Goal: Task Accomplishment & Management: Complete application form

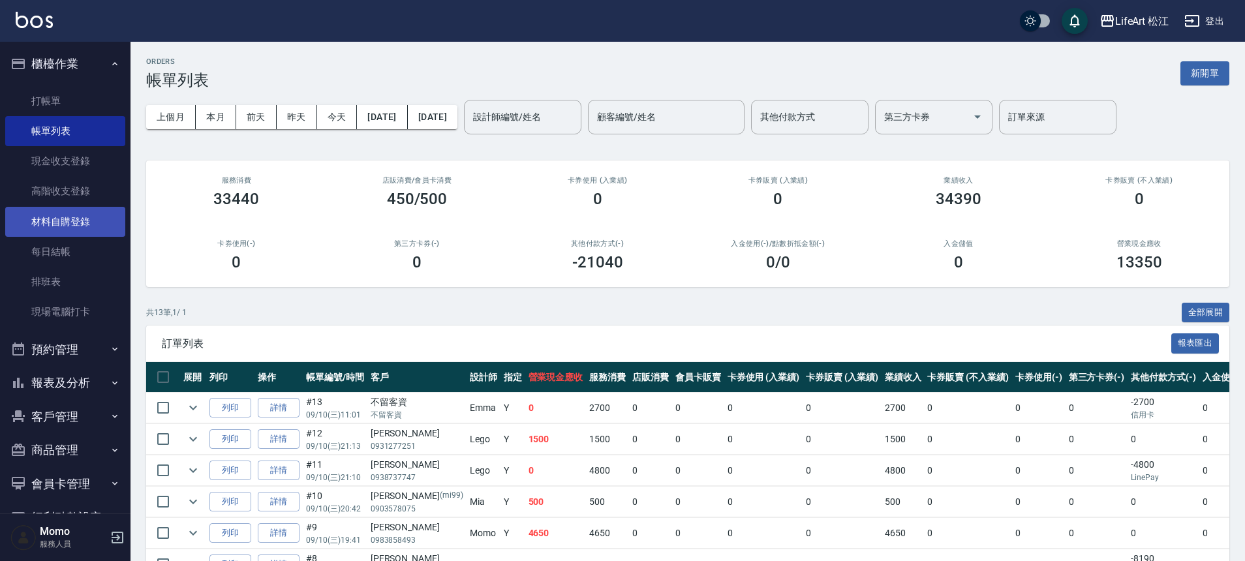
click at [102, 209] on link "材料自購登錄" at bounding box center [65, 222] width 120 height 30
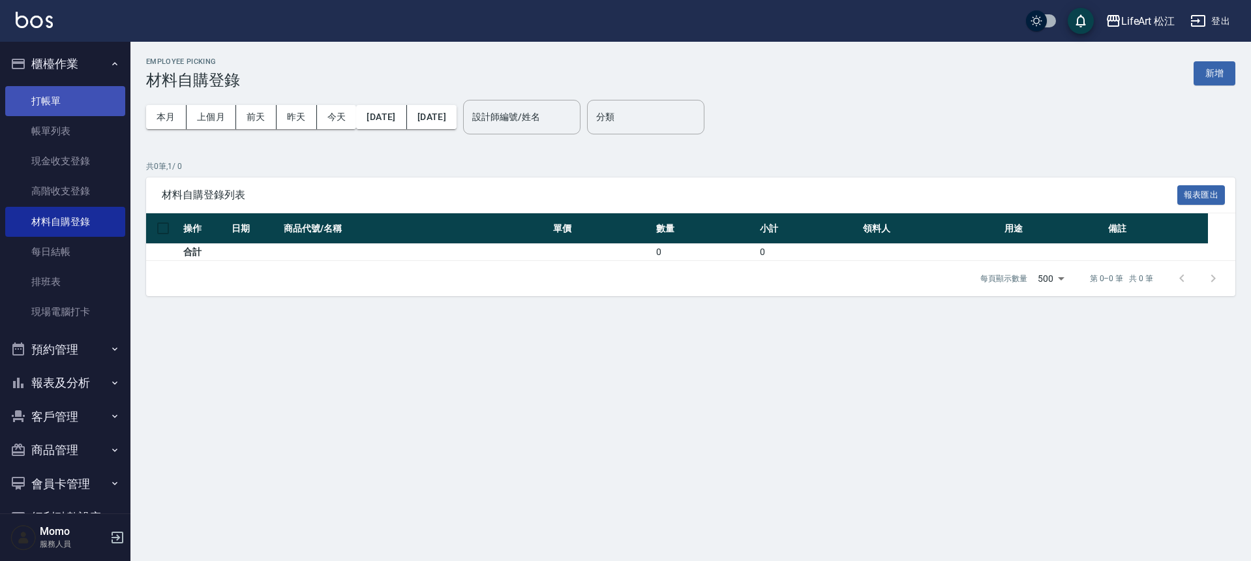
click at [97, 102] on link "打帳單" at bounding box center [65, 101] width 120 height 30
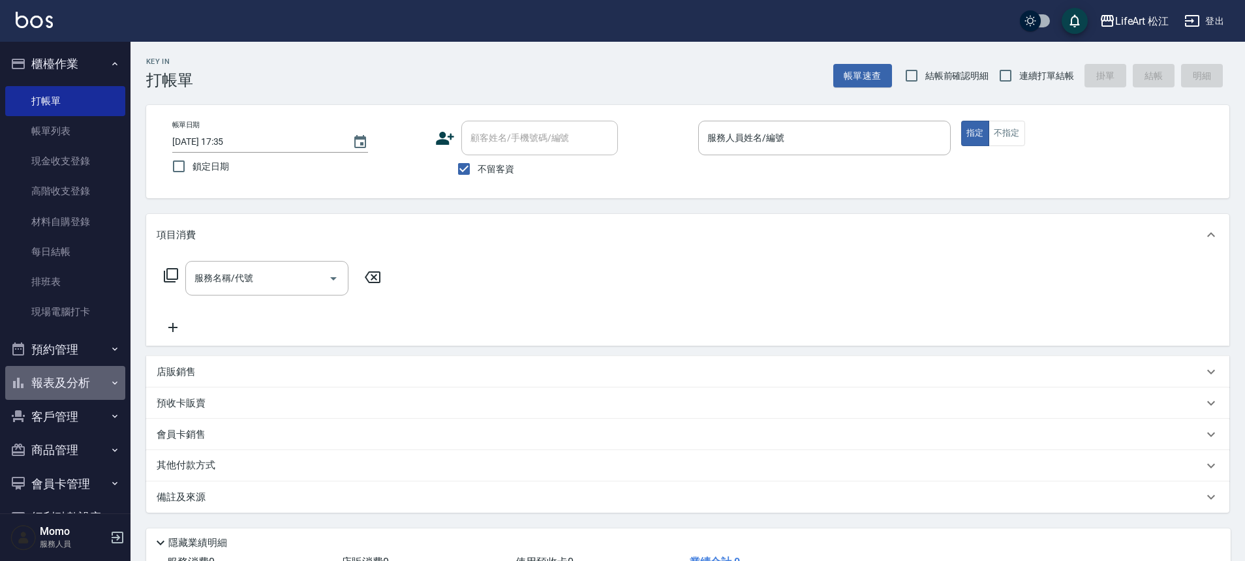
click at [72, 386] on button "報表及分析" at bounding box center [65, 383] width 120 height 34
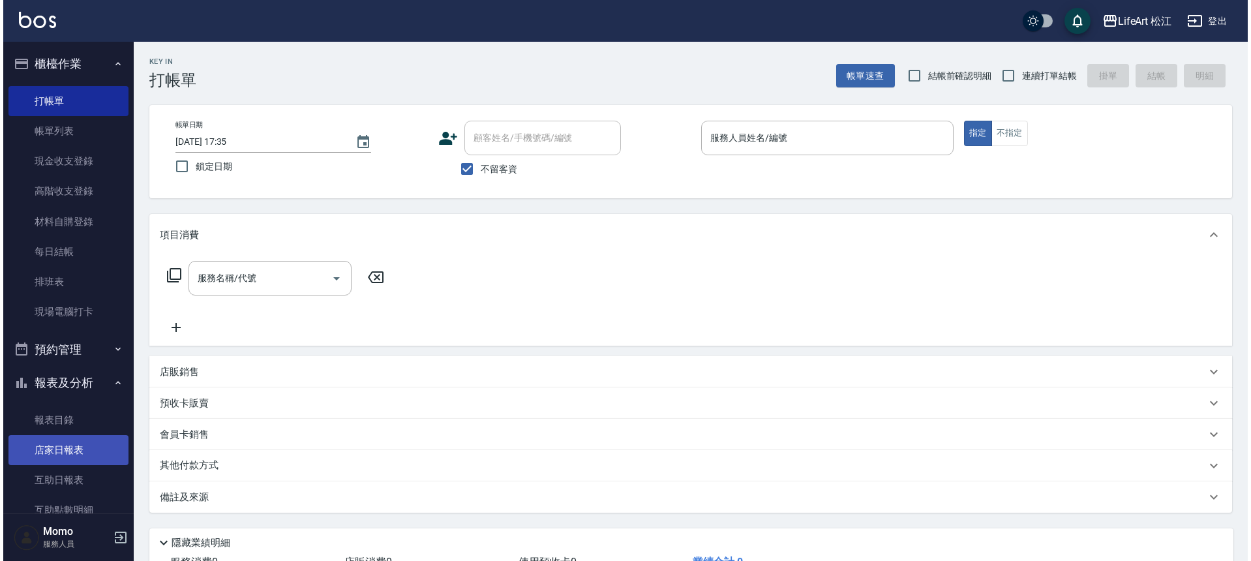
scroll to position [258, 0]
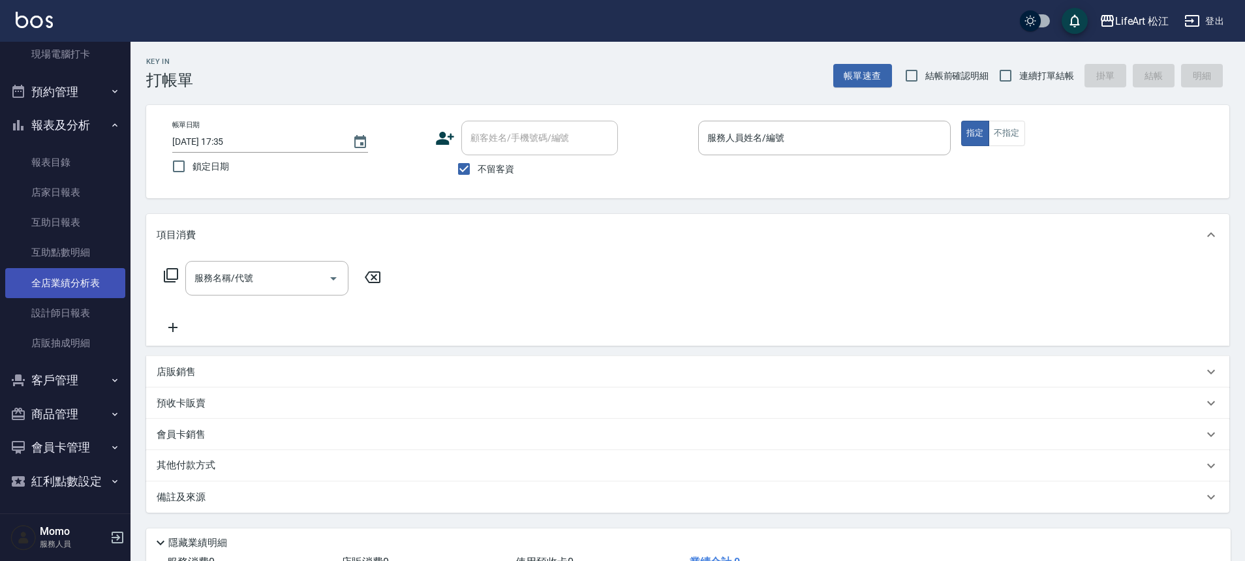
click at [106, 281] on link "全店業績分析表" at bounding box center [65, 283] width 120 height 30
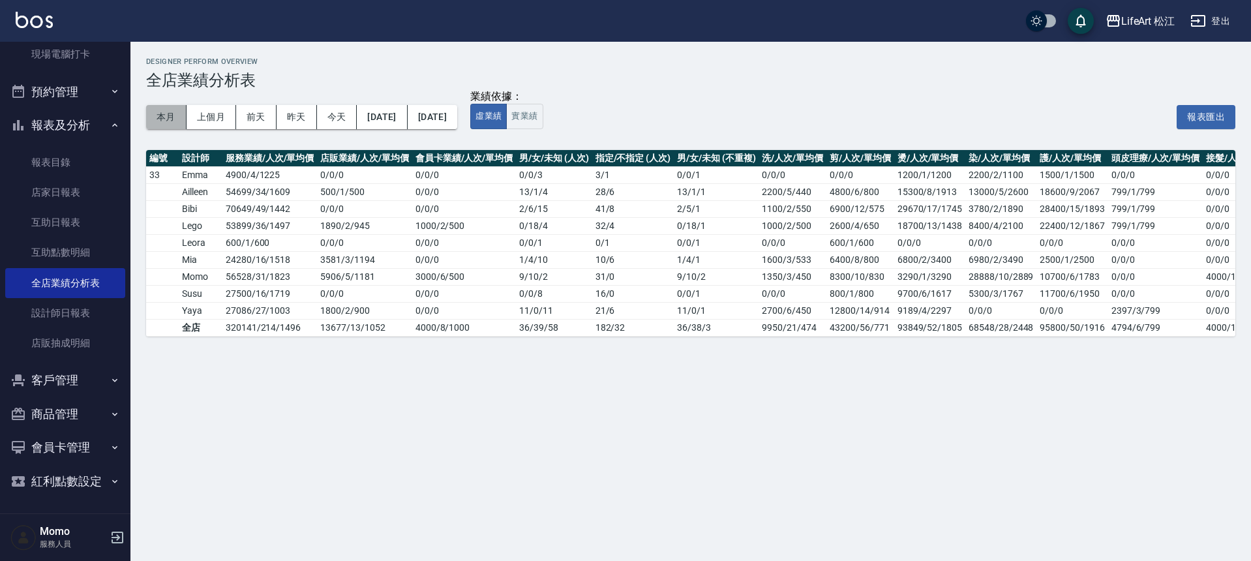
click at [172, 118] on button "本月" at bounding box center [166, 117] width 40 height 24
click at [543, 113] on button "實業績" at bounding box center [524, 116] width 37 height 25
click at [169, 123] on button "本月" at bounding box center [166, 117] width 40 height 24
click at [178, 110] on button "本月" at bounding box center [166, 117] width 40 height 24
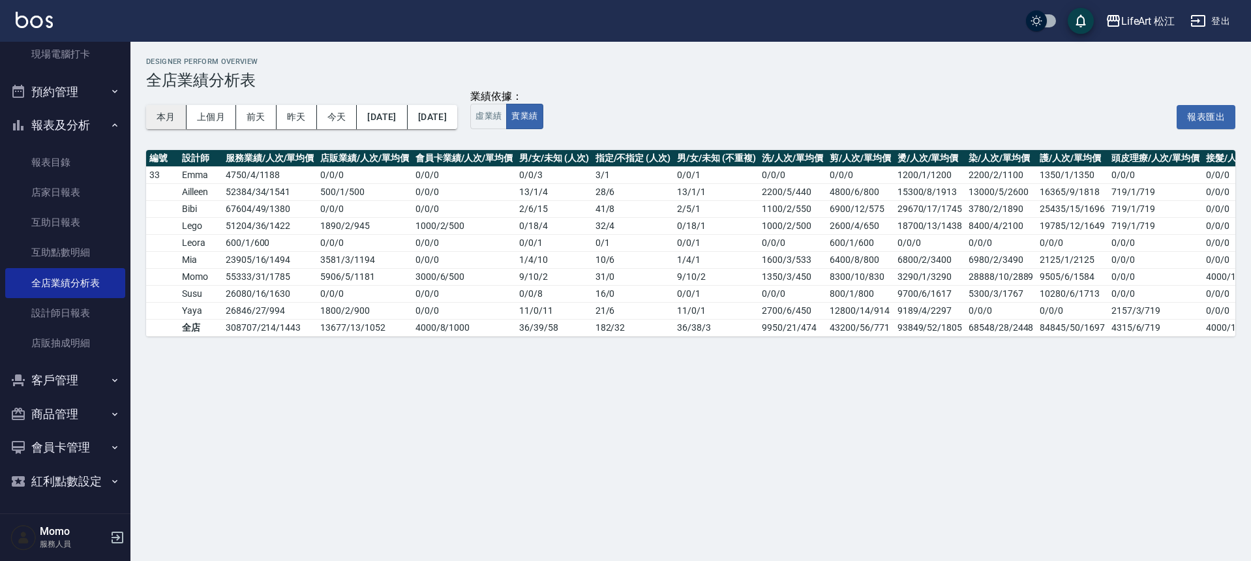
click at [178, 113] on button "本月" at bounding box center [166, 117] width 40 height 24
click at [185, 115] on button "本月" at bounding box center [166, 117] width 40 height 24
click at [185, 117] on button "本月" at bounding box center [166, 117] width 40 height 24
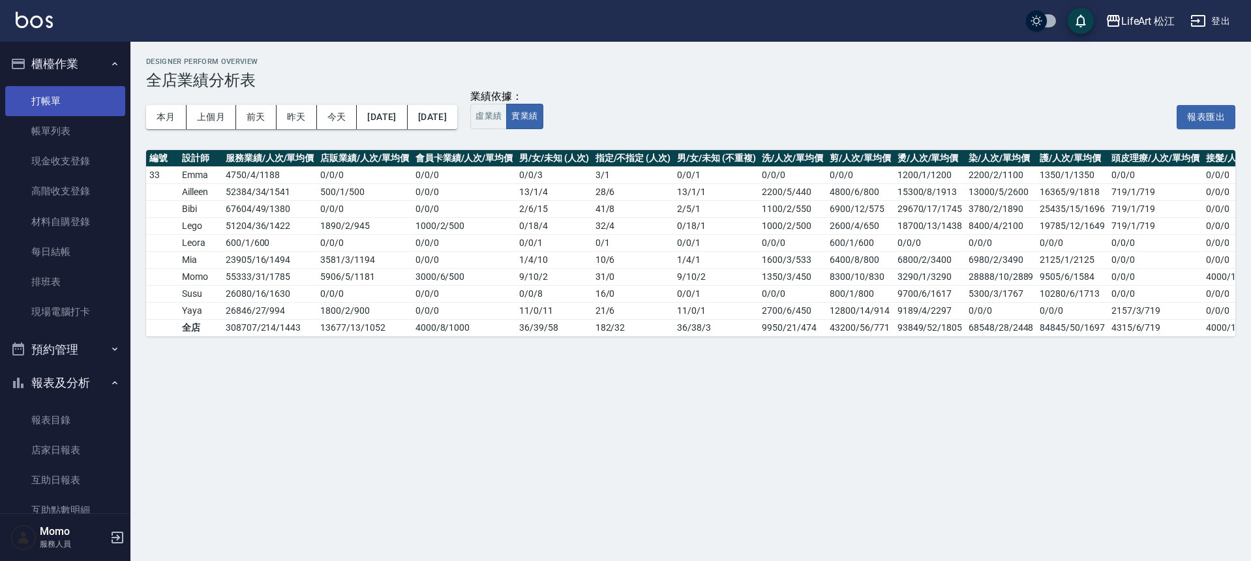
click at [74, 100] on link "打帳單" at bounding box center [65, 101] width 120 height 30
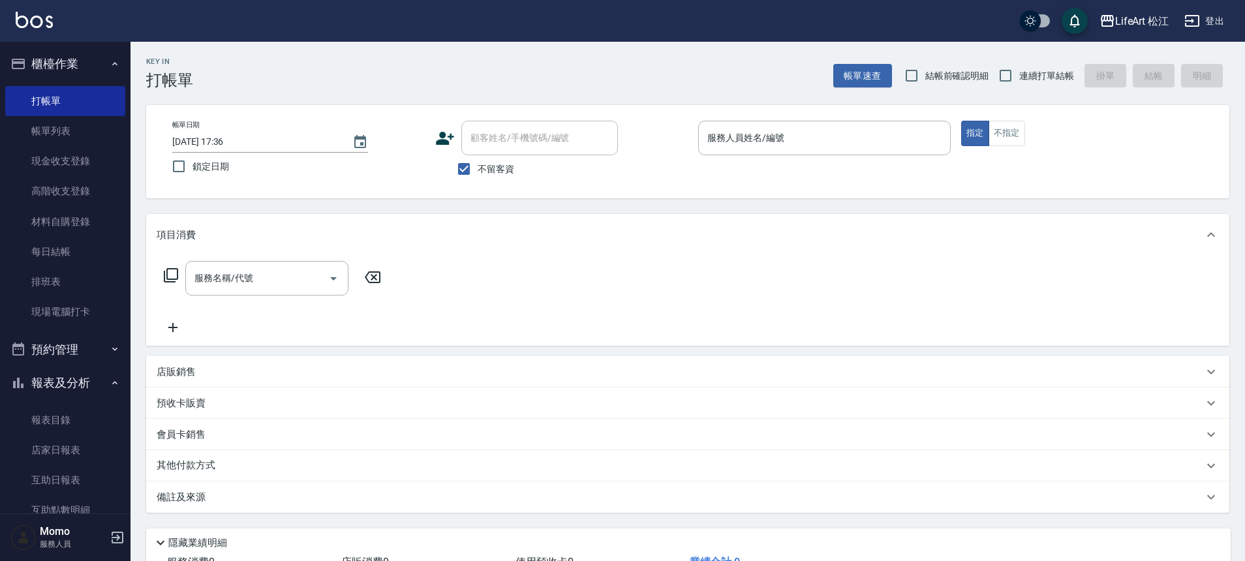
click at [489, 161] on label "不留客資" at bounding box center [482, 168] width 64 height 27
click at [478, 161] on input "不留客資" at bounding box center [463, 168] width 27 height 27
checkbox input "false"
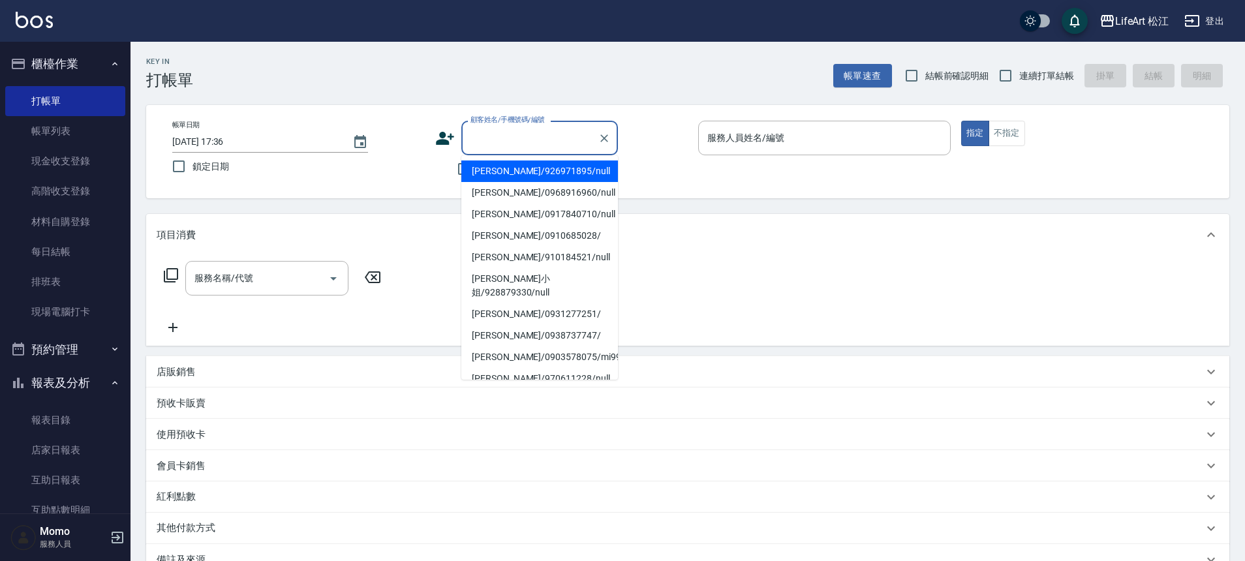
click at [536, 144] on input "顧客姓名/手機號碼/編號" at bounding box center [529, 138] width 125 height 23
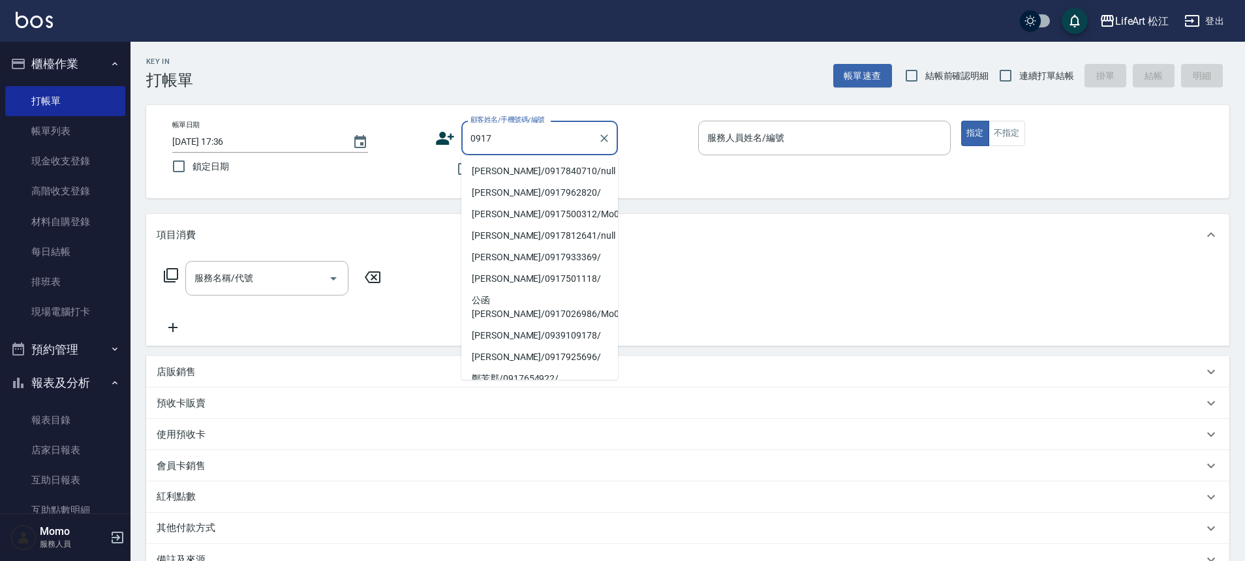
click at [545, 172] on li "[PERSON_NAME]/0917840710/null" at bounding box center [539, 171] width 157 height 22
type input "[PERSON_NAME]/0917840710/null"
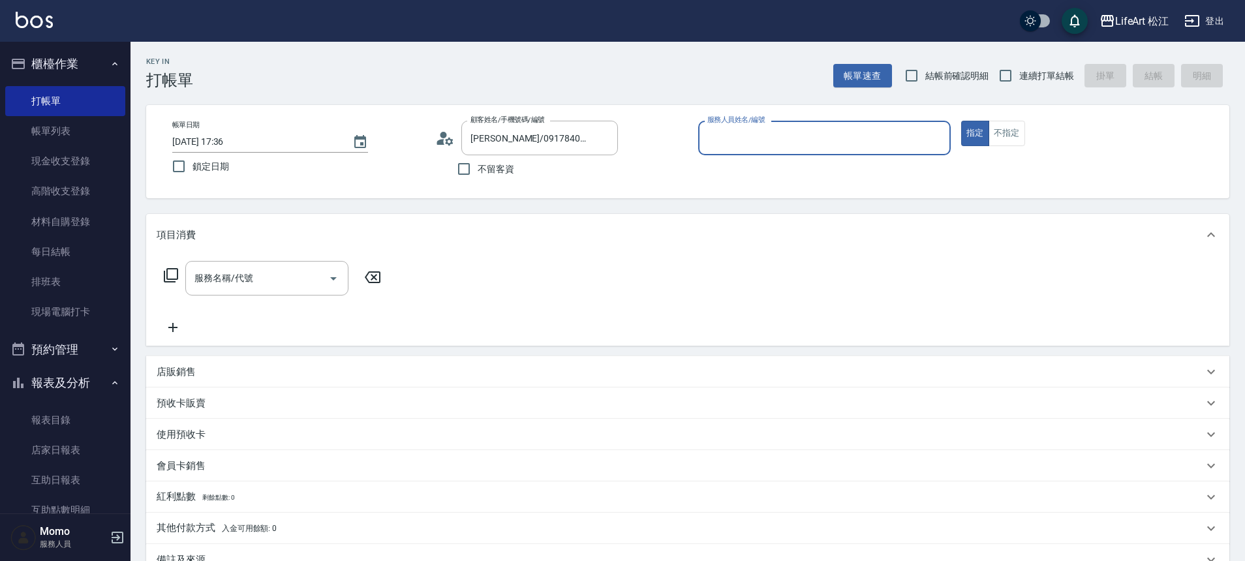
click at [757, 150] on div "服務人員姓名/編號" at bounding box center [824, 138] width 252 height 35
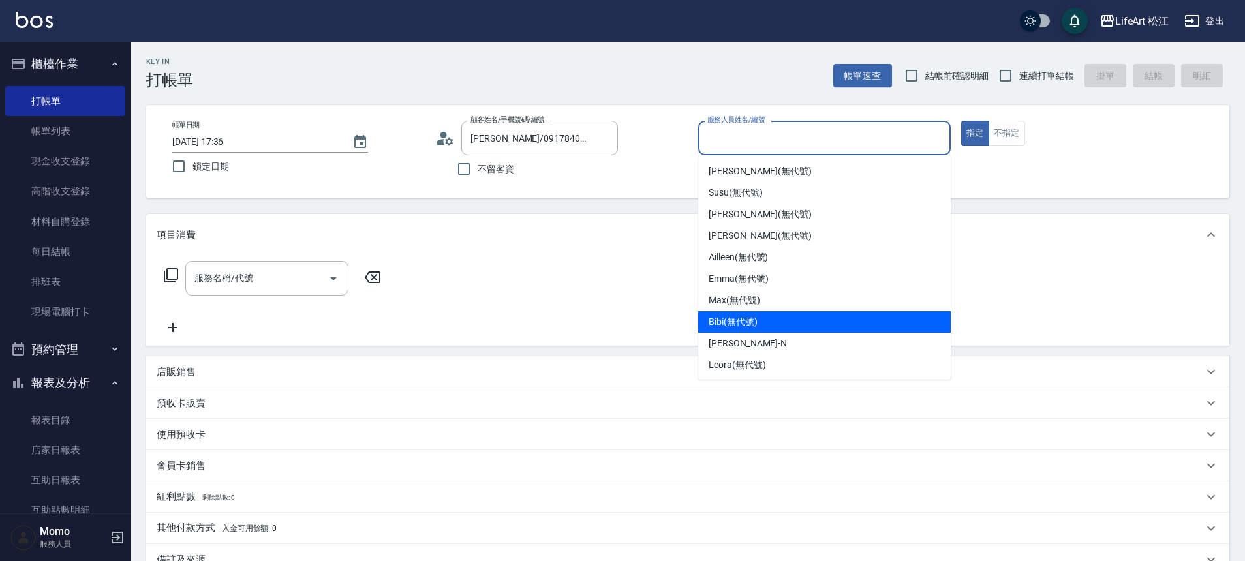
click at [788, 318] on div "Bibi (無代號)" at bounding box center [824, 322] width 252 height 22
type input "Bibi(無代號)"
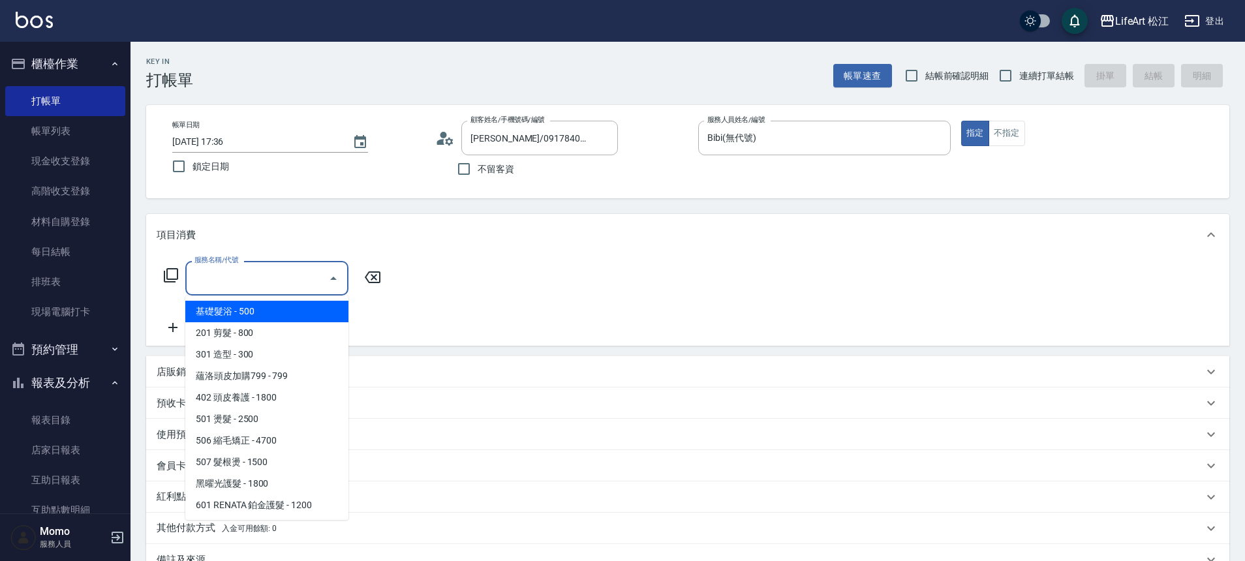
drag, startPoint x: 294, startPoint y: 274, endPoint x: 294, endPoint y: 283, distance: 9.1
click at [294, 283] on input "服務名稱/代號" at bounding box center [257, 278] width 132 height 23
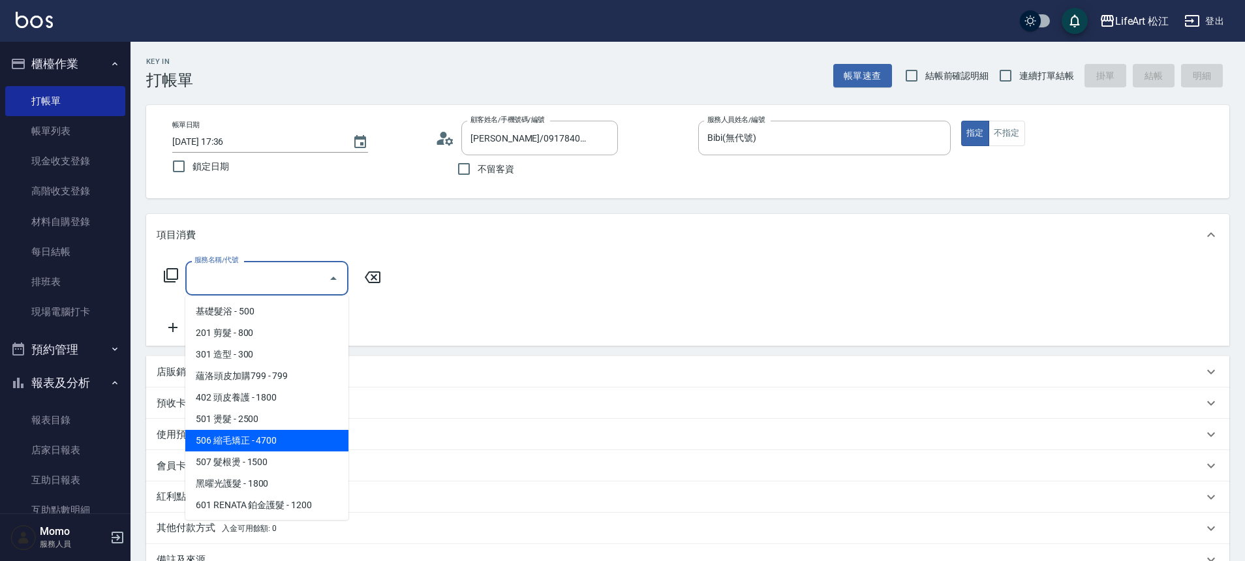
click at [279, 438] on span "506 縮毛矯正 - 4700" at bounding box center [266, 441] width 163 height 22
type input "506 縮毛矯正 (506)"
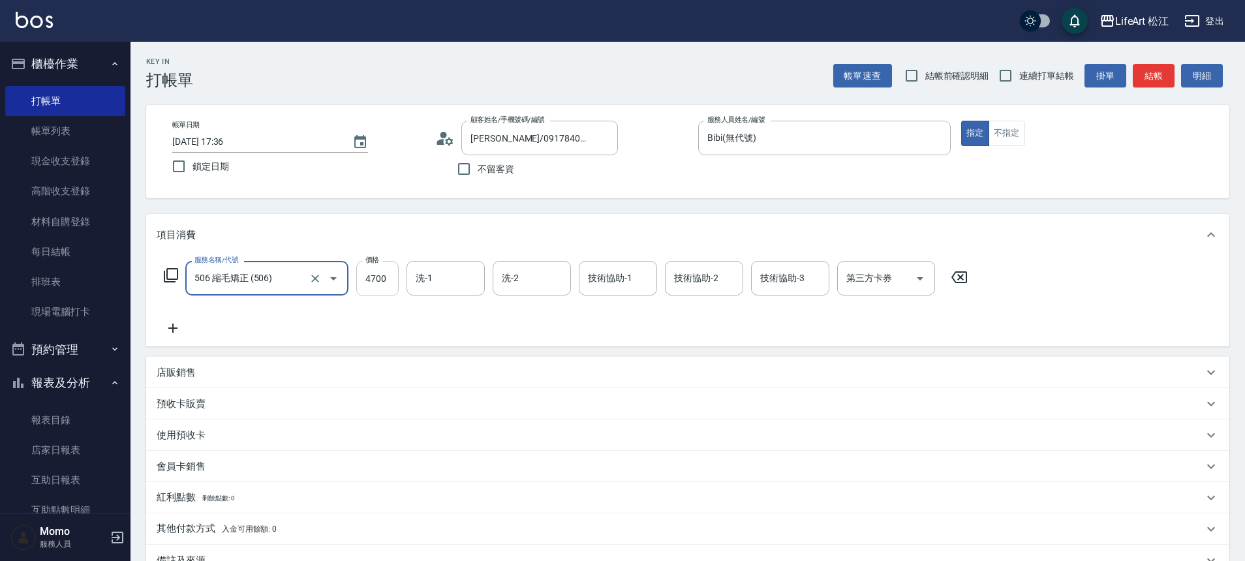
click at [374, 281] on input "4700" at bounding box center [377, 278] width 42 height 35
type input "1500"
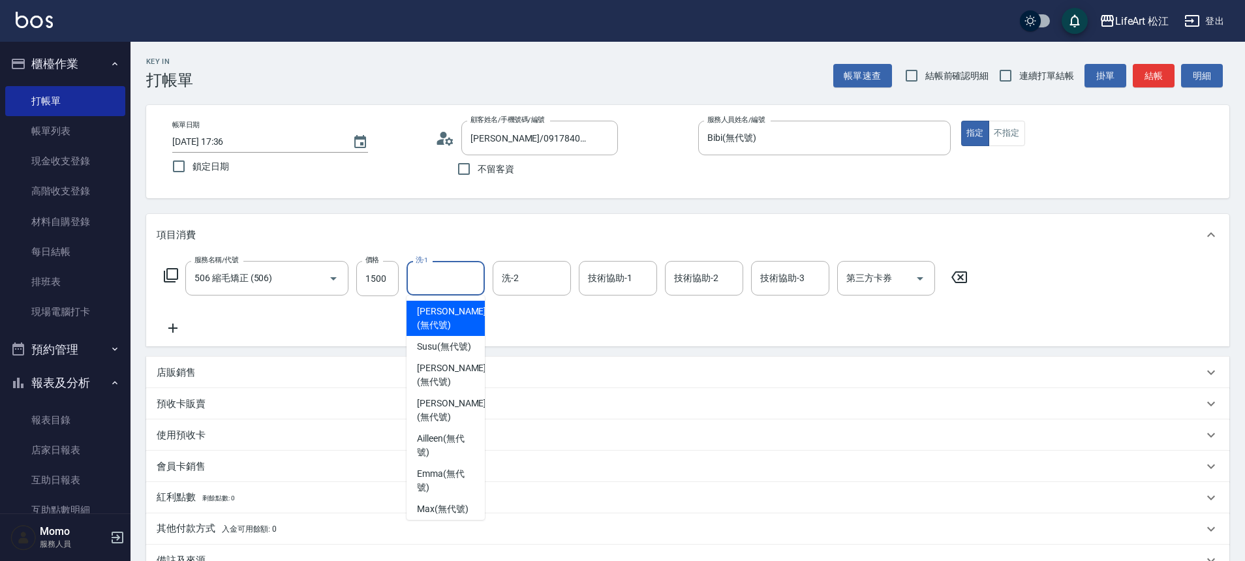
click at [434, 288] on input "洗-1" at bounding box center [445, 278] width 67 height 23
click at [443, 340] on span "Susu (無代號)" at bounding box center [444, 347] width 54 height 14
type input "Susu(無代號)"
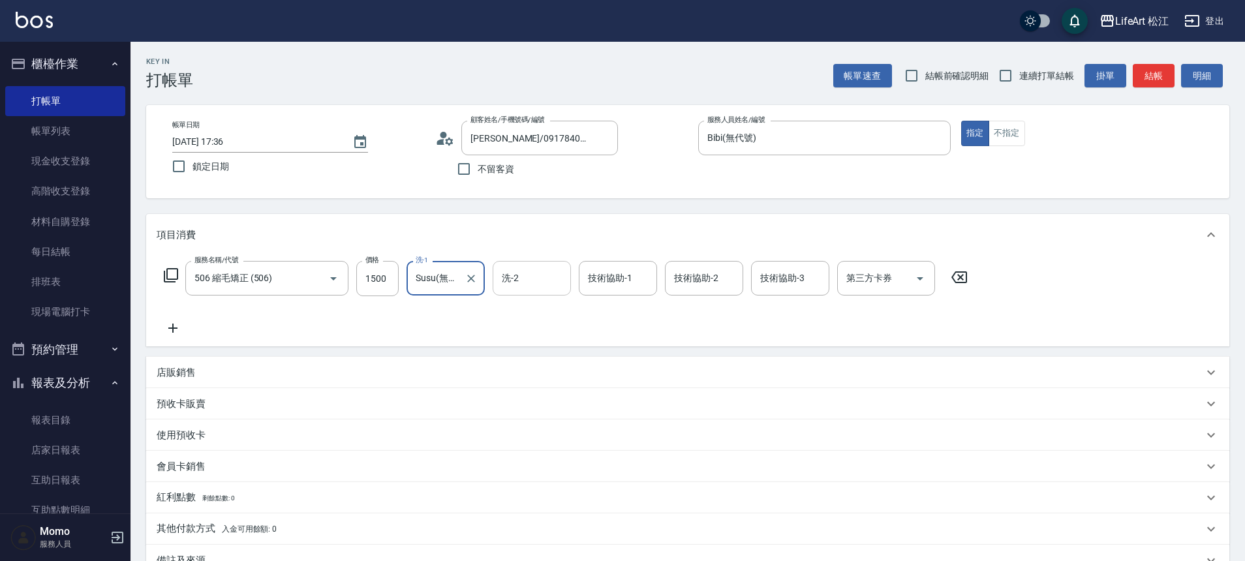
click at [497, 292] on div "洗-2" at bounding box center [532, 278] width 78 height 35
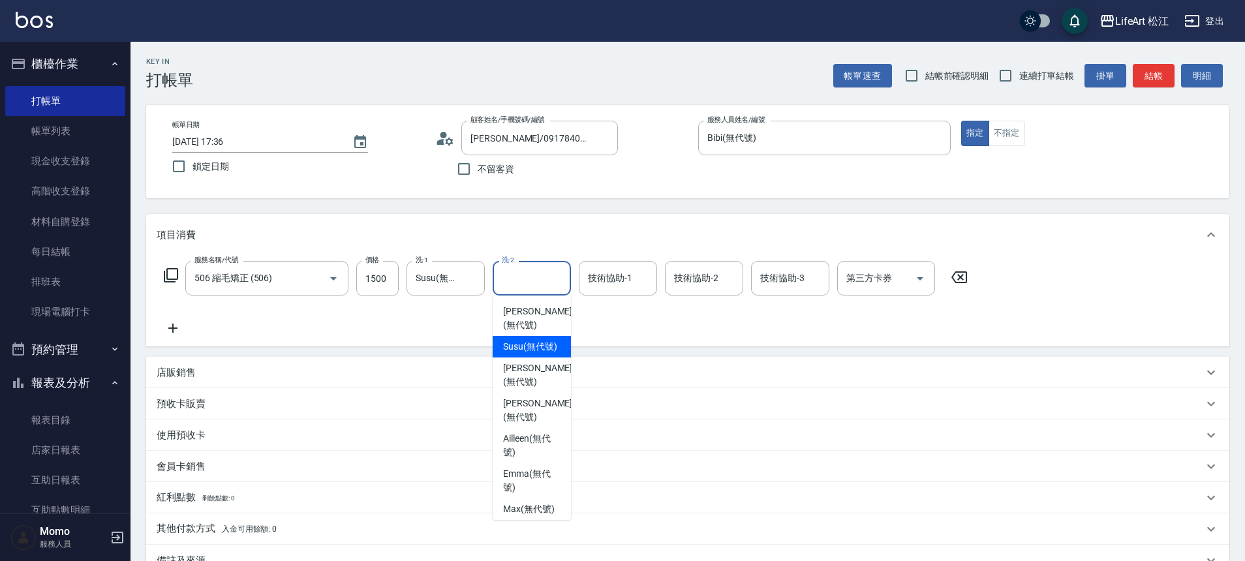
click at [522, 340] on span "Susu (無代號)" at bounding box center [530, 347] width 54 height 14
type input "Susu(無代號)"
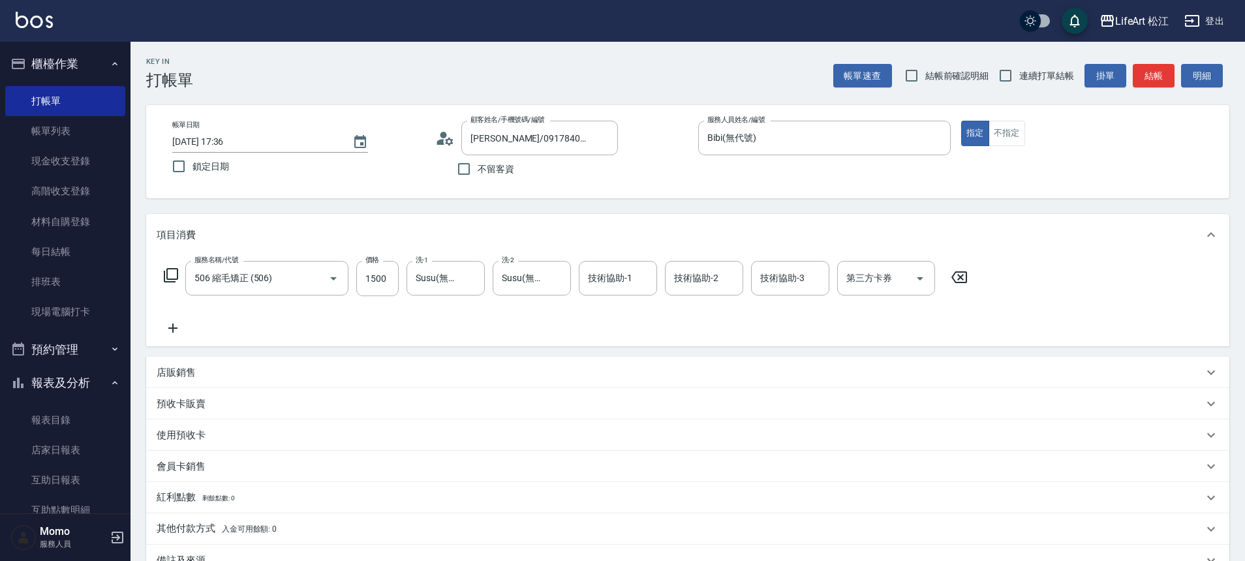
click at [178, 325] on icon at bounding box center [173, 328] width 33 height 16
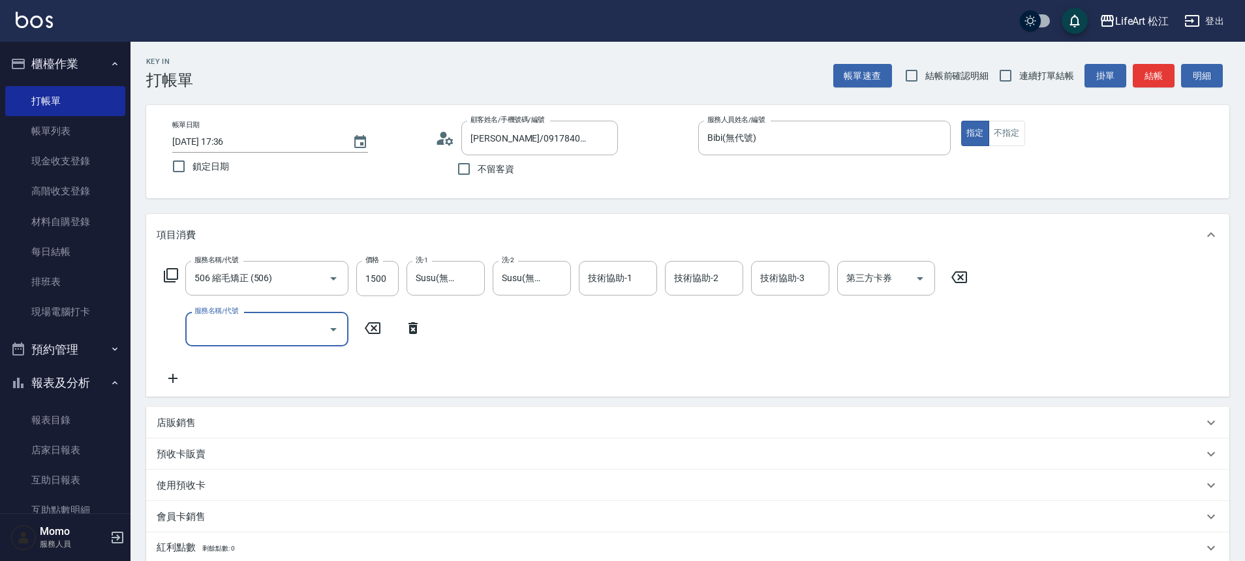
click at [228, 334] on input "服務名稱/代號" at bounding box center [257, 329] width 132 height 23
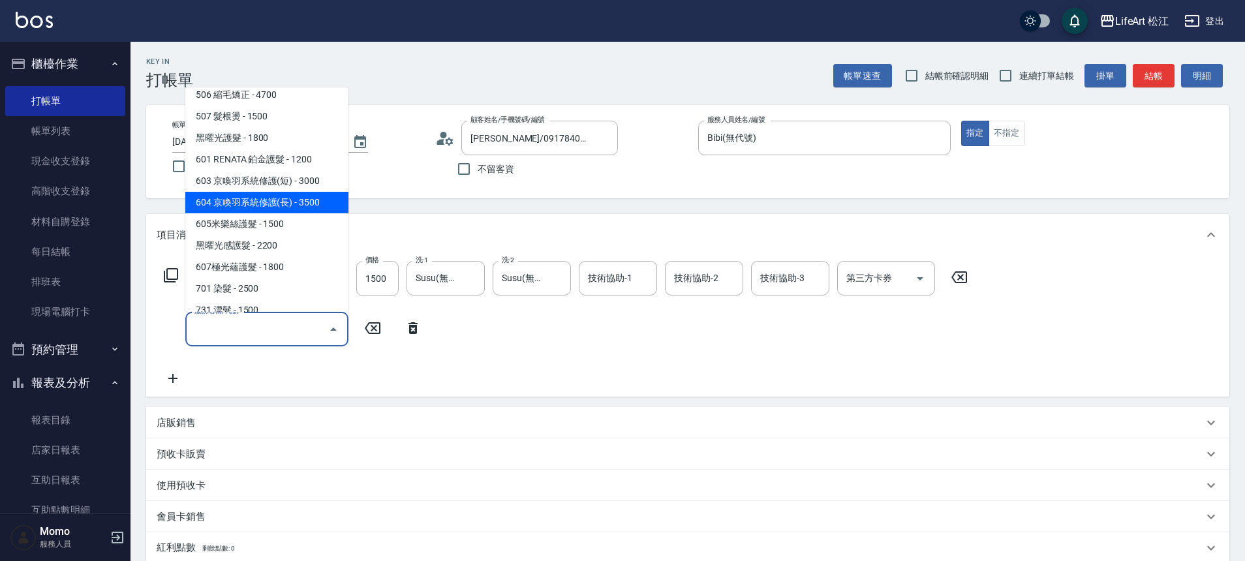
scroll to position [174, 0]
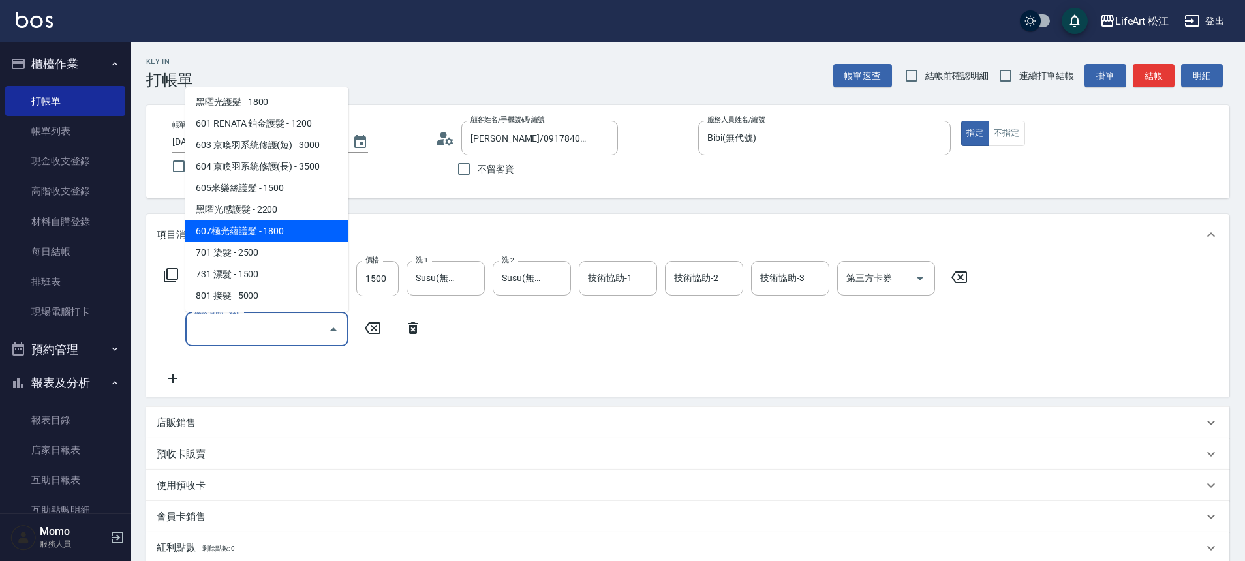
drag, startPoint x: 280, startPoint y: 229, endPoint x: 345, endPoint y: 273, distance: 78.5
click at [279, 229] on span "607極光蘊護髮 - 1800" at bounding box center [266, 231] width 163 height 22
type input "607極光蘊護髮(607)"
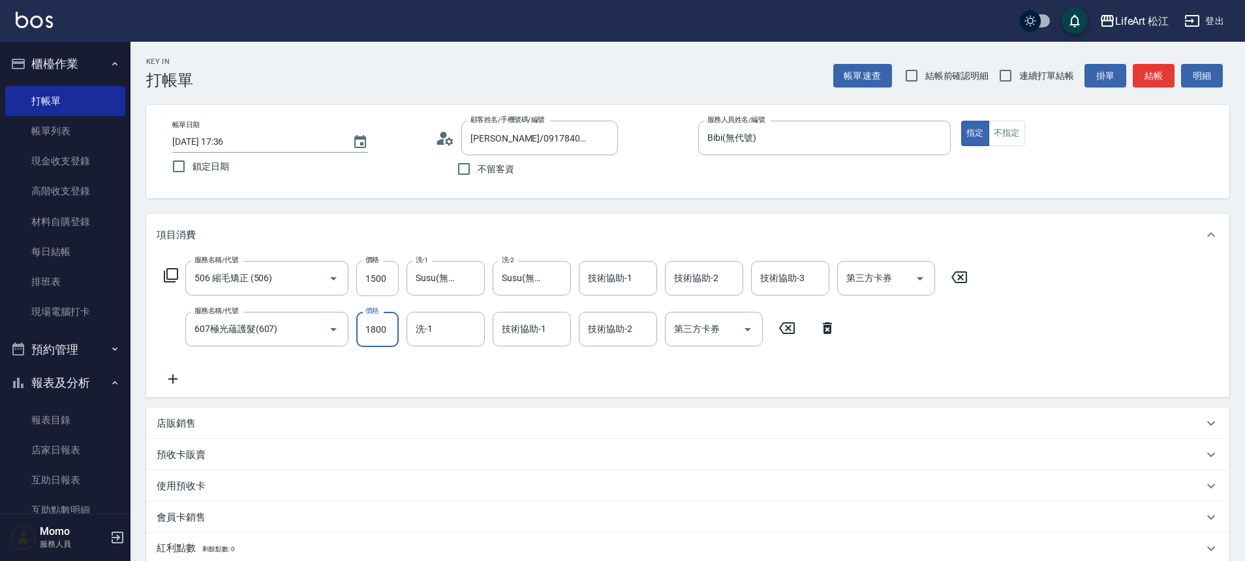
click at [376, 333] on input "1800" at bounding box center [377, 329] width 42 height 35
click at [442, 344] on div "洗-1" at bounding box center [445, 329] width 78 height 35
type input "2200"
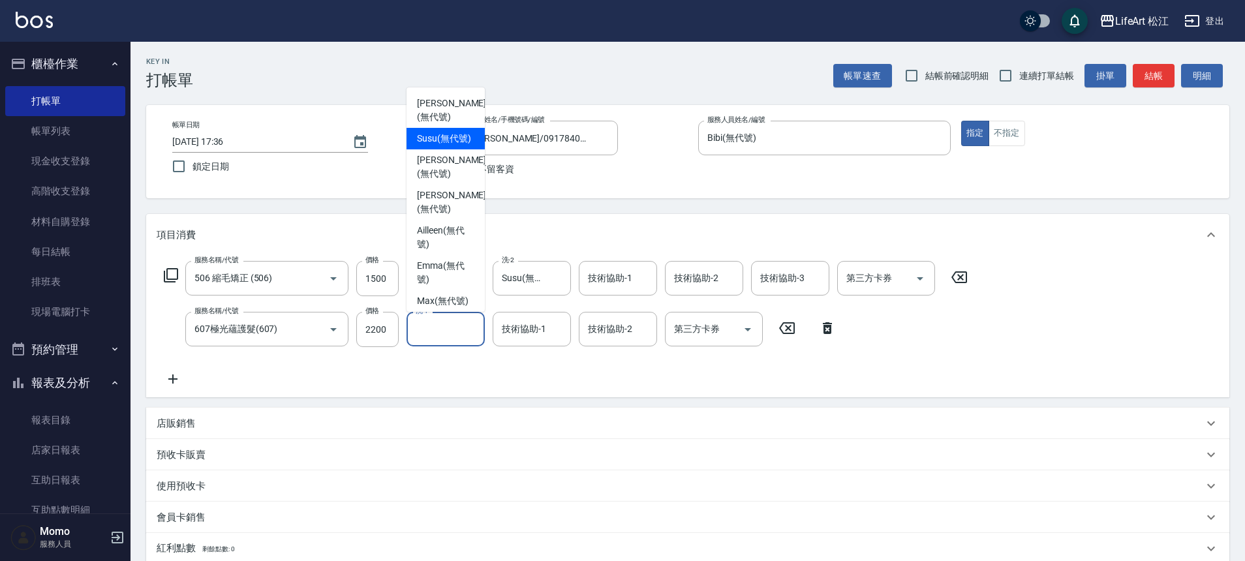
drag, startPoint x: 444, startPoint y: 124, endPoint x: 472, endPoint y: 169, distance: 53.4
click at [444, 132] on span "Susu (無代號)" at bounding box center [444, 139] width 54 height 14
type input "Susu(無代號)"
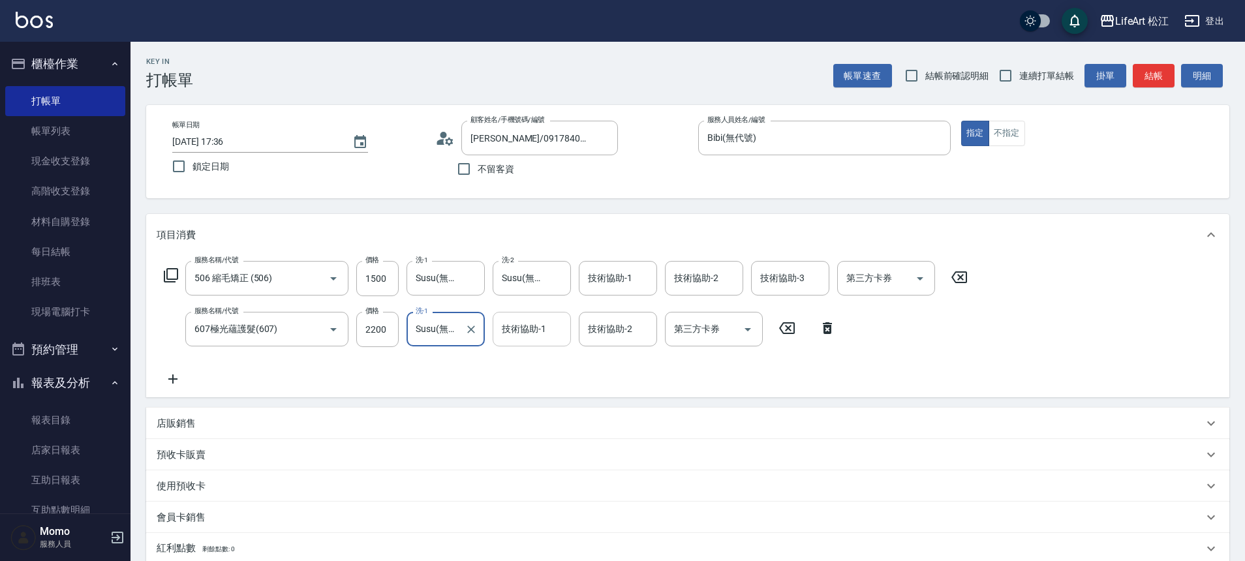
click at [545, 336] on input "技術協助-1" at bounding box center [531, 329] width 67 height 23
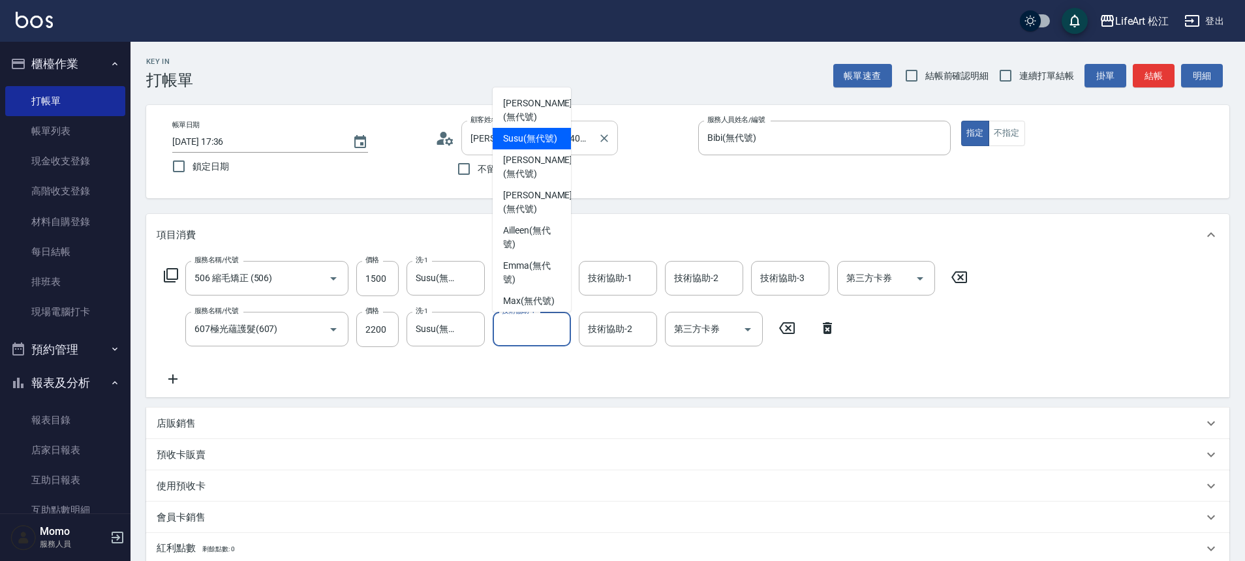
click at [544, 138] on span "Susu (無代號)" at bounding box center [530, 139] width 54 height 14
type input "Susu(無代號)"
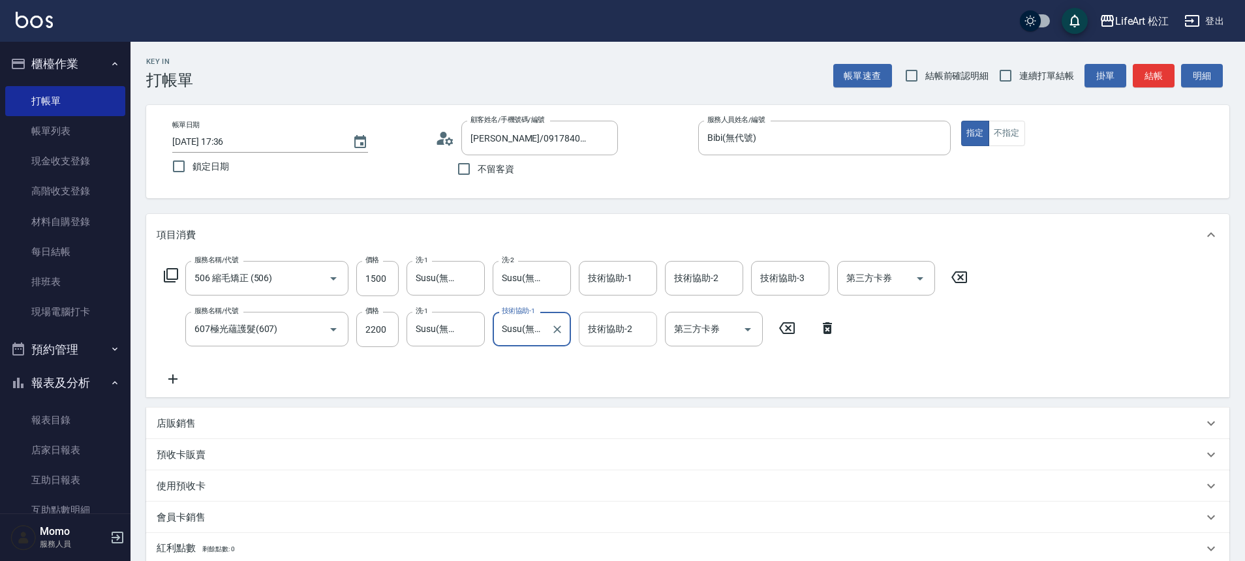
click at [611, 346] on div "技術協助-2" at bounding box center [618, 329] width 78 height 35
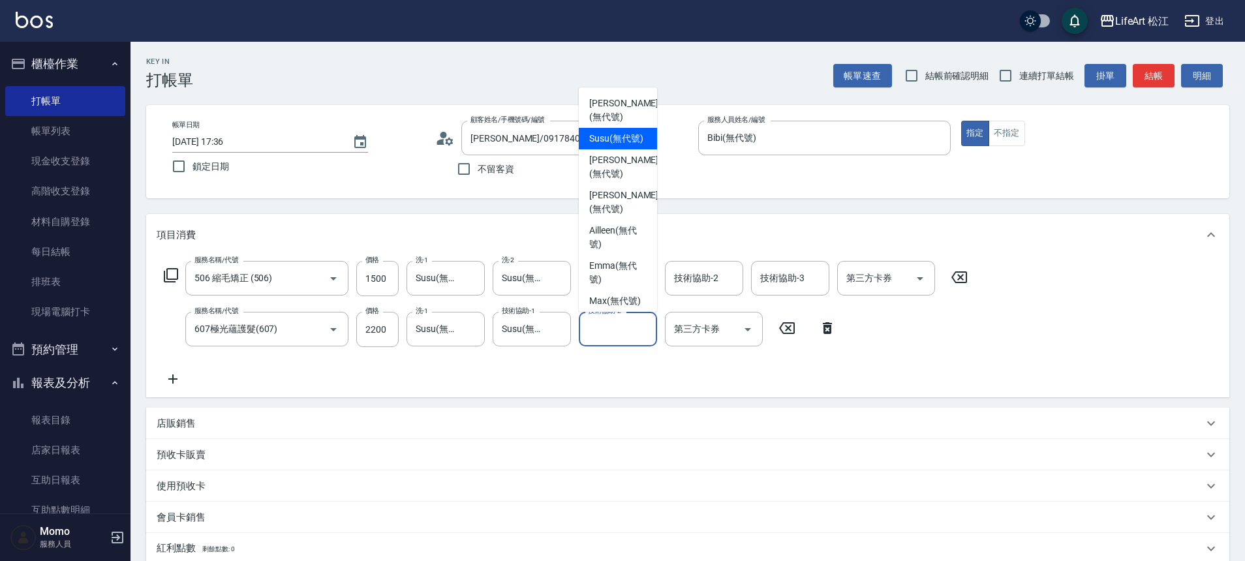
click at [621, 132] on span "Susu (無代號)" at bounding box center [616, 139] width 54 height 14
type input "Susu(無代號)"
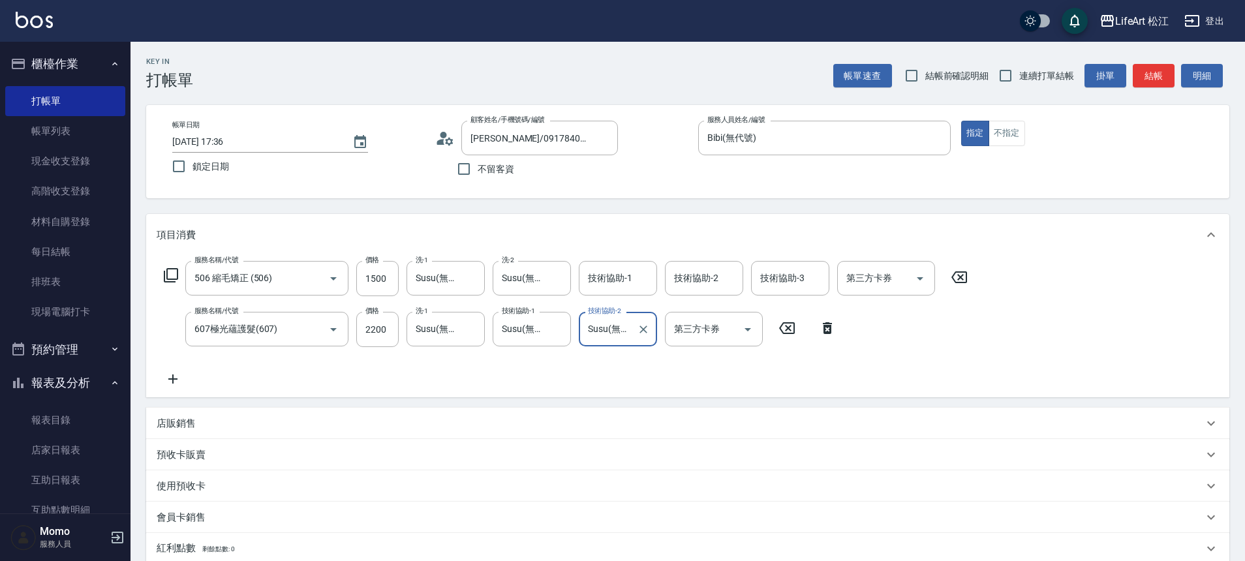
click at [175, 378] on icon at bounding box center [172, 378] width 9 height 9
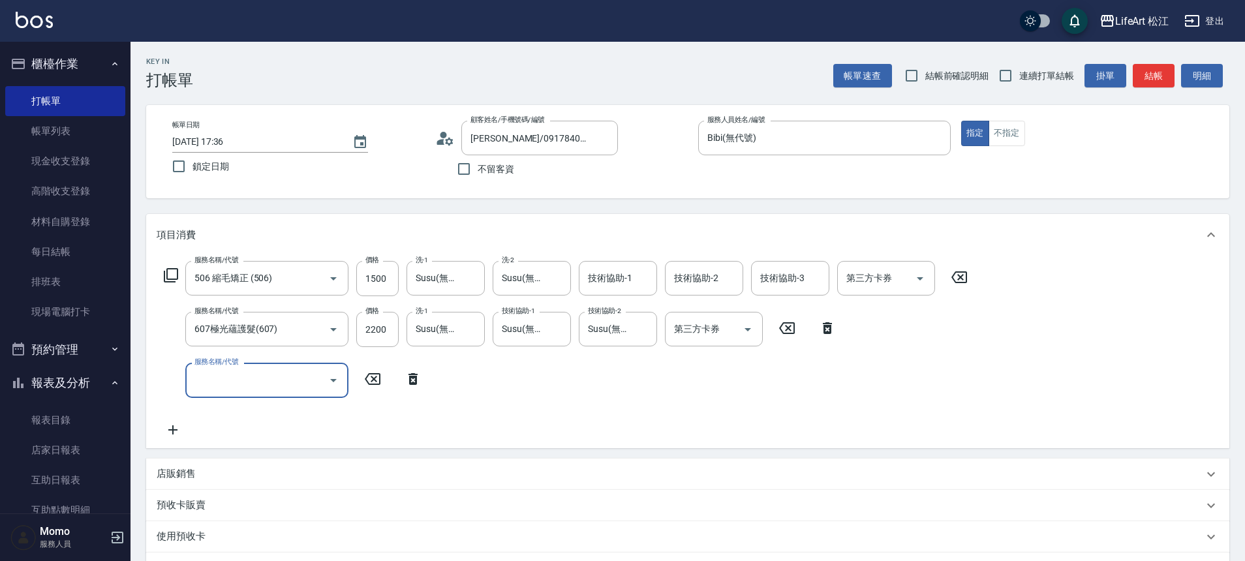
click at [258, 393] on div "服務名稱/代號" at bounding box center [266, 380] width 163 height 35
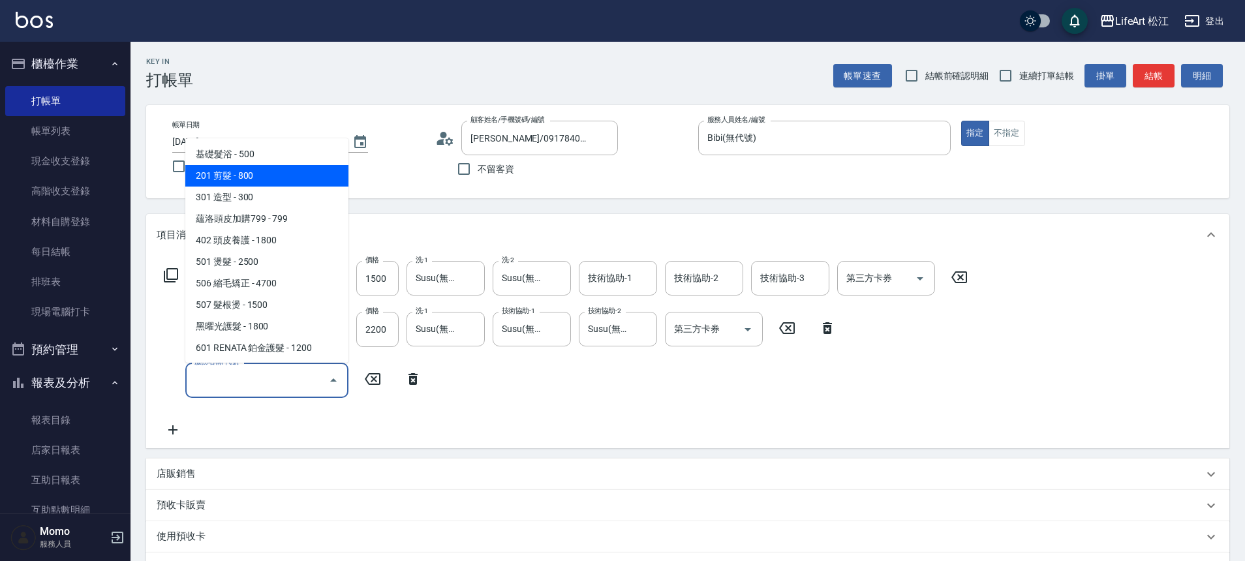
click at [273, 175] on span "201 剪髮 - 800" at bounding box center [266, 176] width 163 height 22
type input "201 剪髮(201)"
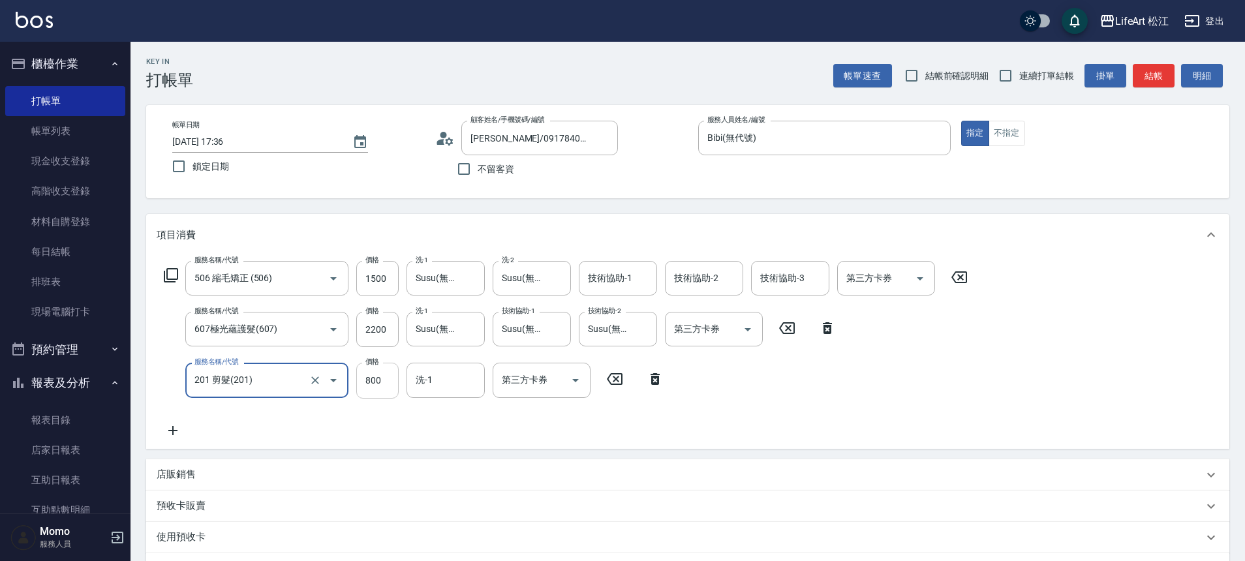
click at [372, 379] on input "800" at bounding box center [377, 380] width 42 height 35
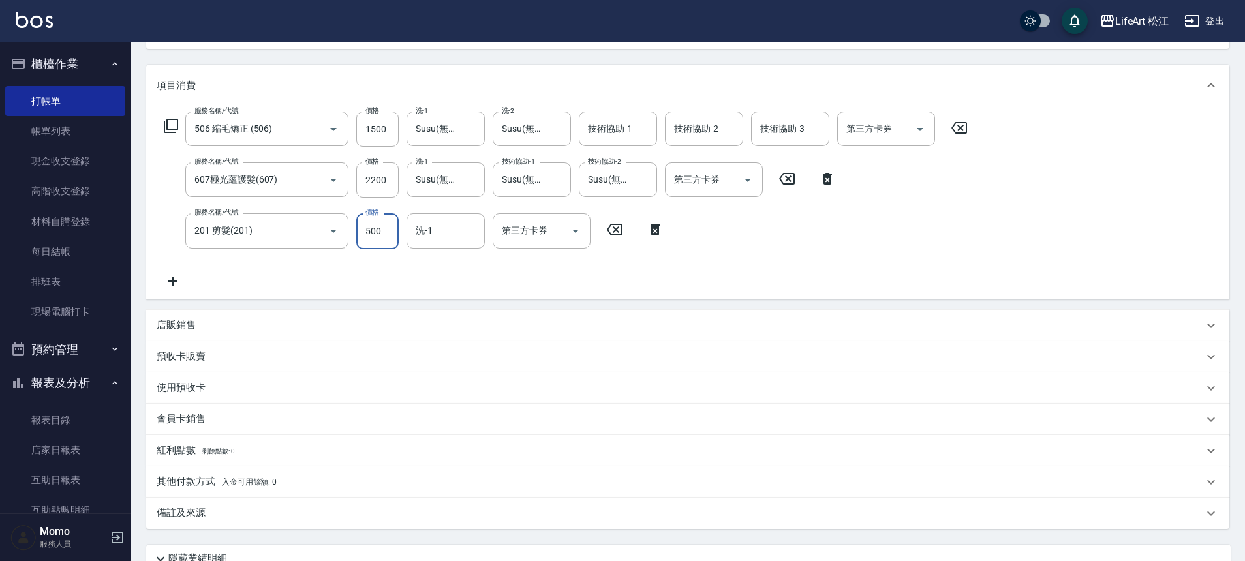
scroll to position [258, 0]
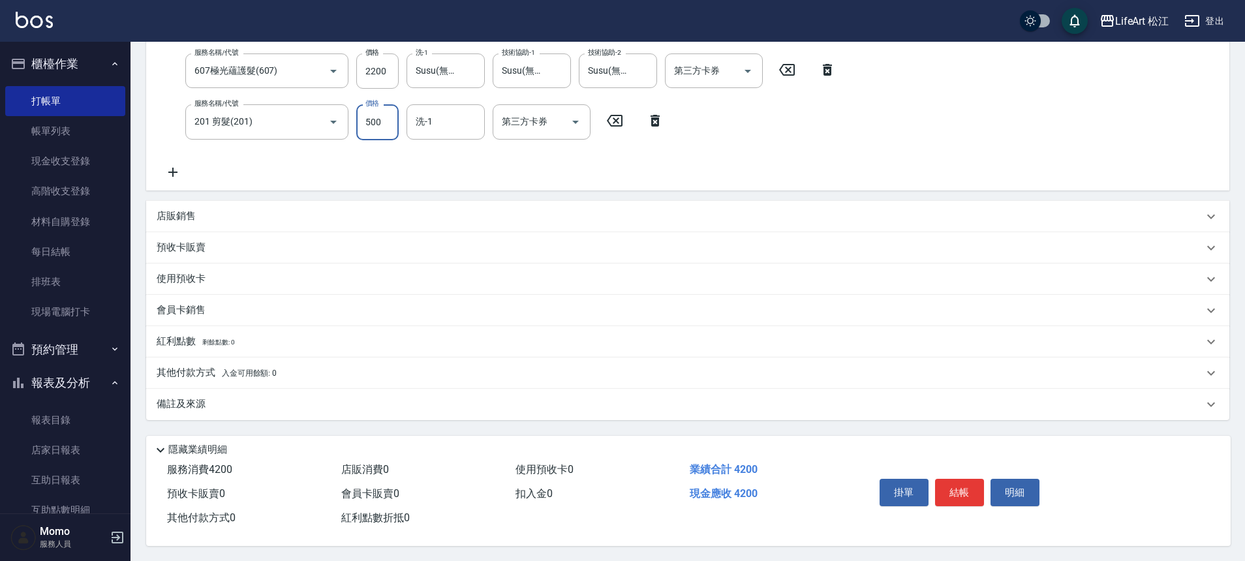
type input "500"
click at [213, 406] on div "備註及來源" at bounding box center [680, 404] width 1046 height 14
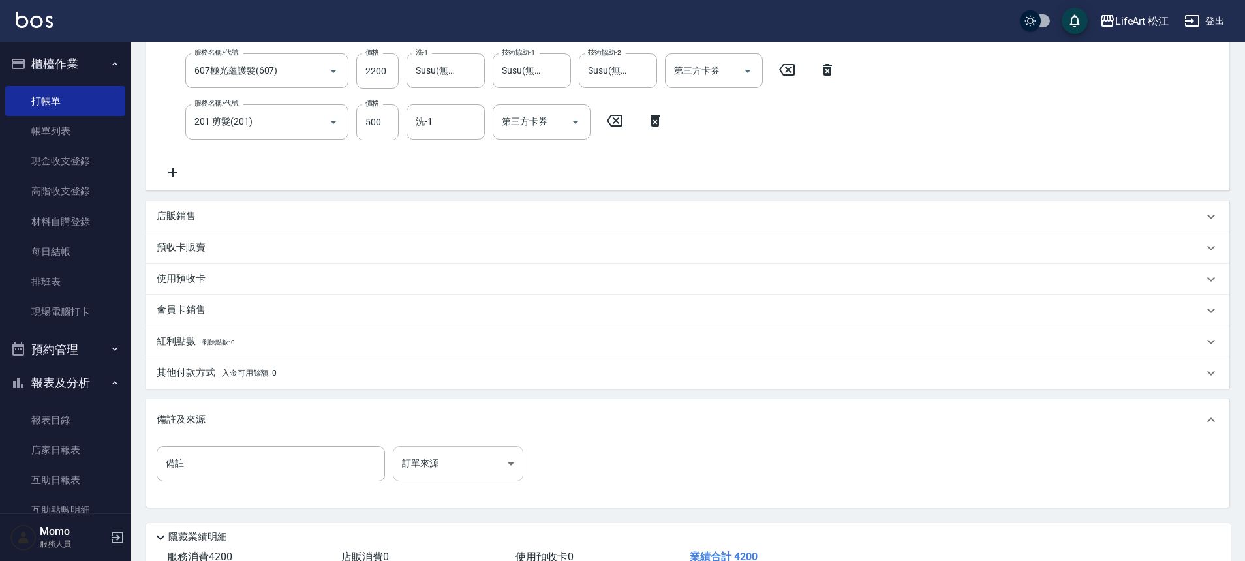
click at [483, 461] on body "LifeArt 松江 登出 櫃檯作業 打帳單 帳單列表 現金收支登錄 高階收支登錄 材料自購登錄 每日結帳 排班表 現場電腦打卡 預約管理 預約管理 單日預約…" at bounding box center [622, 195] width 1245 height 907
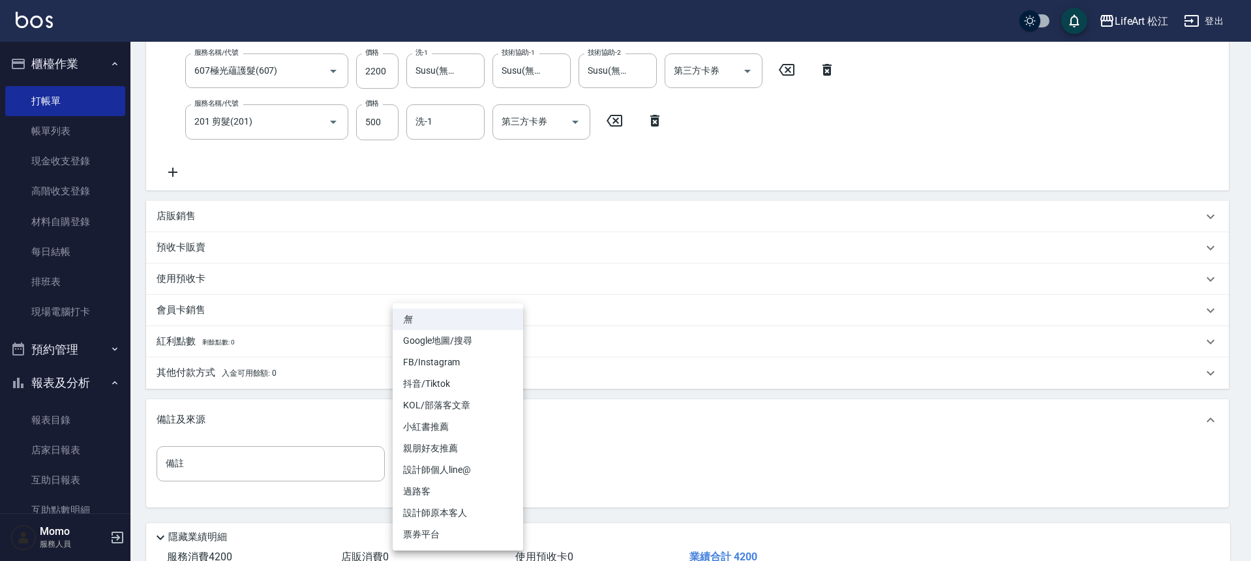
click at [466, 356] on li "FB/Instagram" at bounding box center [458, 363] width 130 height 22
type input "FB/Instagram"
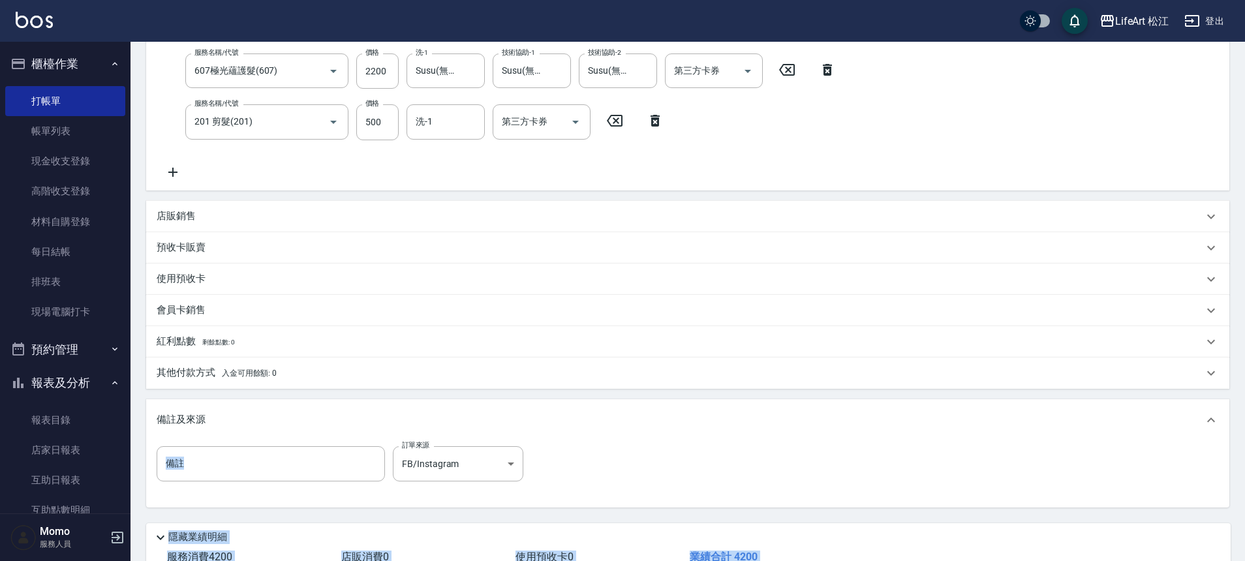
click at [320, 375] on div "其他付款方式 入金可用餘額: 0" at bounding box center [680, 373] width 1046 height 14
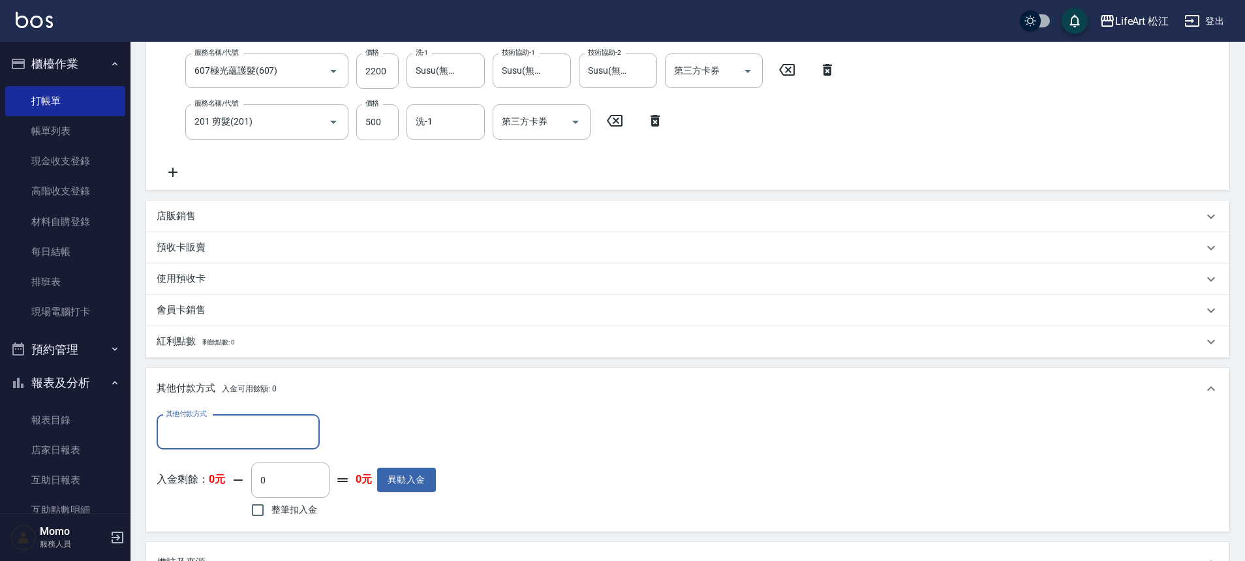
scroll to position [1, 0]
click at [303, 434] on input "其他付款方式" at bounding box center [237, 432] width 151 height 23
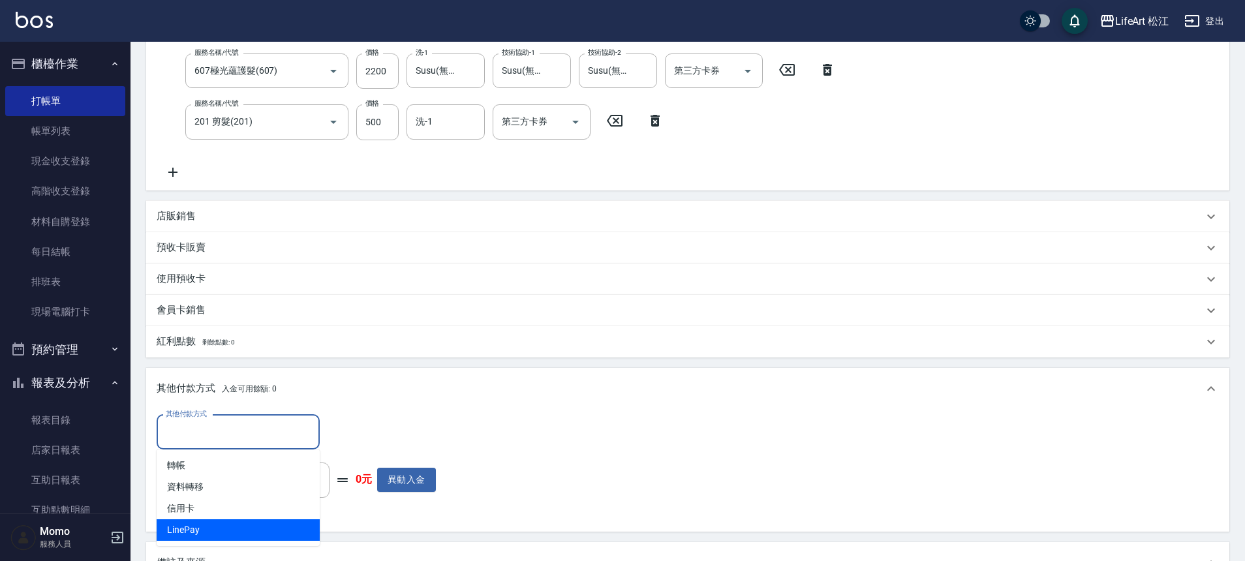
click at [254, 528] on span "LinePay" at bounding box center [238, 530] width 163 height 22
type input "LinePay"
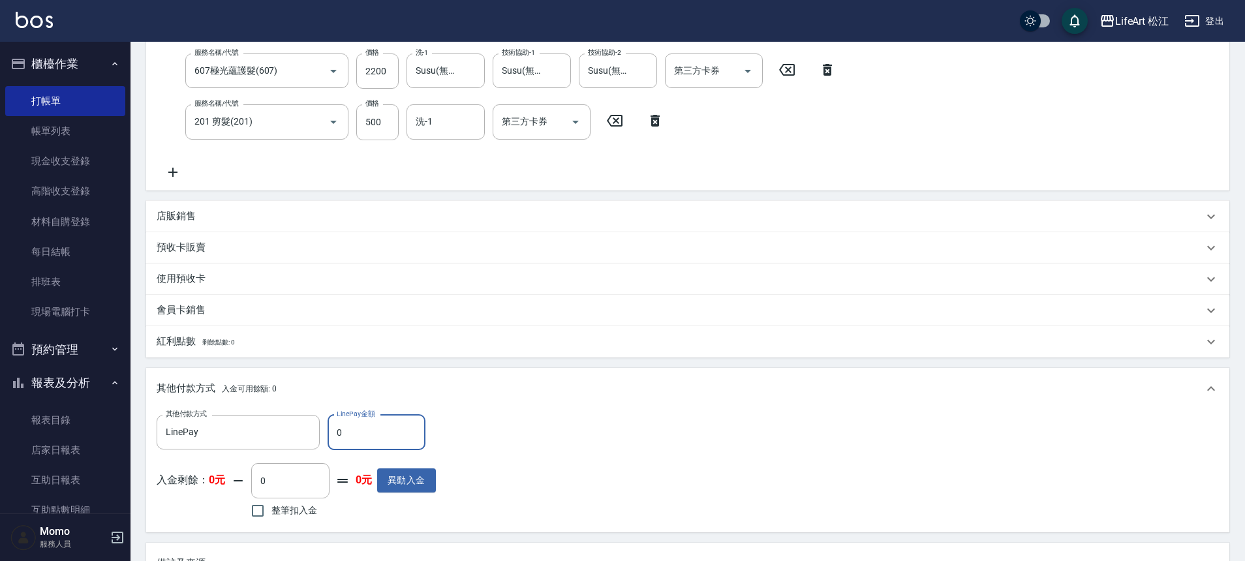
click at [368, 427] on input "0" at bounding box center [376, 432] width 98 height 35
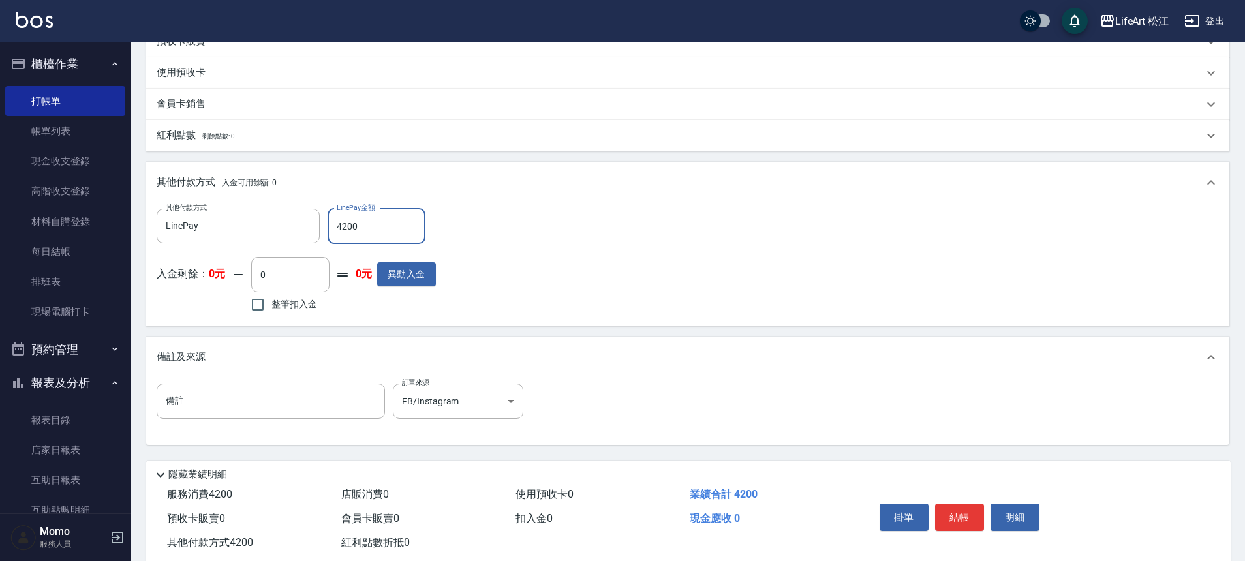
scroll to position [496, 0]
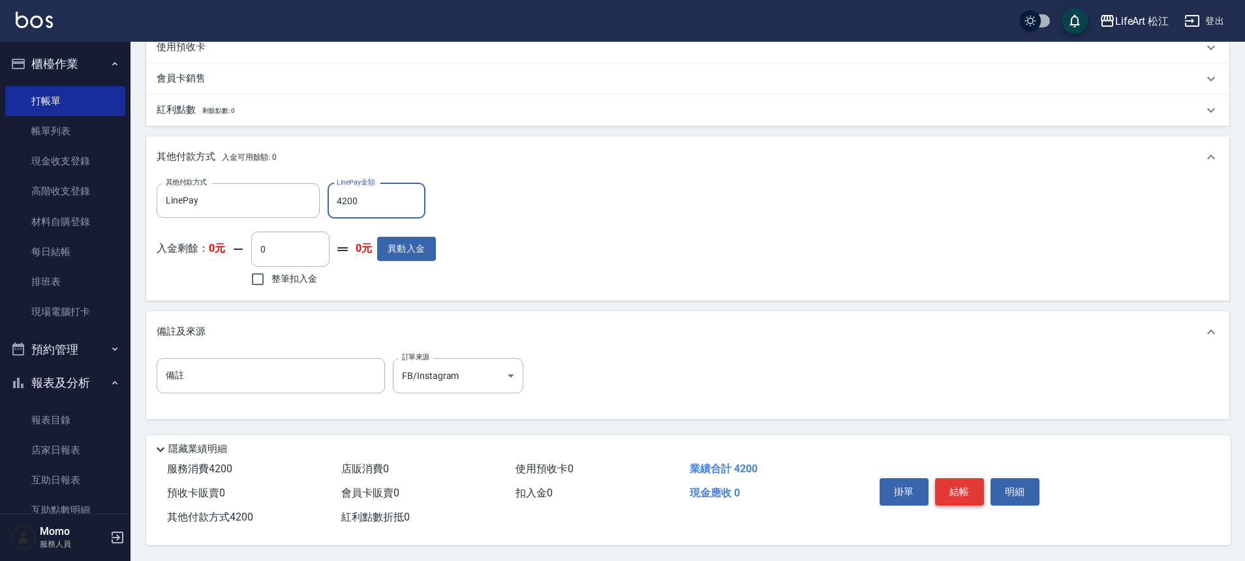
type input "4200"
click at [947, 492] on button "結帳" at bounding box center [959, 491] width 49 height 27
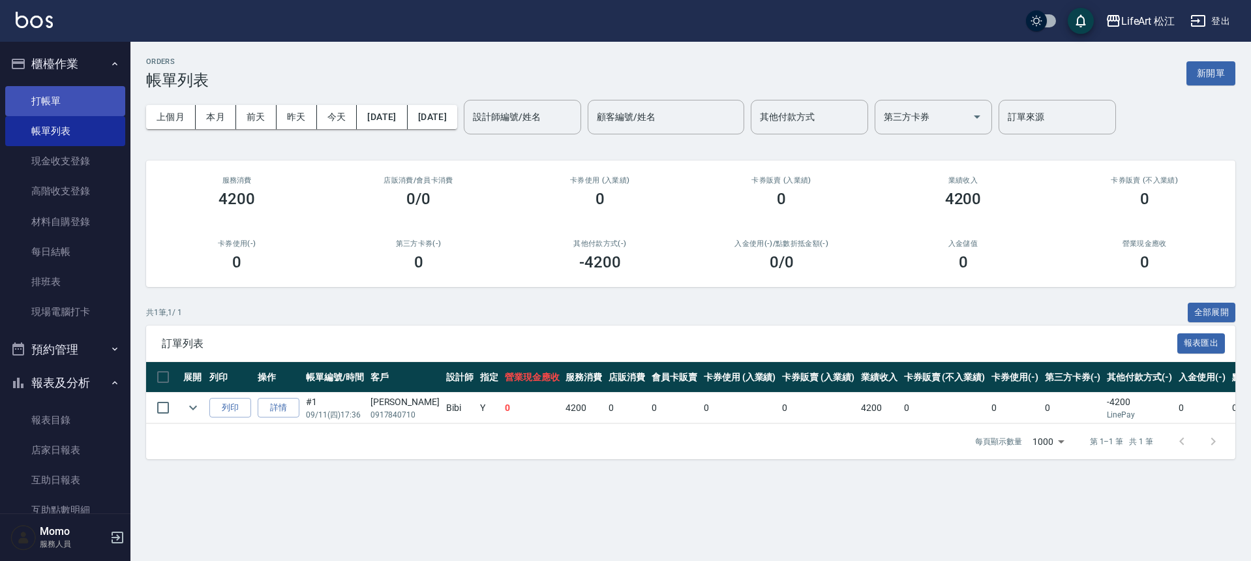
click at [40, 111] on link "打帳單" at bounding box center [65, 101] width 120 height 30
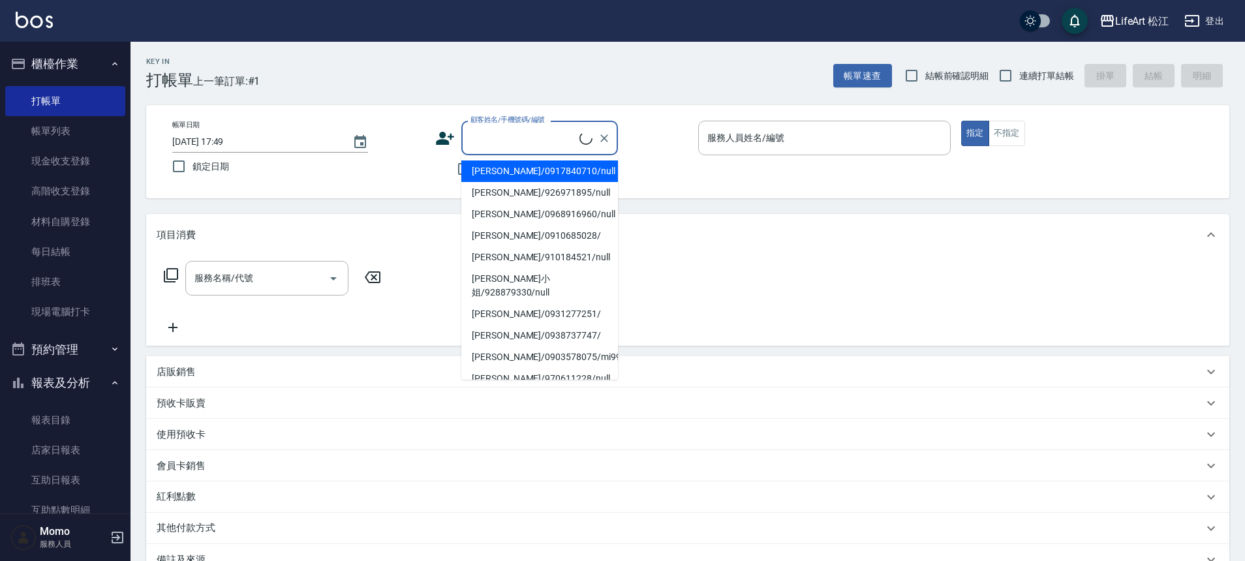
click at [495, 135] on input "顧客姓名/手機號碼/編號" at bounding box center [523, 138] width 112 height 23
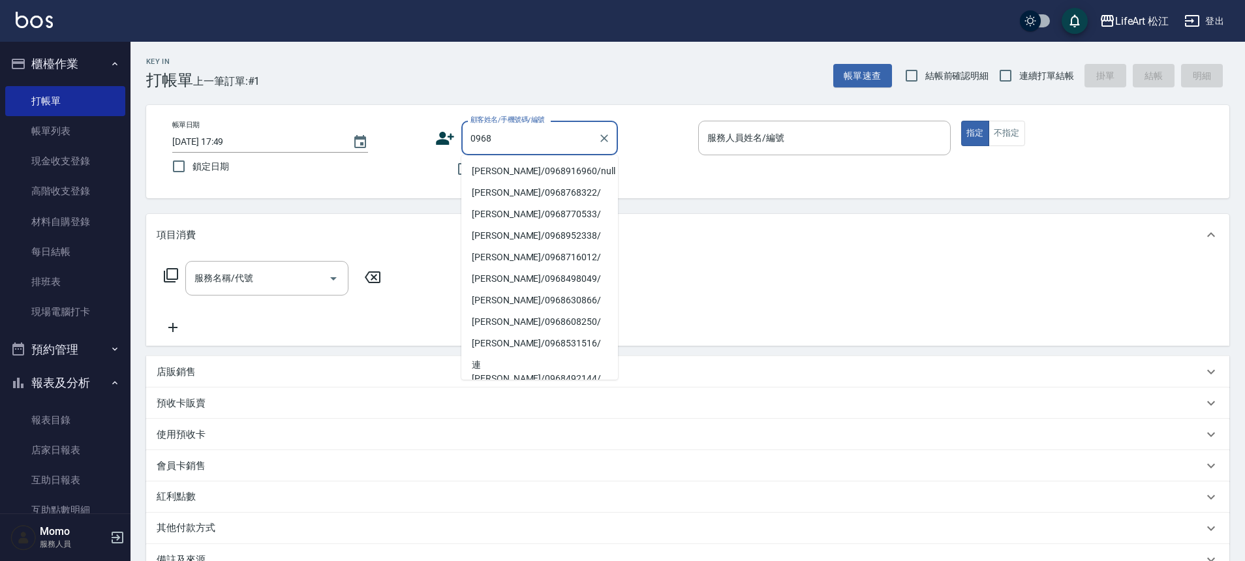
click at [526, 171] on li "[PERSON_NAME]/0968916960/null" at bounding box center [539, 171] width 157 height 22
type input "[PERSON_NAME]/0968916960/null"
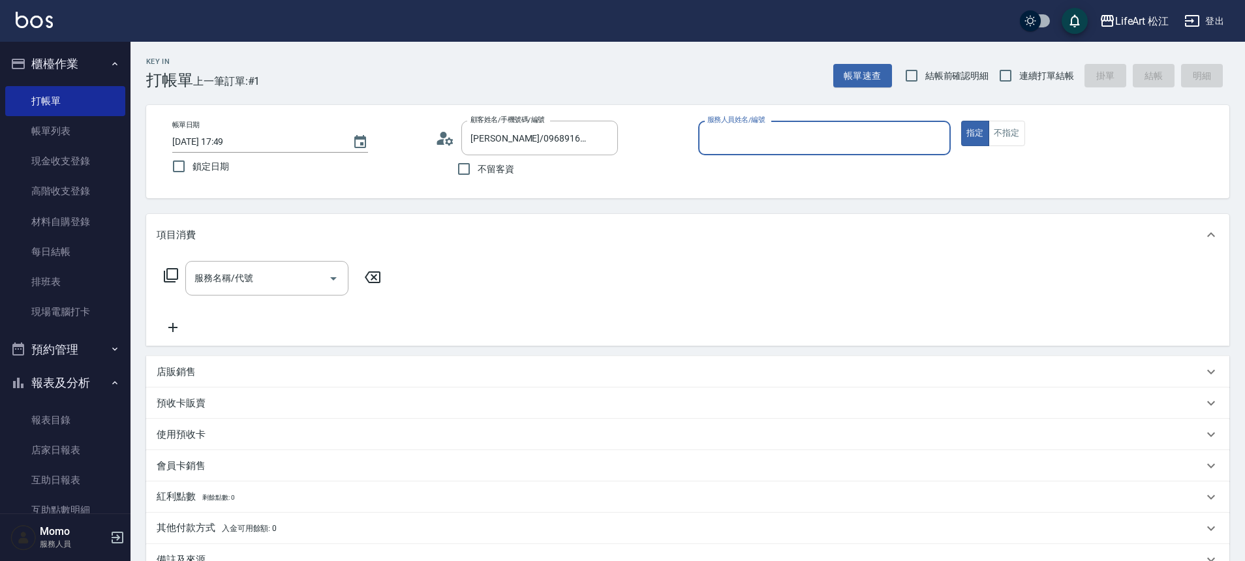
click at [830, 125] on div "服務人員姓名/編號" at bounding box center [824, 138] width 252 height 35
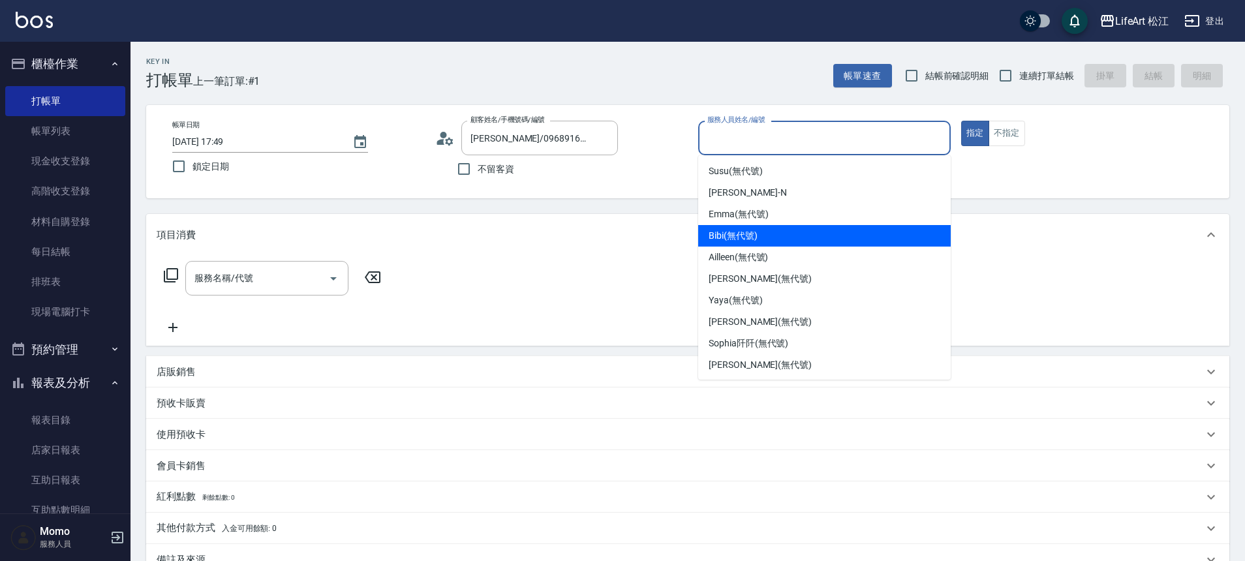
click at [817, 234] on div "Bibi (無代號)" at bounding box center [824, 236] width 252 height 22
type input "Bibi(無代號)"
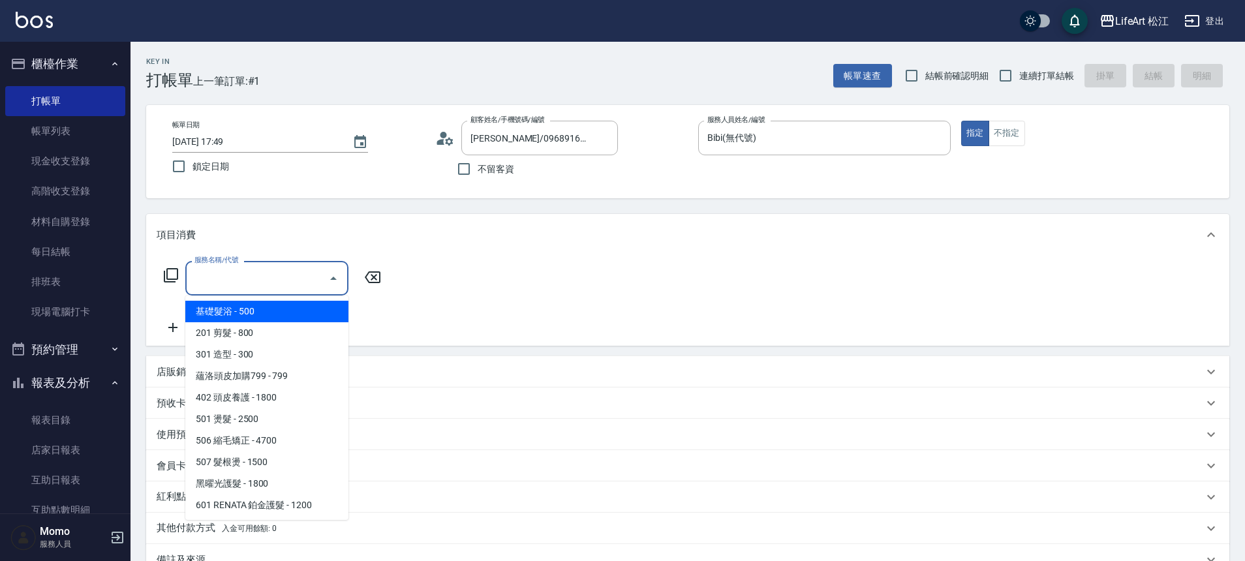
click at [282, 282] on input "服務名稱/代號" at bounding box center [257, 278] width 132 height 23
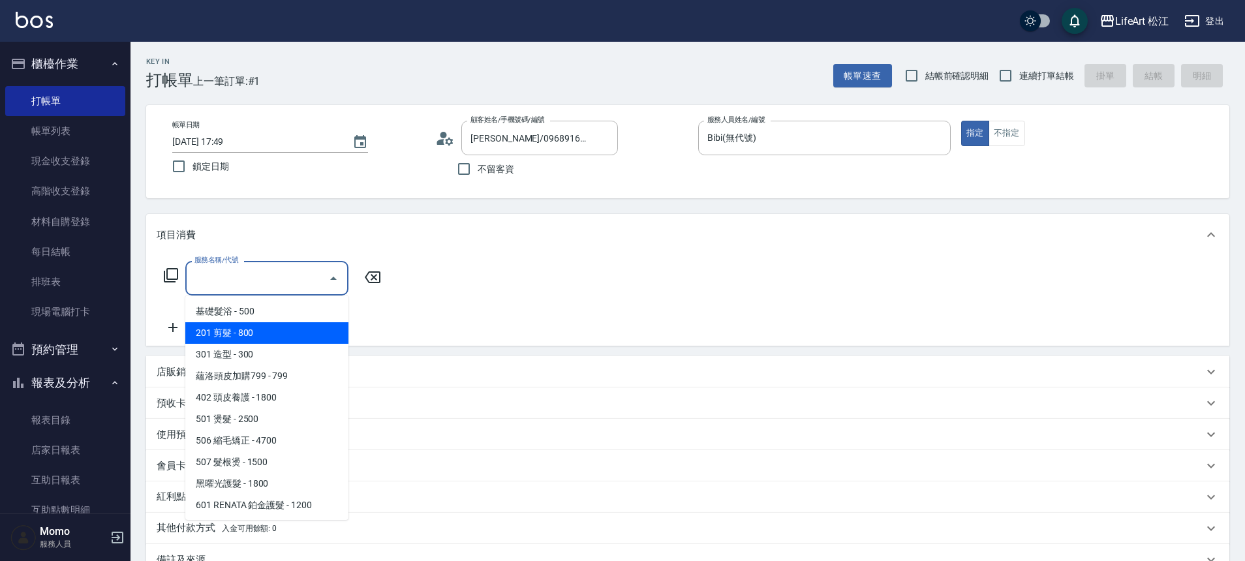
click at [294, 328] on span "201 剪髮 - 800" at bounding box center [266, 333] width 163 height 22
type input "201 剪髮(201)"
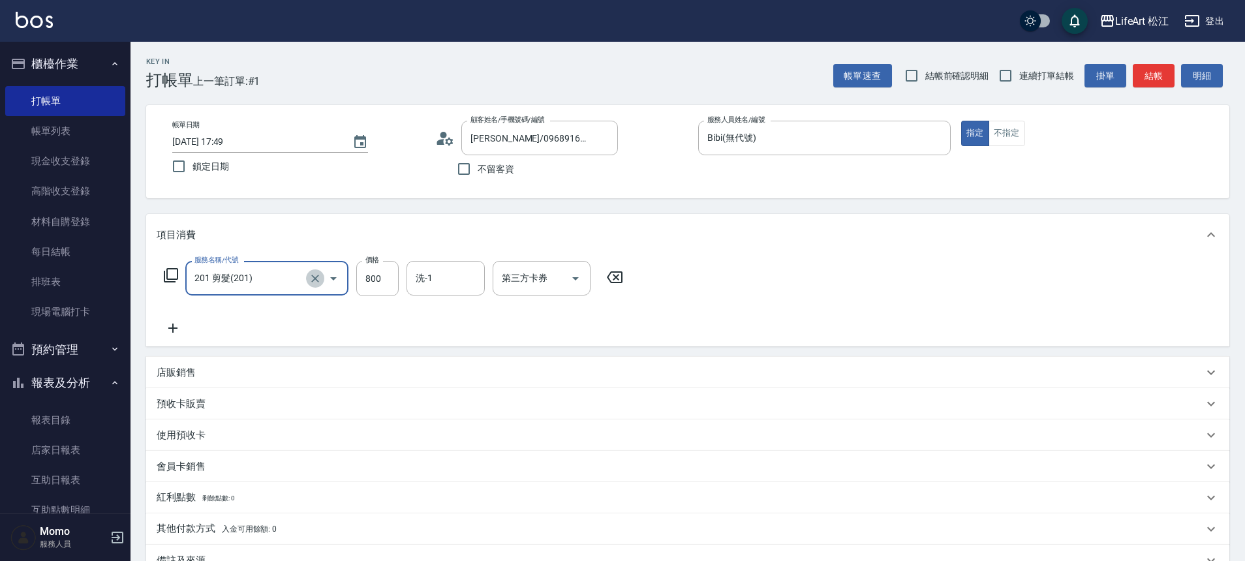
click at [314, 278] on icon "Clear" at bounding box center [315, 278] width 13 height 13
click at [293, 284] on input "服務名稱/代號" at bounding box center [248, 278] width 115 height 23
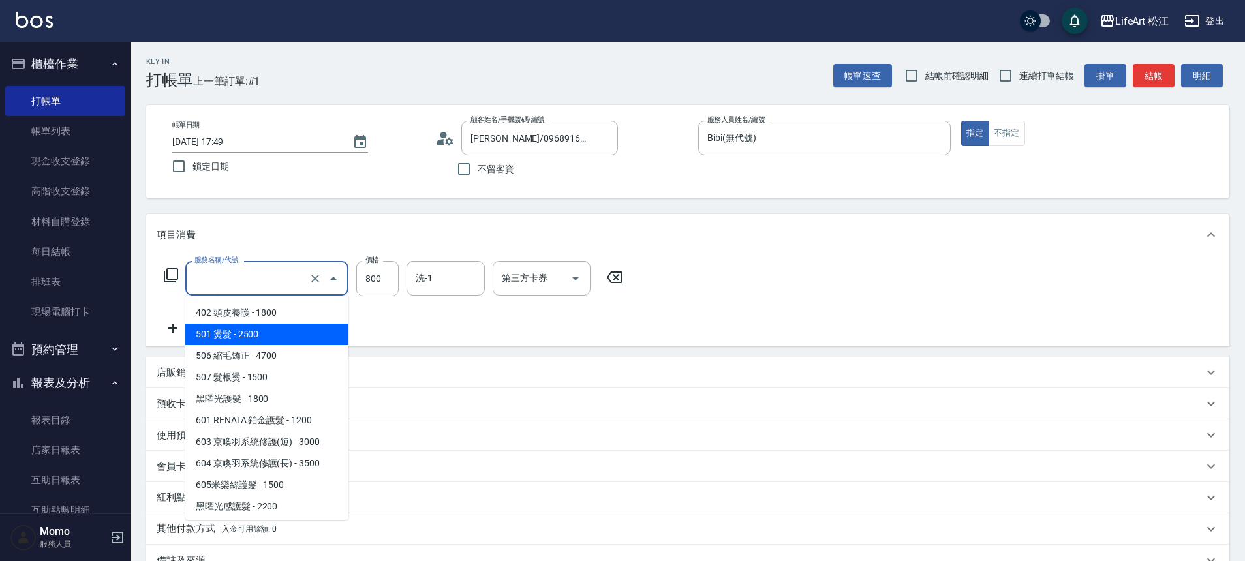
scroll to position [174, 0]
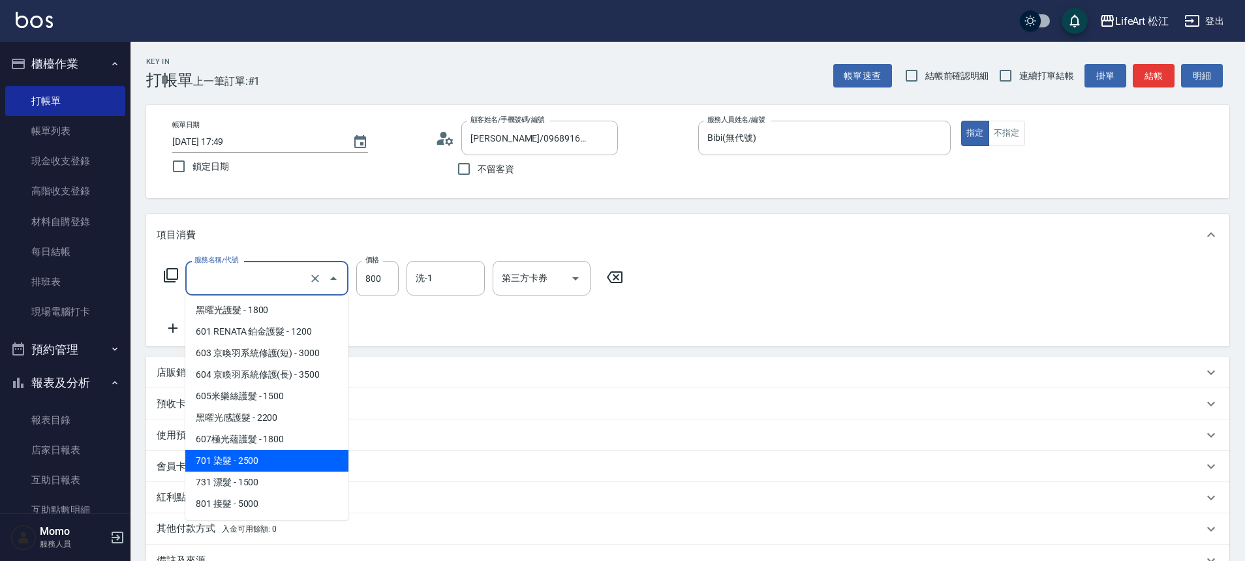
click at [277, 463] on span "701 染髮 - 2500" at bounding box center [266, 461] width 163 height 22
type input "701 染髮(701)"
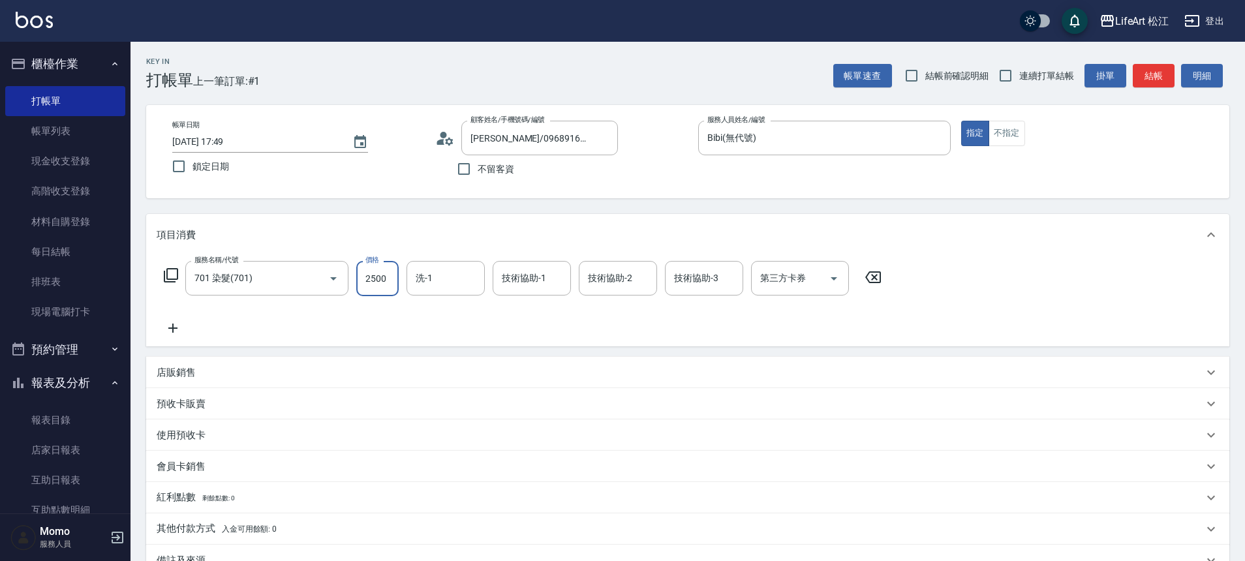
click at [378, 275] on input "2500" at bounding box center [377, 278] width 42 height 35
type input "1800"
click at [183, 325] on icon at bounding box center [173, 328] width 33 height 16
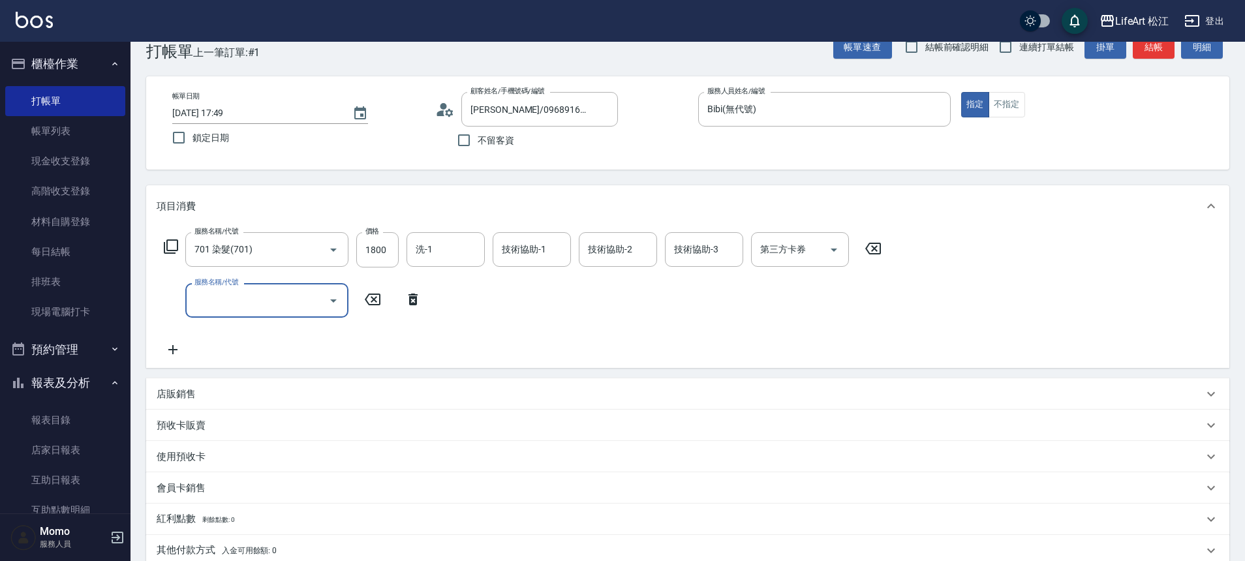
scroll to position [108, 0]
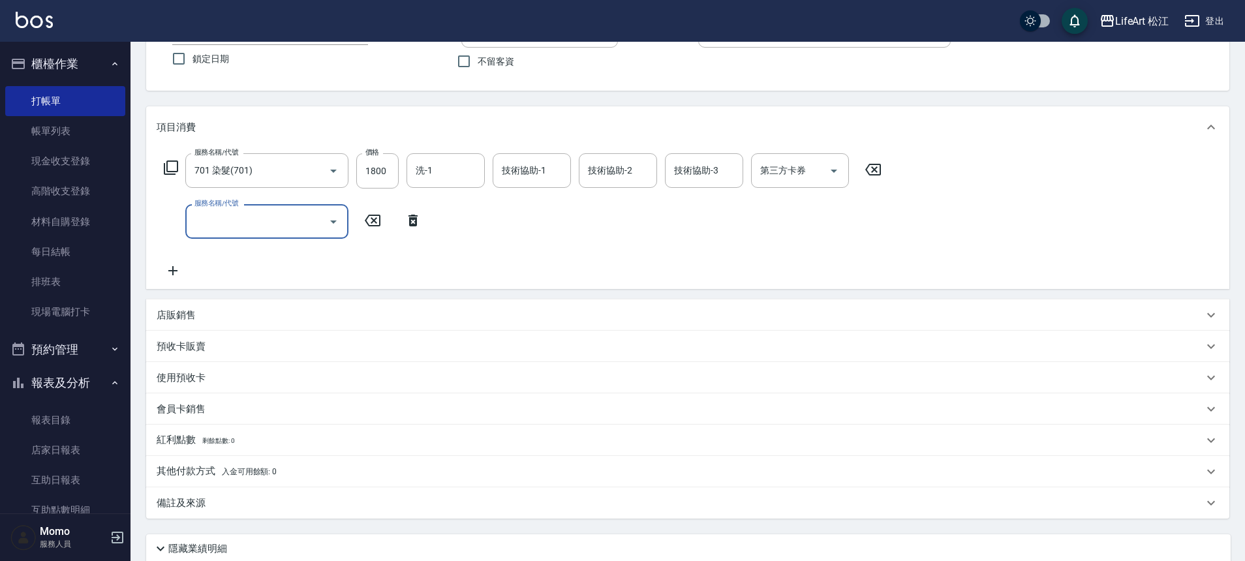
click at [299, 220] on input "服務名稱/代號" at bounding box center [257, 221] width 132 height 23
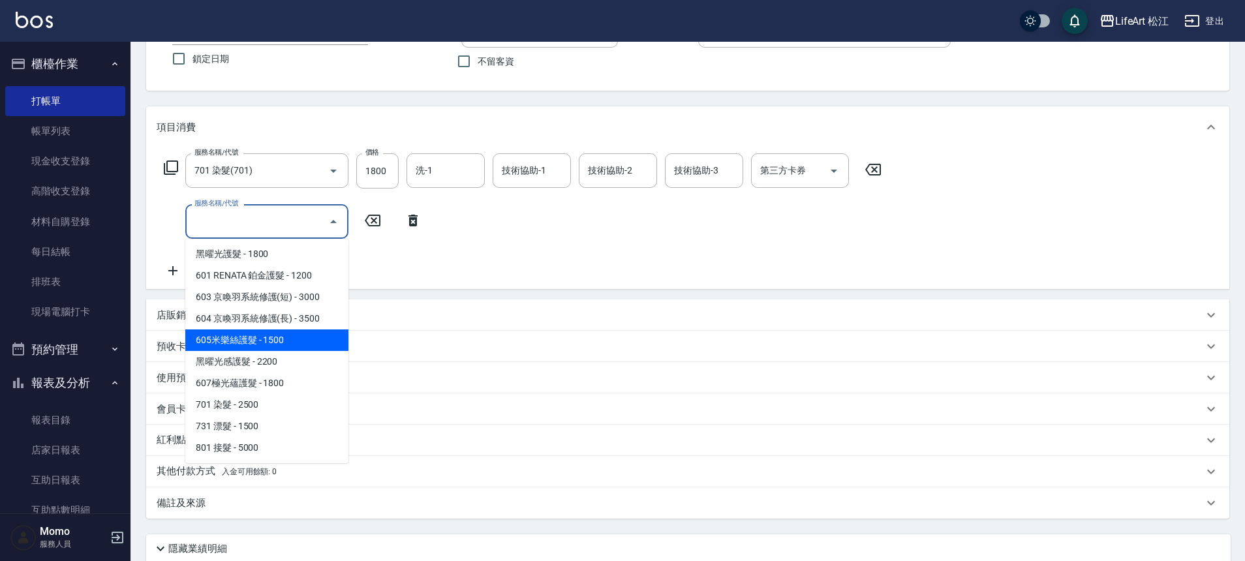
scroll to position [174, 0]
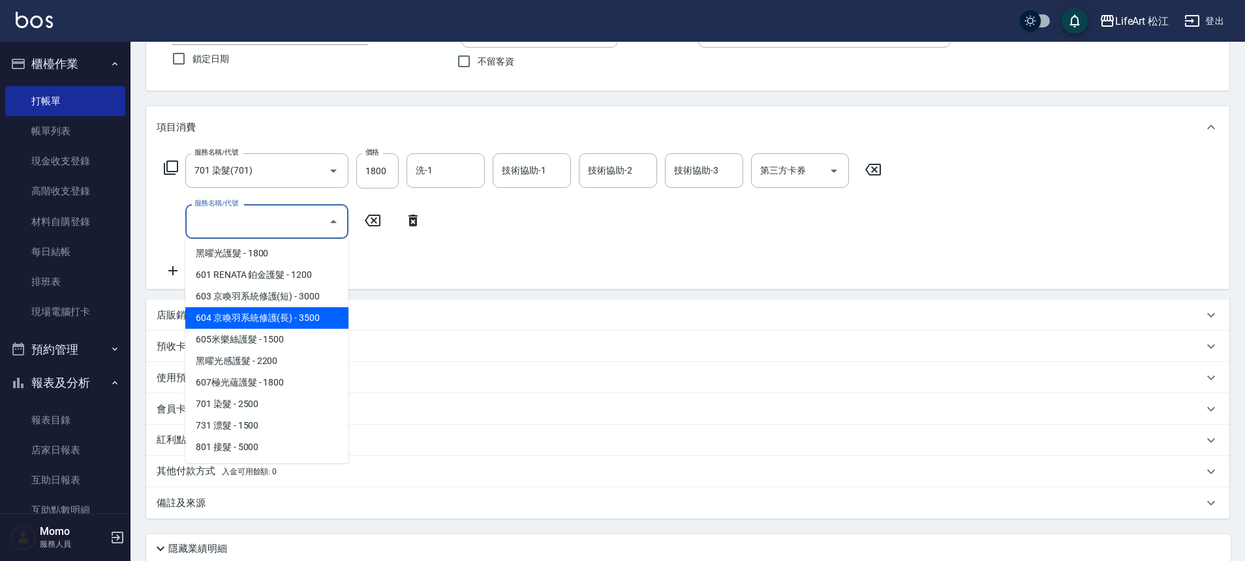
click at [301, 320] on span "604 京喚羽系統修護(長) - 3500" at bounding box center [266, 318] width 163 height 22
type input "604 京喚羽系統修護(長)(604)"
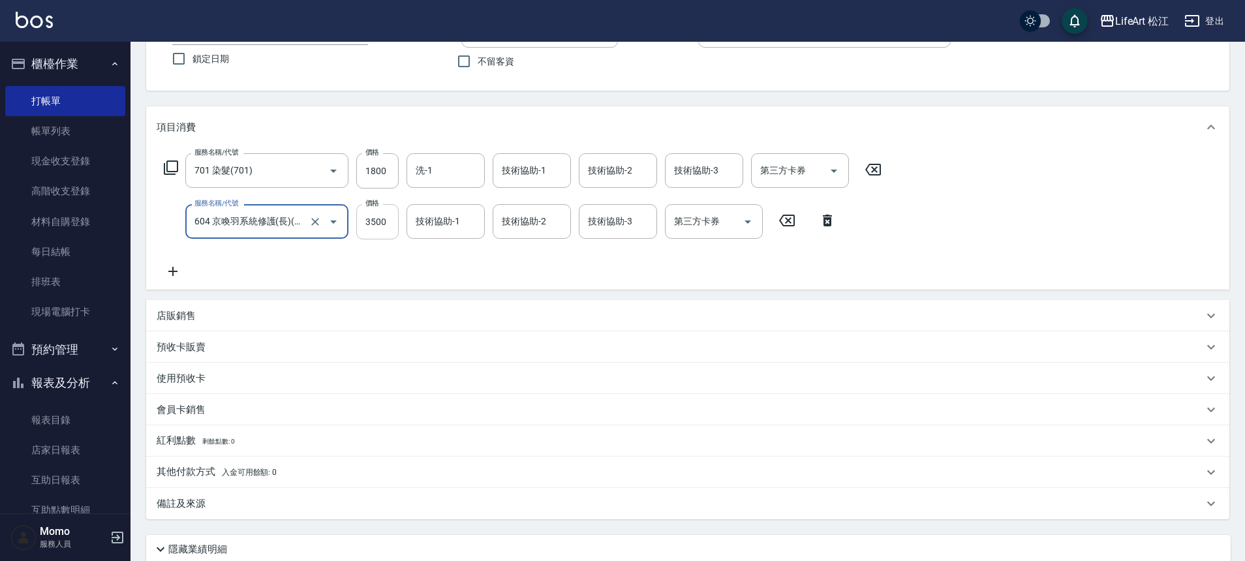
click at [378, 226] on input "3500" at bounding box center [377, 221] width 42 height 35
type input "2500"
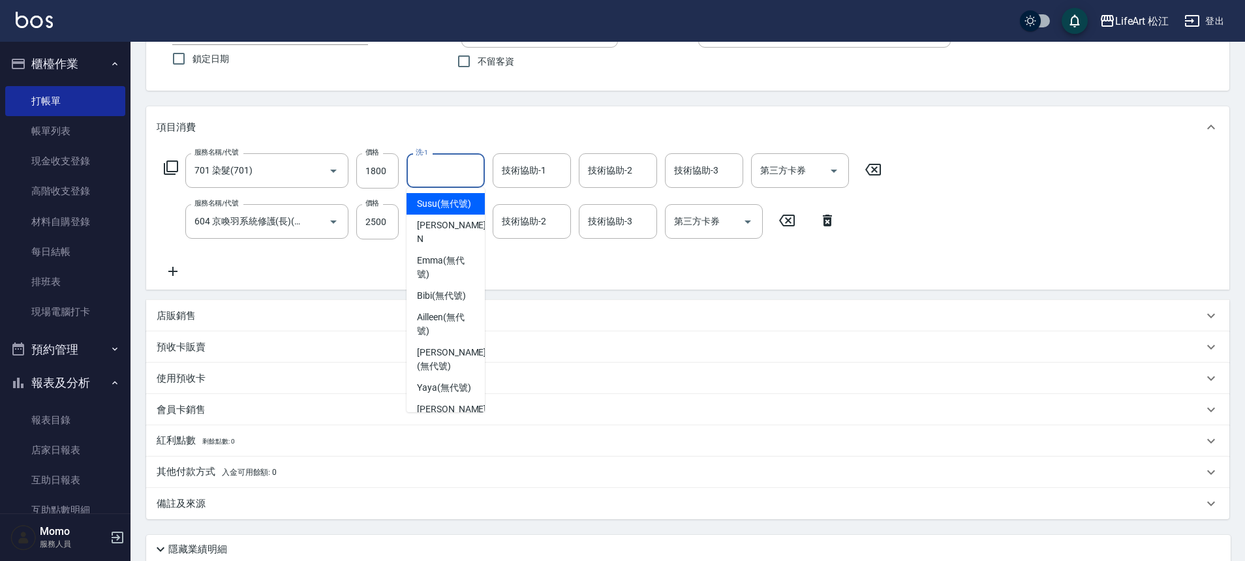
click at [462, 172] on input "洗-1" at bounding box center [445, 170] width 67 height 23
click at [461, 259] on span "[PERSON_NAME] (無代號)" at bounding box center [445, 267] width 57 height 27
type input "[PERSON_NAME](無代號)"
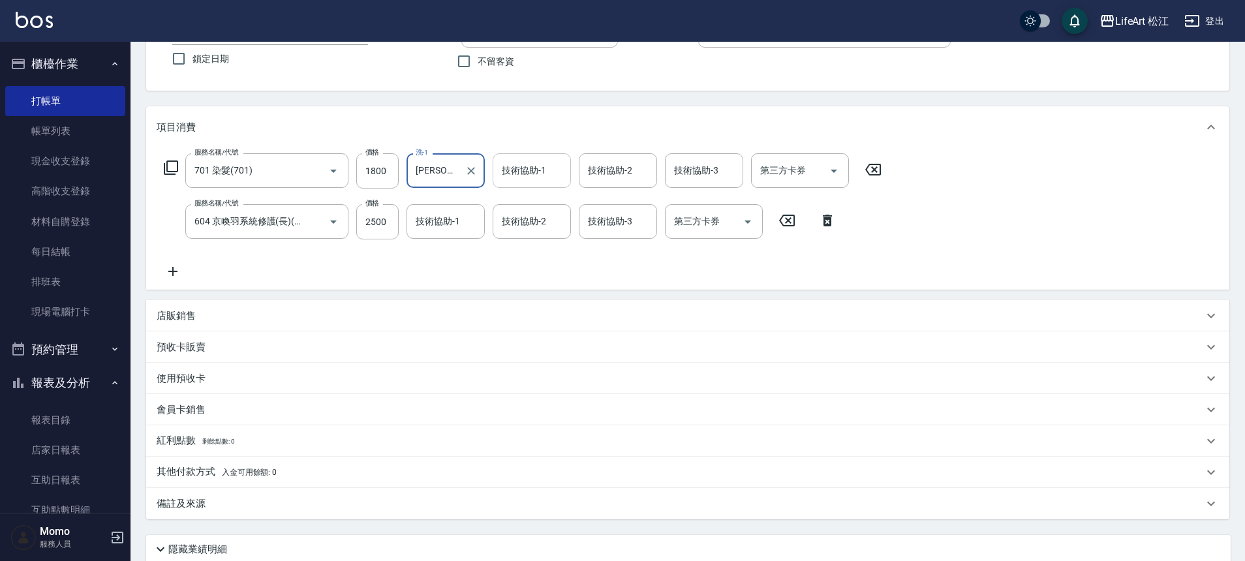
click at [538, 166] on div "技術協助-1 技術協助-1" at bounding box center [532, 170] width 78 height 35
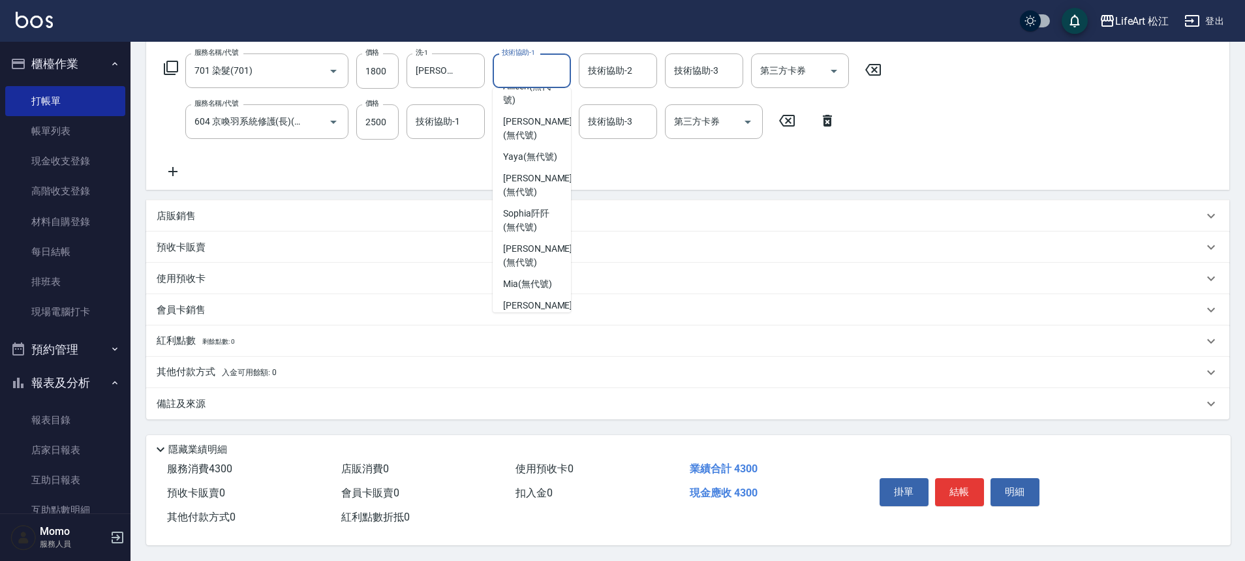
scroll to position [0, 0]
click at [543, 111] on span "Susu (無代號)" at bounding box center [530, 104] width 54 height 14
type input "Susu(無代號)"
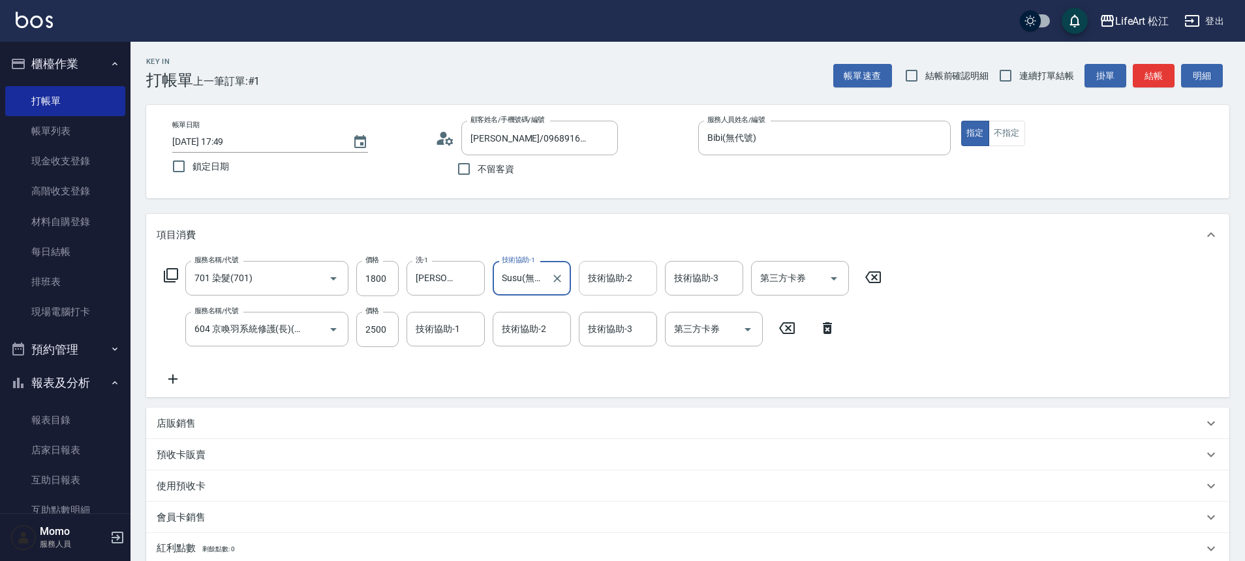
click at [641, 287] on input "技術協助-2" at bounding box center [617, 278] width 67 height 23
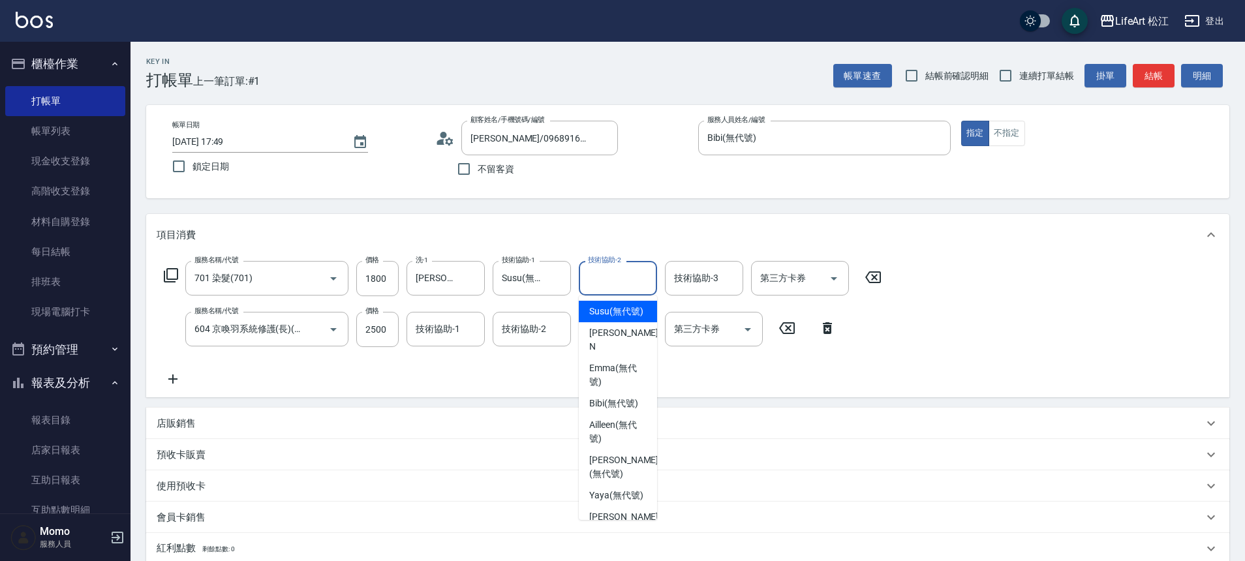
click at [631, 318] on span "Susu (無代號)" at bounding box center [616, 312] width 54 height 14
type input "Susu(無代號)"
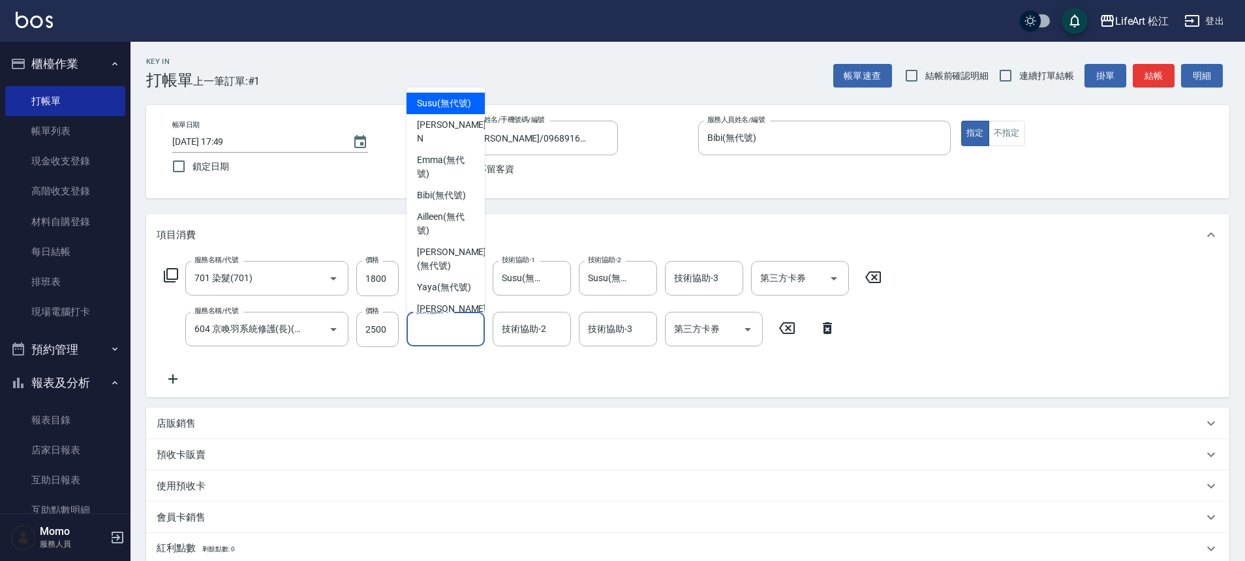
click at [428, 339] on input "技術協助-1" at bounding box center [445, 329] width 67 height 23
click at [455, 163] on span "[PERSON_NAME] (無代號)" at bounding box center [445, 166] width 57 height 27
type input "[PERSON_NAME](無代號)"
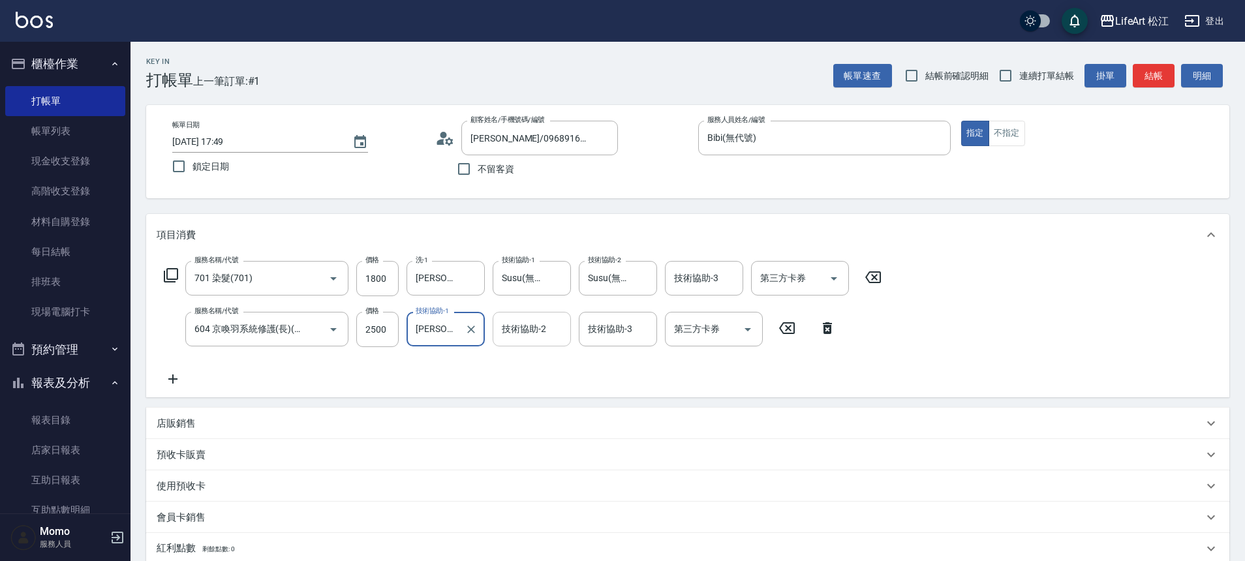
click at [511, 318] on div "技術協助-2 技術協助-2" at bounding box center [532, 329] width 78 height 35
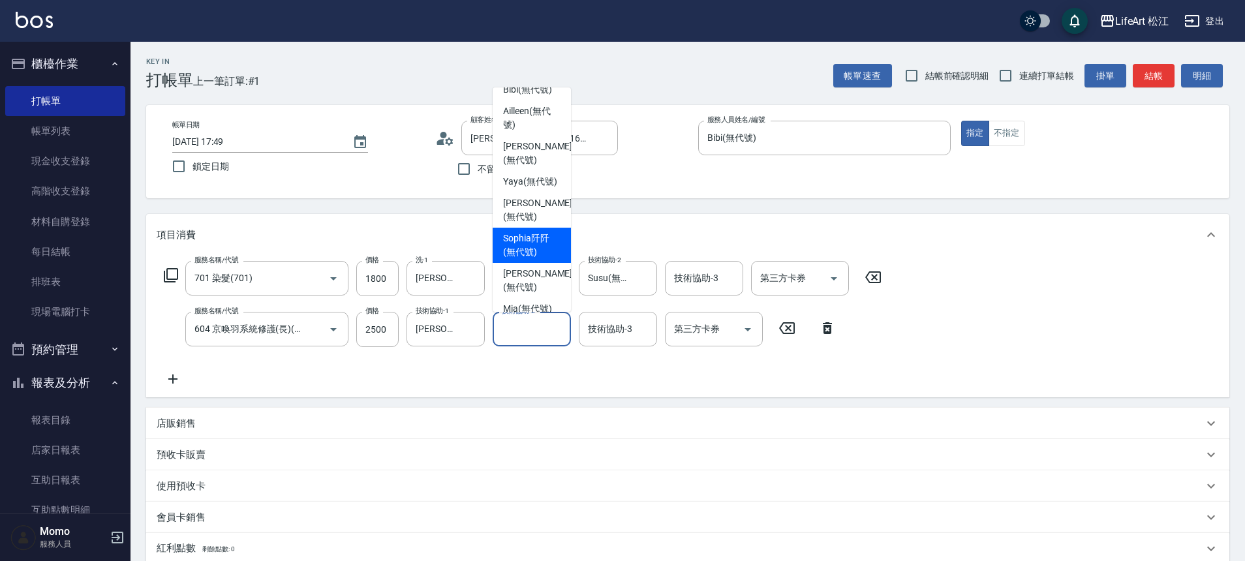
scroll to position [256, 0]
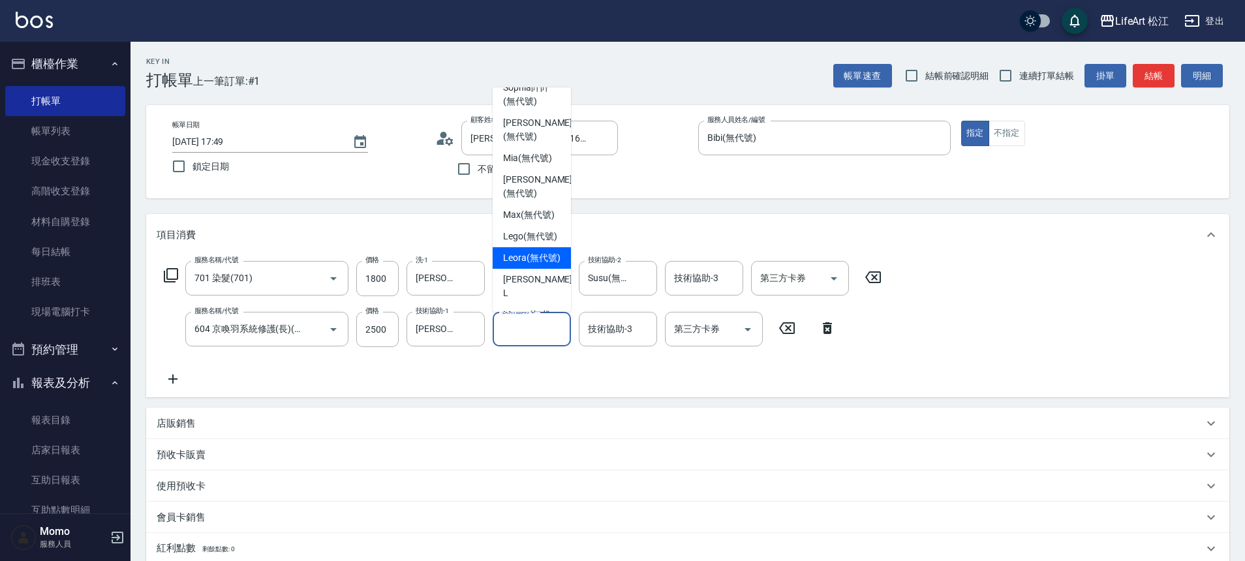
click at [525, 265] on span "Leora (無代號)" at bounding box center [531, 258] width 57 height 14
type input "Leora(無代號)"
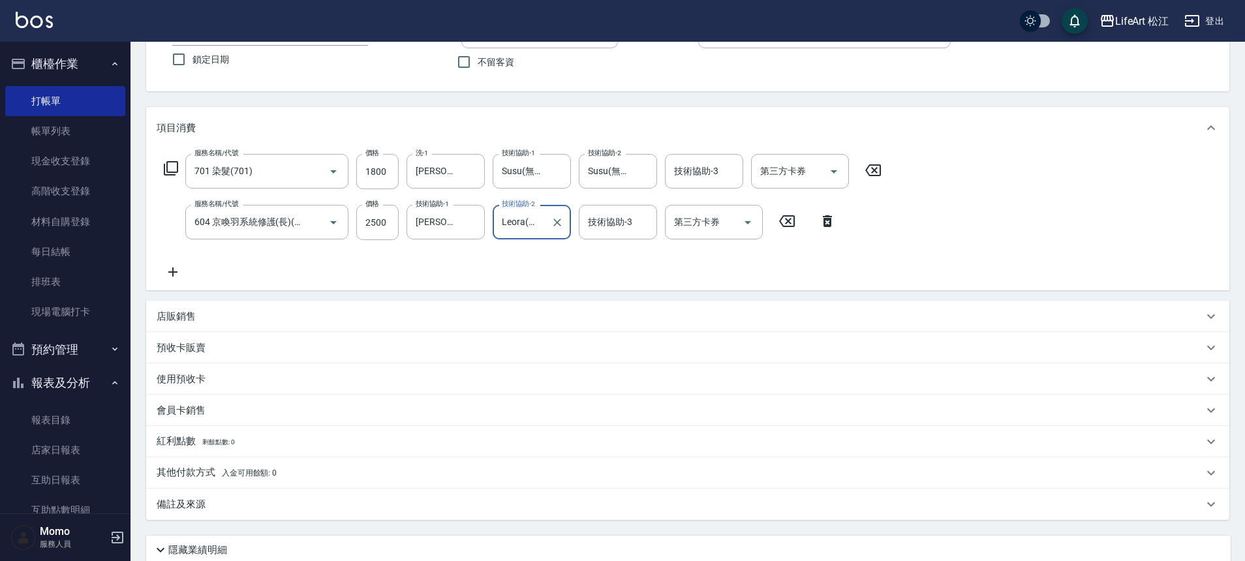
scroll to position [213, 0]
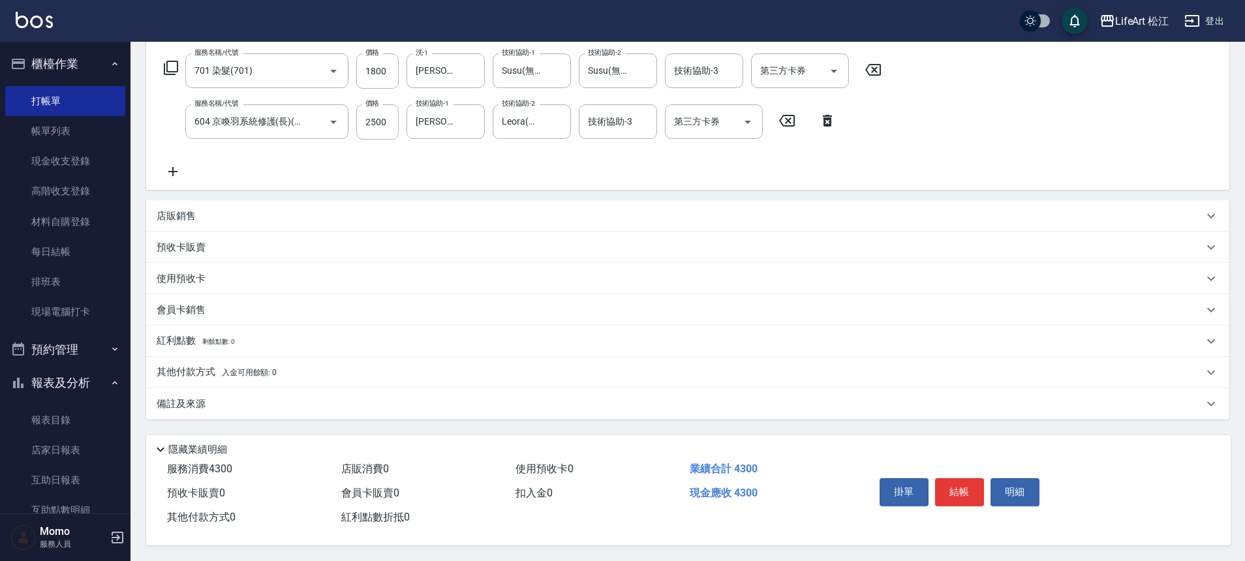
click at [252, 399] on div "備註及來源" at bounding box center [680, 404] width 1046 height 14
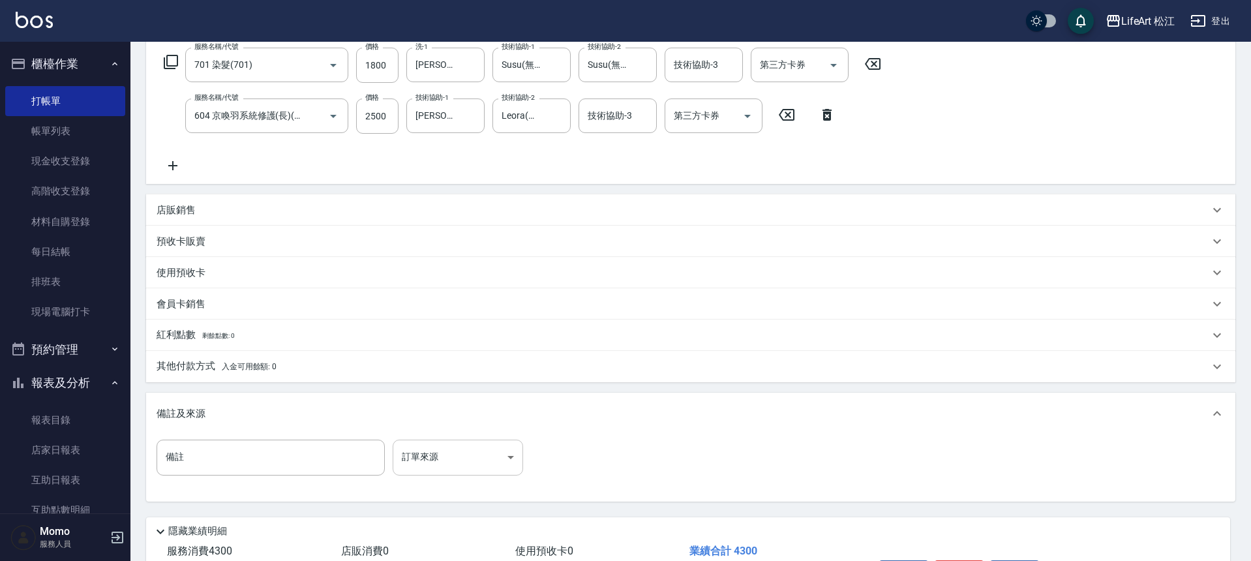
click at [449, 462] on body "LifeArt 松江 登出 櫃檯作業 打帳單 帳單列表 現金收支登錄 高階收支登錄 材料自購登錄 每日結帳 排班表 現場電腦打卡 預約管理 預約管理 單日預約…" at bounding box center [625, 215] width 1251 height 857
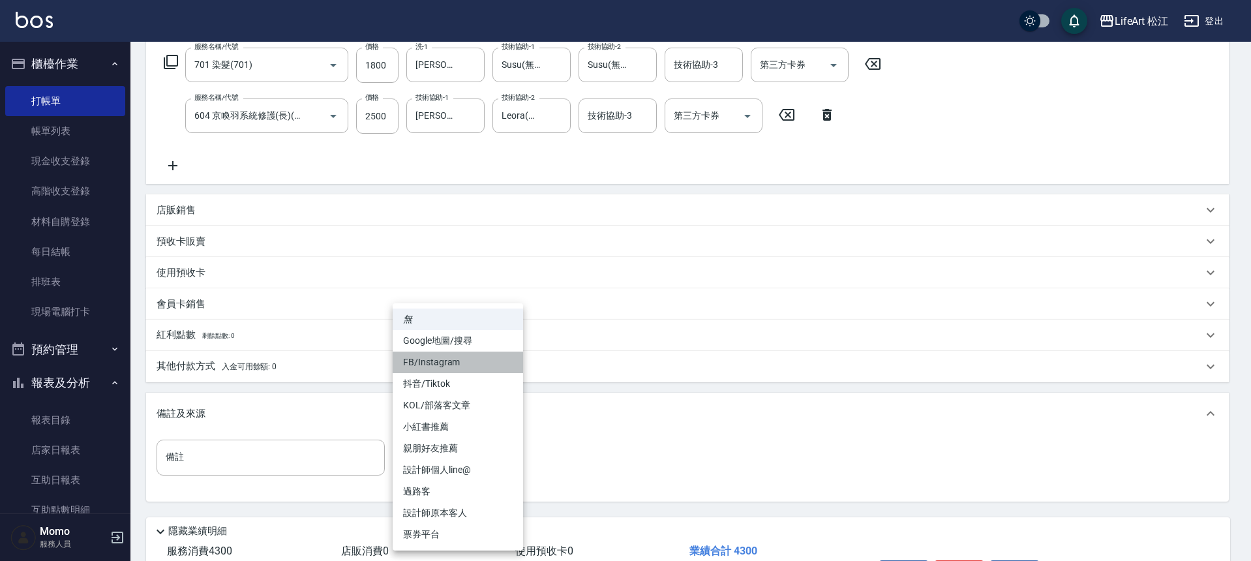
click at [474, 363] on li "FB/Instagram" at bounding box center [458, 363] width 130 height 22
type input "FB/Instagram"
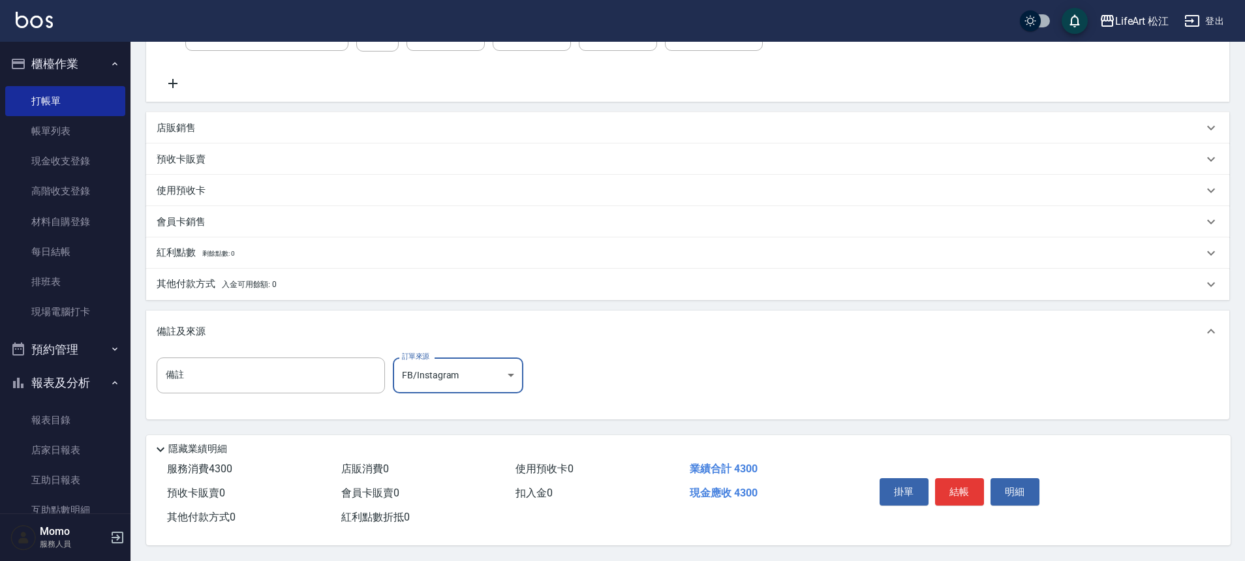
scroll to position [301, 0]
click at [940, 483] on button "結帳" at bounding box center [959, 491] width 49 height 27
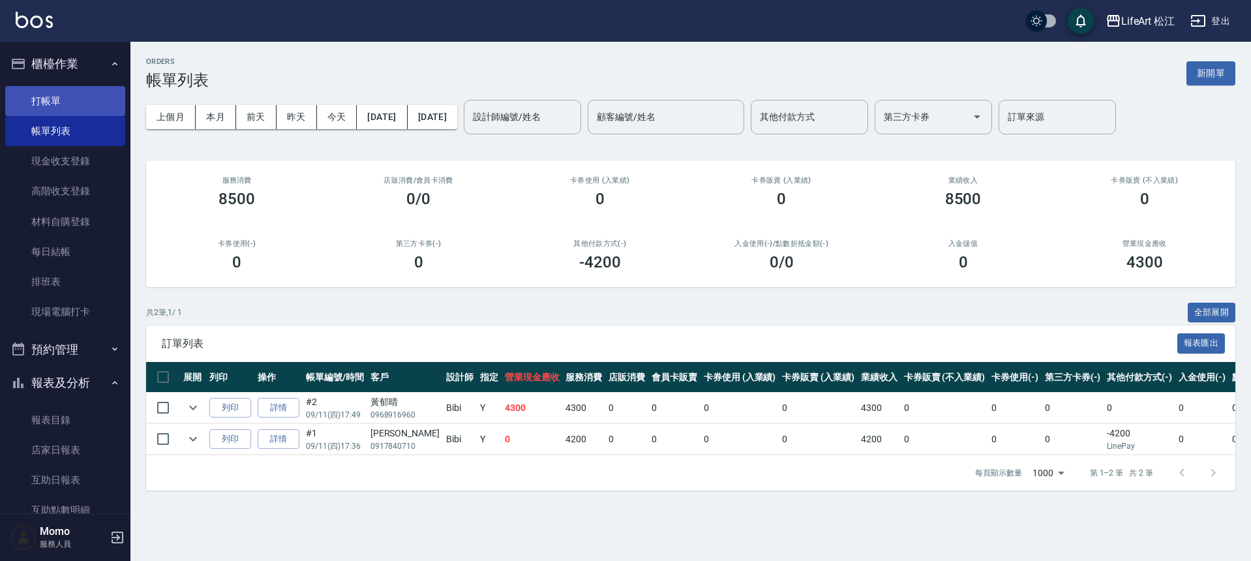
click at [63, 92] on link "打帳單" at bounding box center [65, 101] width 120 height 30
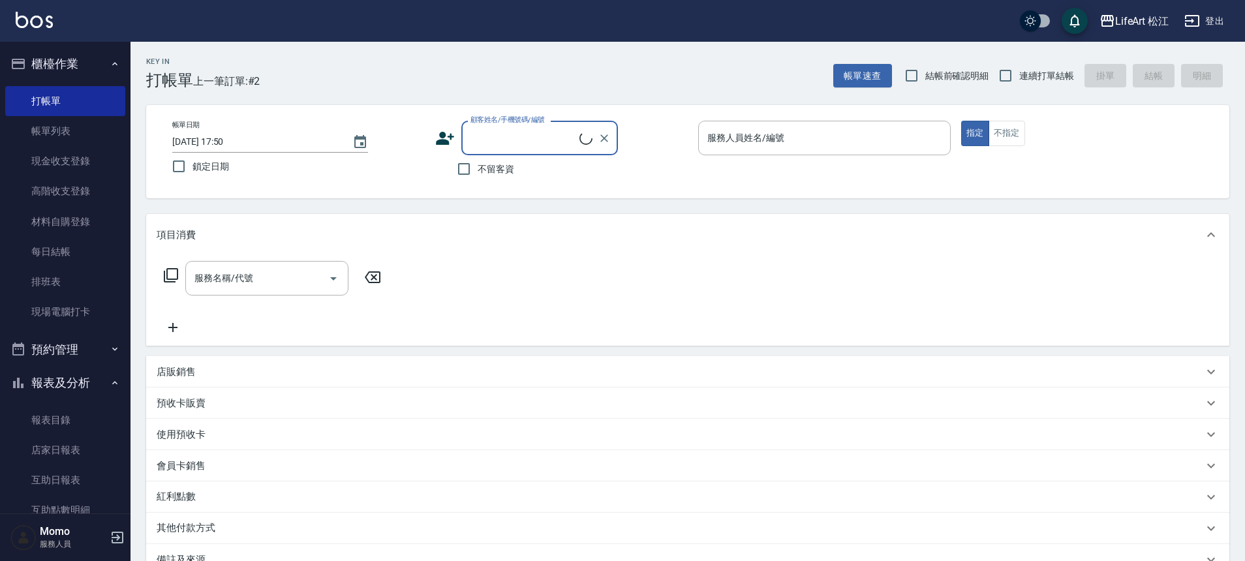
click at [488, 172] on span "不留客資" at bounding box center [496, 169] width 37 height 14
click at [478, 172] on input "不留客資" at bounding box center [463, 168] width 27 height 27
checkbox input "true"
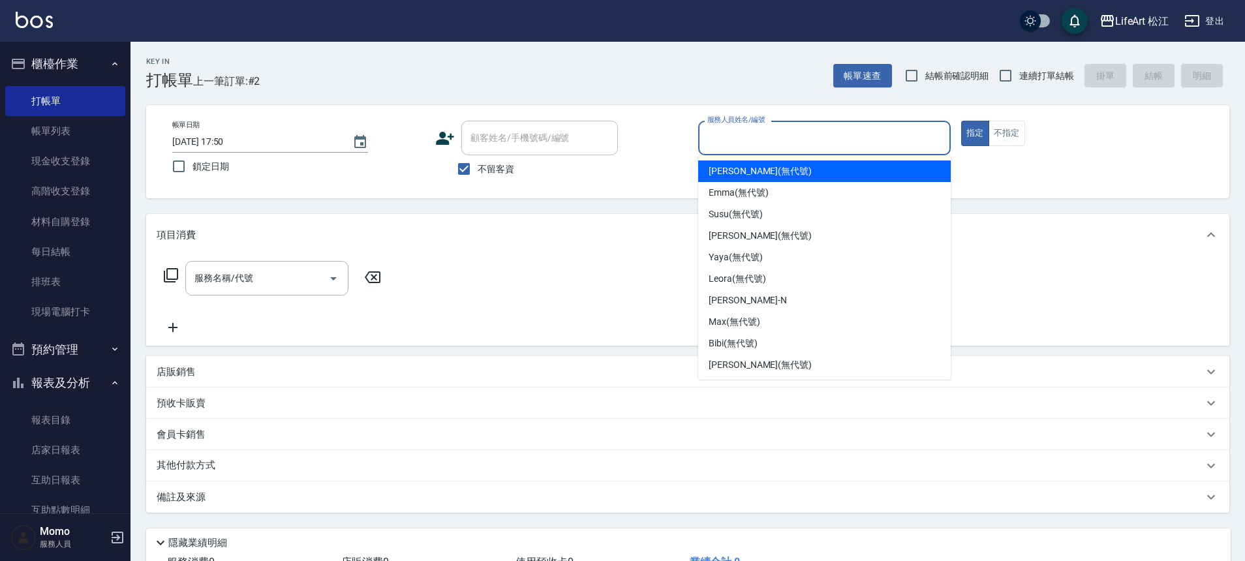
click at [767, 132] on input "服務人員姓名/編號" at bounding box center [824, 138] width 241 height 23
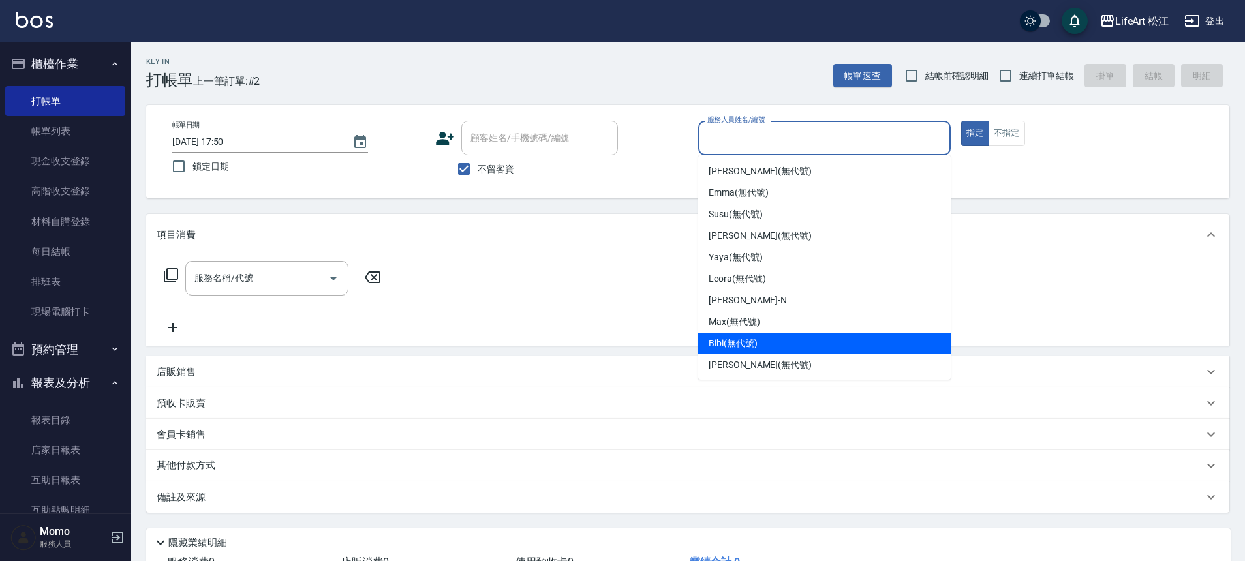
click at [746, 337] on span "Bibi (無代號)" at bounding box center [732, 344] width 49 height 14
type input "Bibi(無代號)"
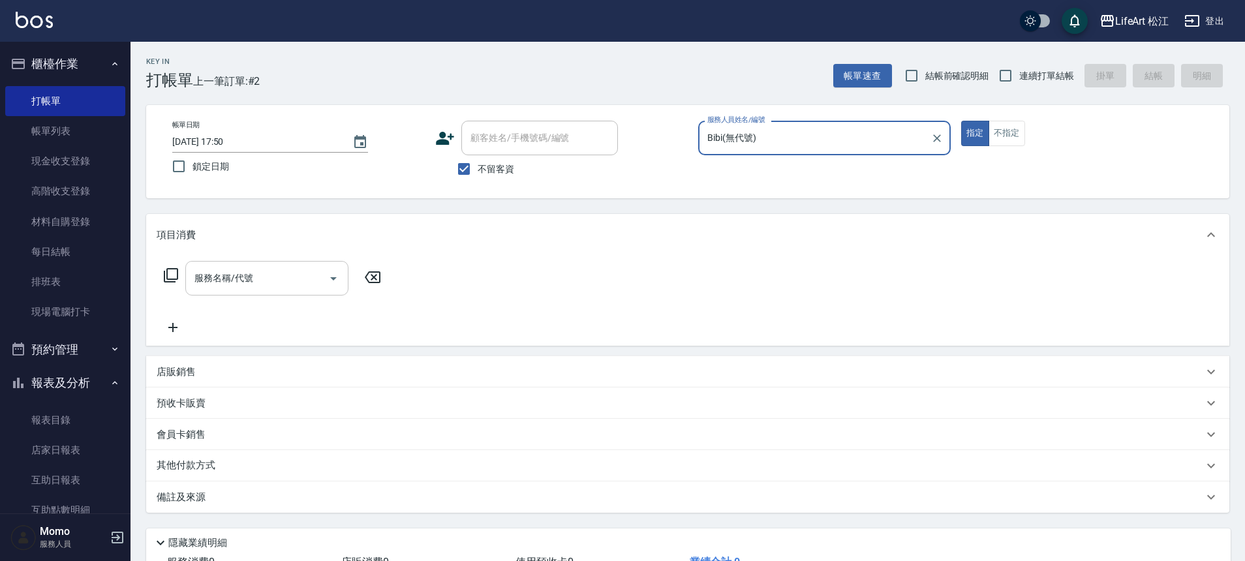
click at [248, 286] on input "服務名稱/代號" at bounding box center [257, 278] width 132 height 23
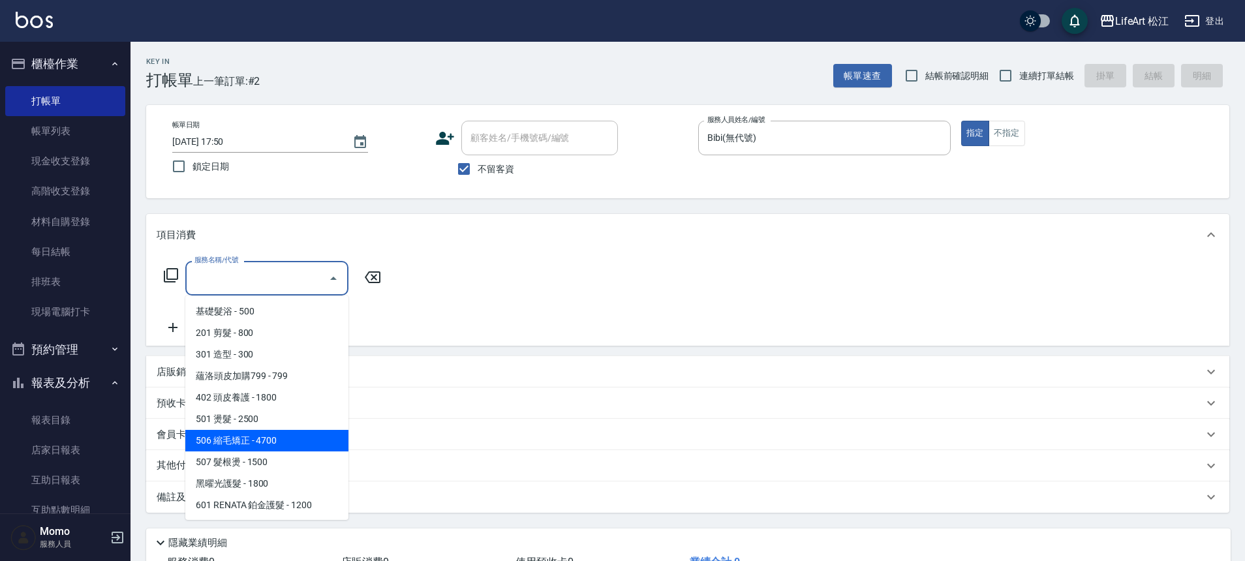
click at [271, 446] on span "506 縮毛矯正 - 4700" at bounding box center [266, 441] width 163 height 22
type input "506 縮毛矯正 (506)"
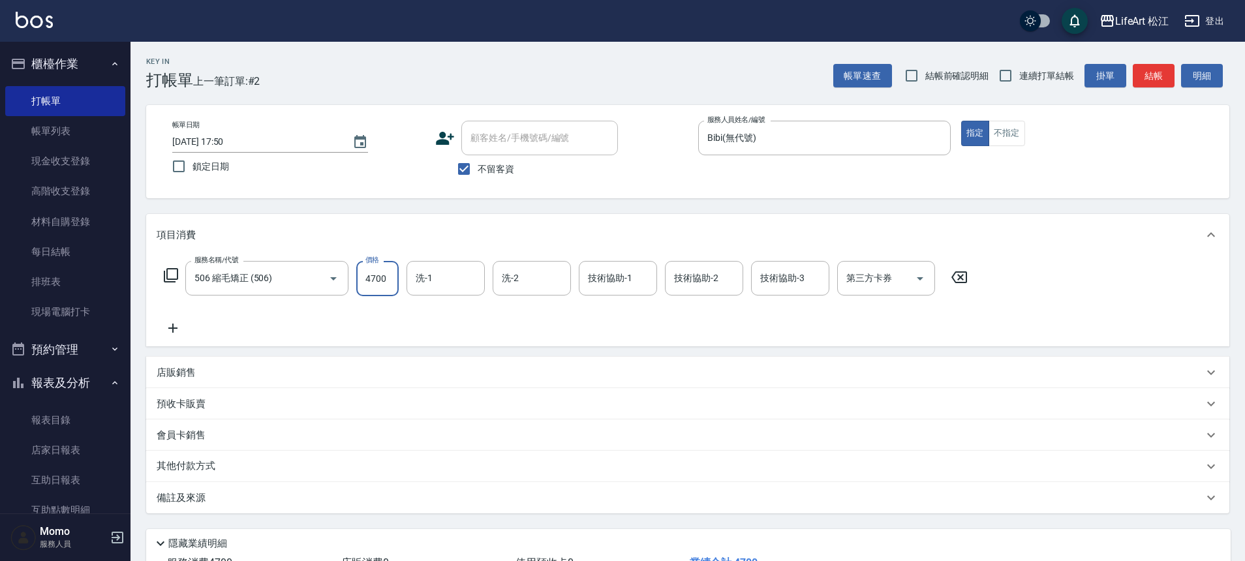
click at [395, 277] on input "4700" at bounding box center [377, 278] width 42 height 35
type input "1500"
click at [179, 321] on icon at bounding box center [173, 328] width 33 height 16
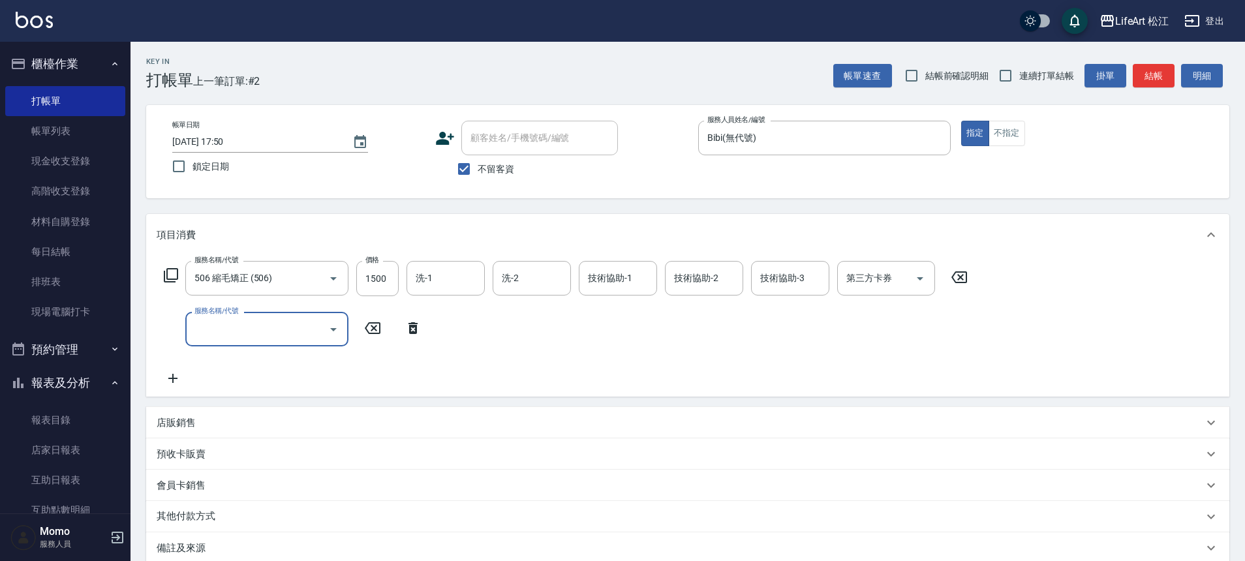
click at [216, 332] on input "服務名稱/代號" at bounding box center [257, 329] width 132 height 23
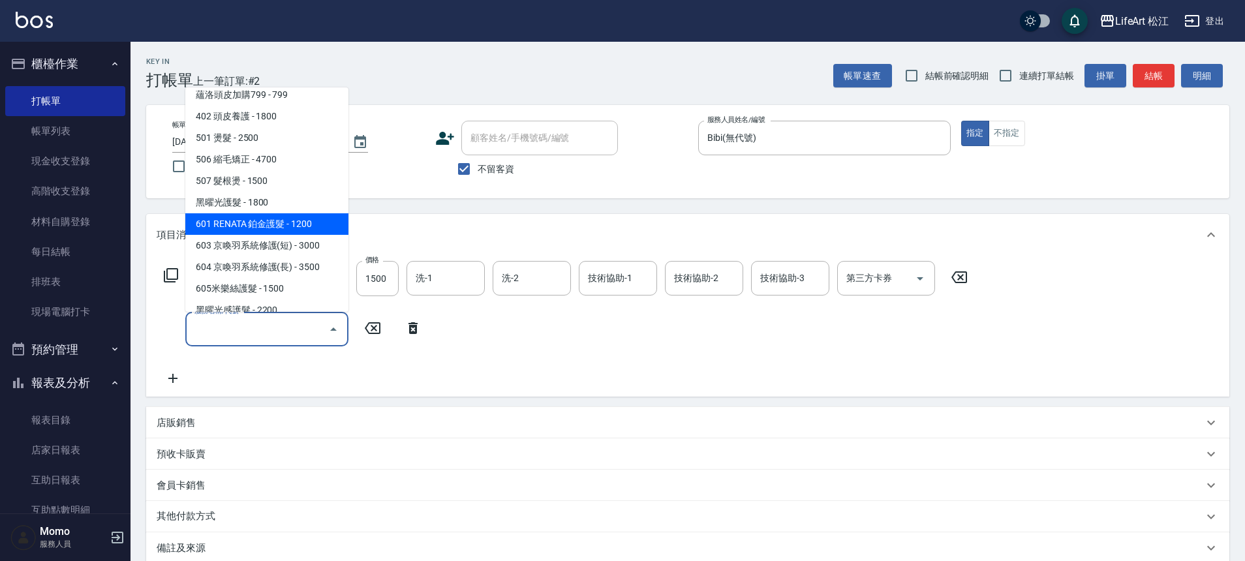
scroll to position [174, 0]
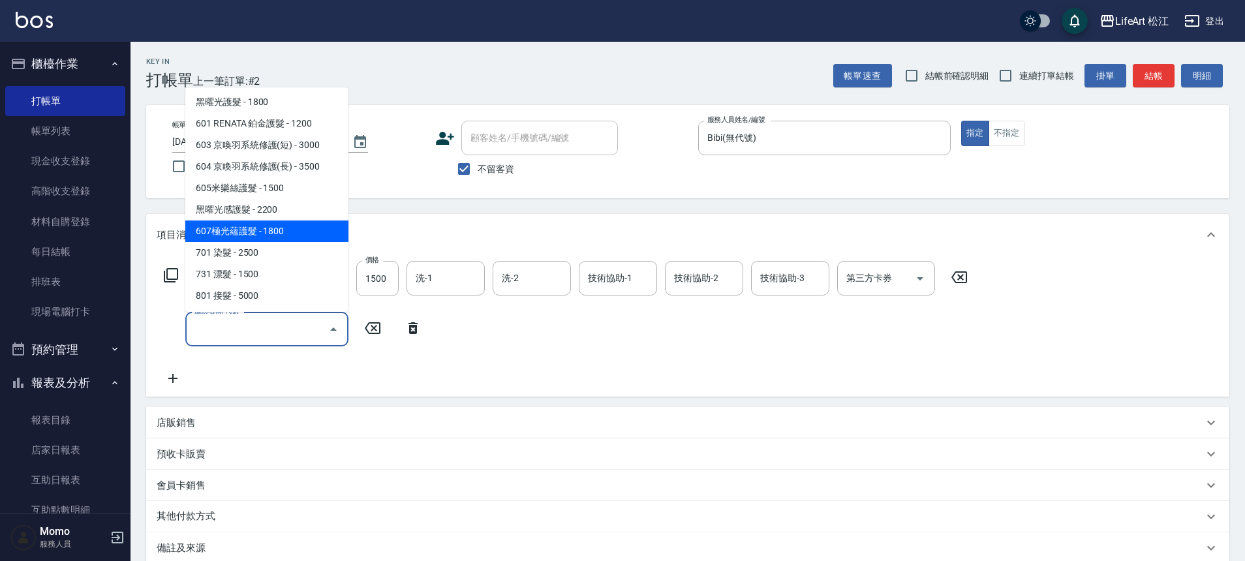
click at [299, 237] on span "607極光蘊護髮 - 1800" at bounding box center [266, 231] width 163 height 22
type input "607極光蘊護髮(607)"
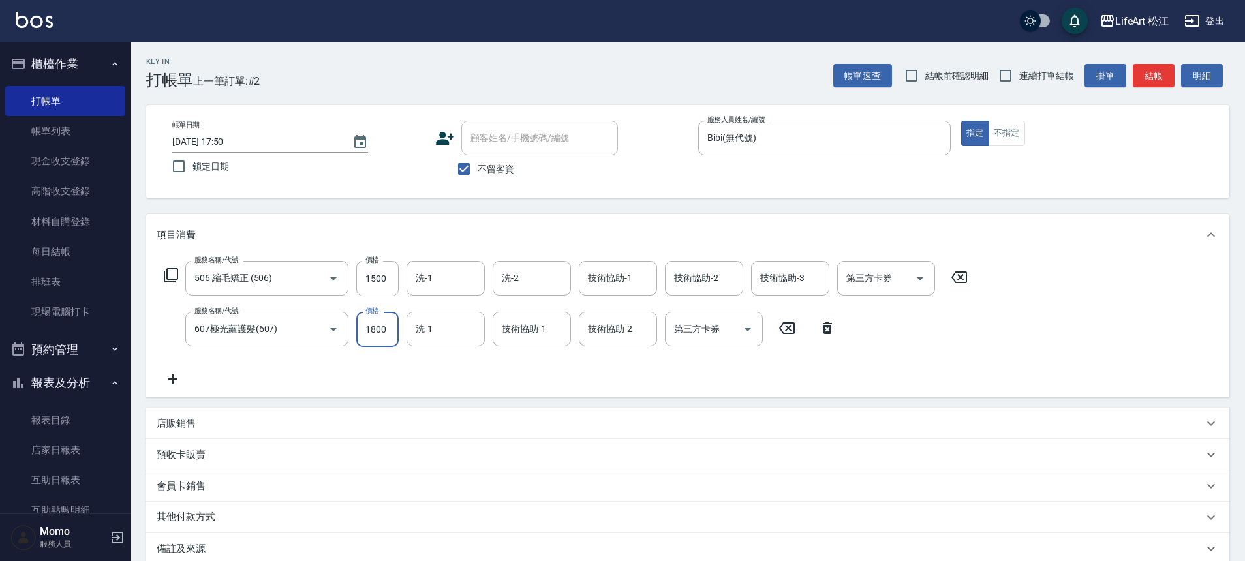
click at [375, 326] on input "1800" at bounding box center [377, 329] width 42 height 35
type input "2200"
click at [170, 376] on icon at bounding box center [173, 379] width 33 height 16
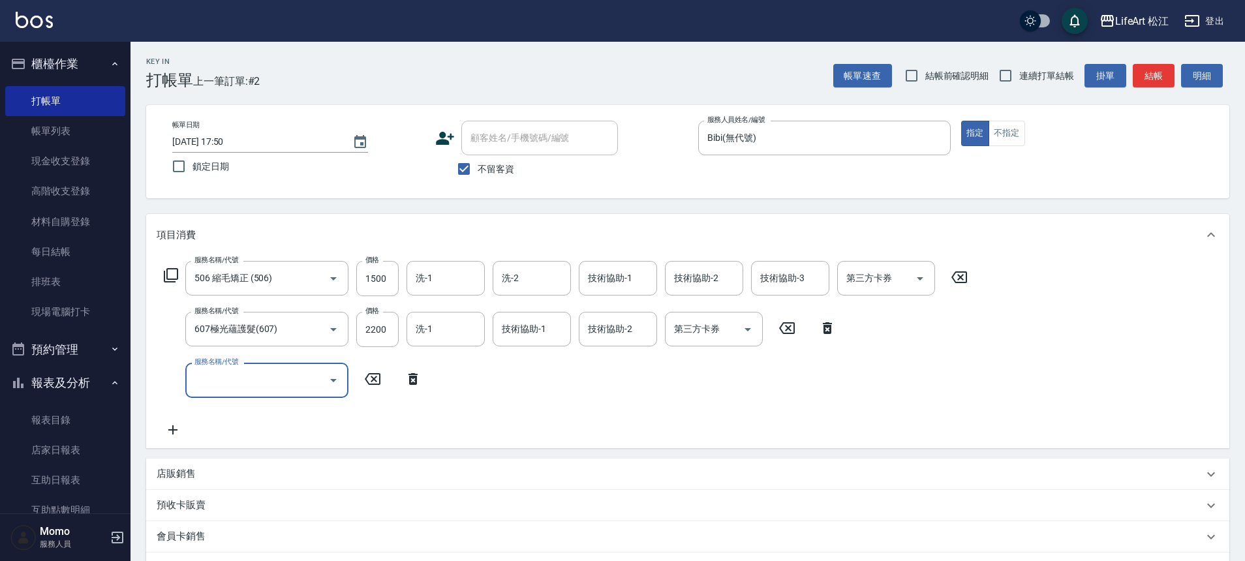
click at [240, 395] on div "服務名稱/代號" at bounding box center [266, 380] width 163 height 35
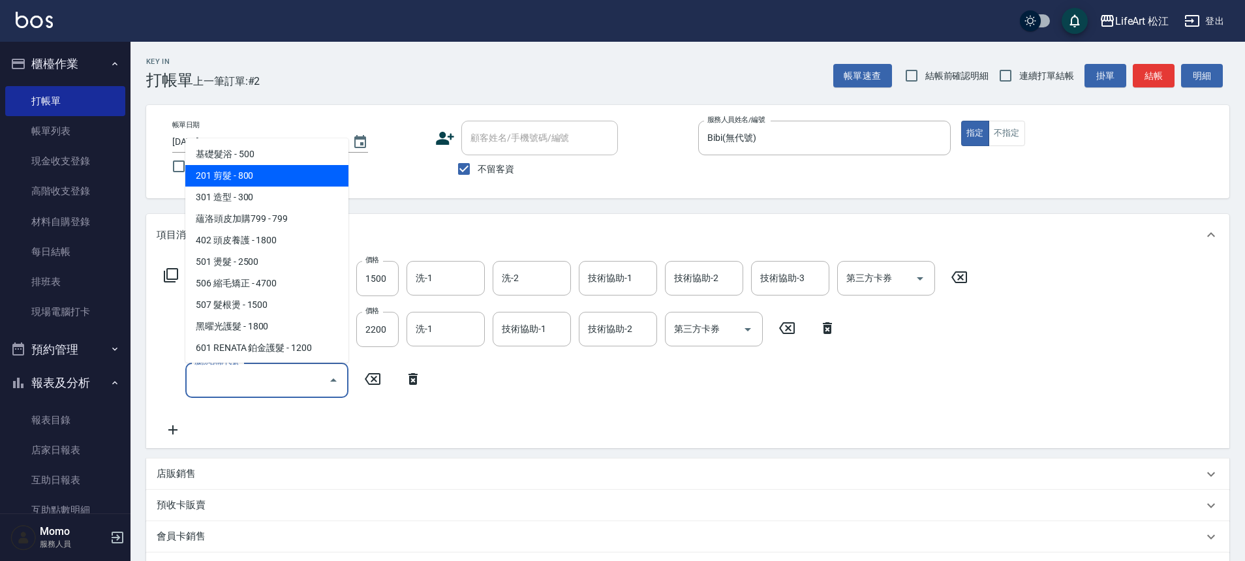
click at [285, 175] on span "201 剪髮 - 800" at bounding box center [266, 176] width 163 height 22
type input "201 剪髮(201)"
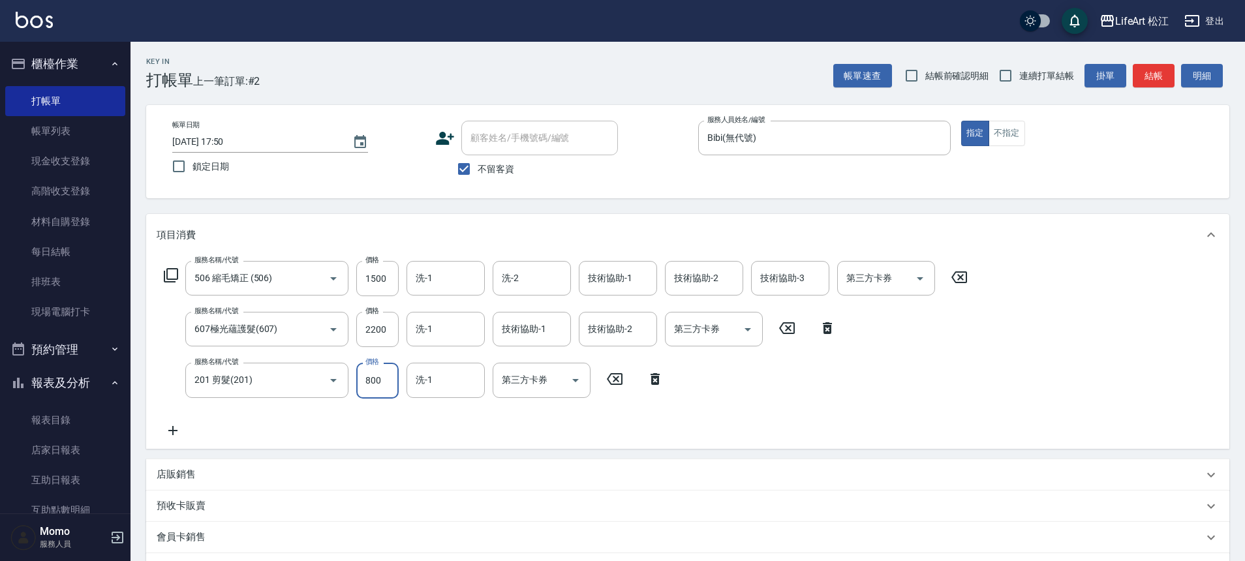
click at [367, 378] on input "800" at bounding box center [377, 380] width 42 height 35
type input "500"
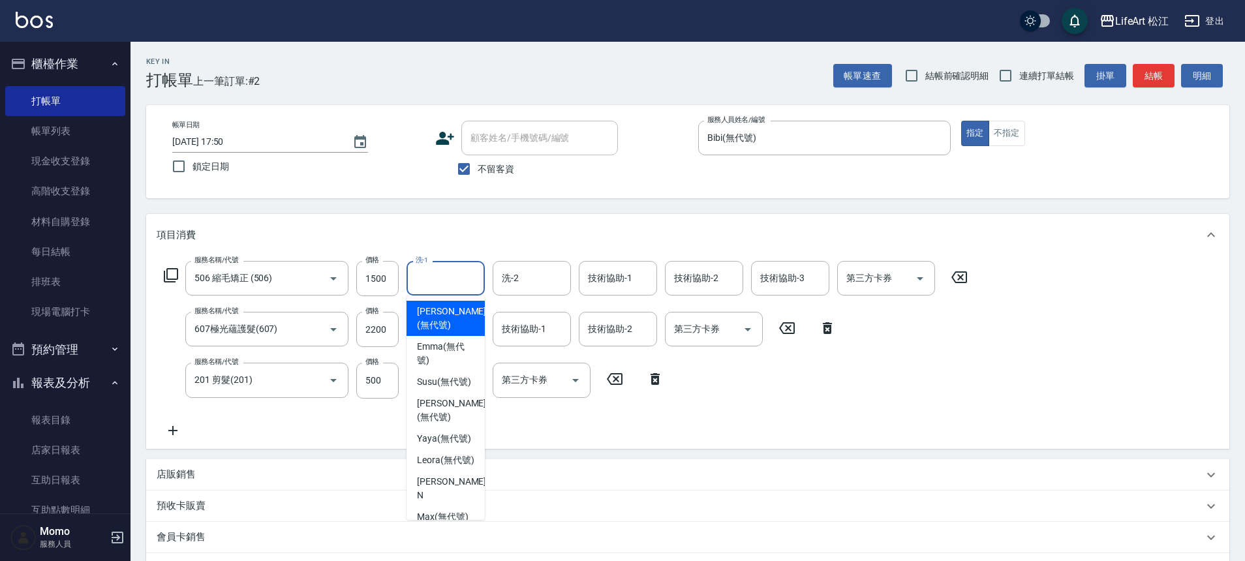
click at [442, 276] on input "洗-1" at bounding box center [445, 278] width 67 height 23
click at [439, 380] on span "Susu (無代號)" at bounding box center [444, 382] width 54 height 14
type input "Susu(無代號)"
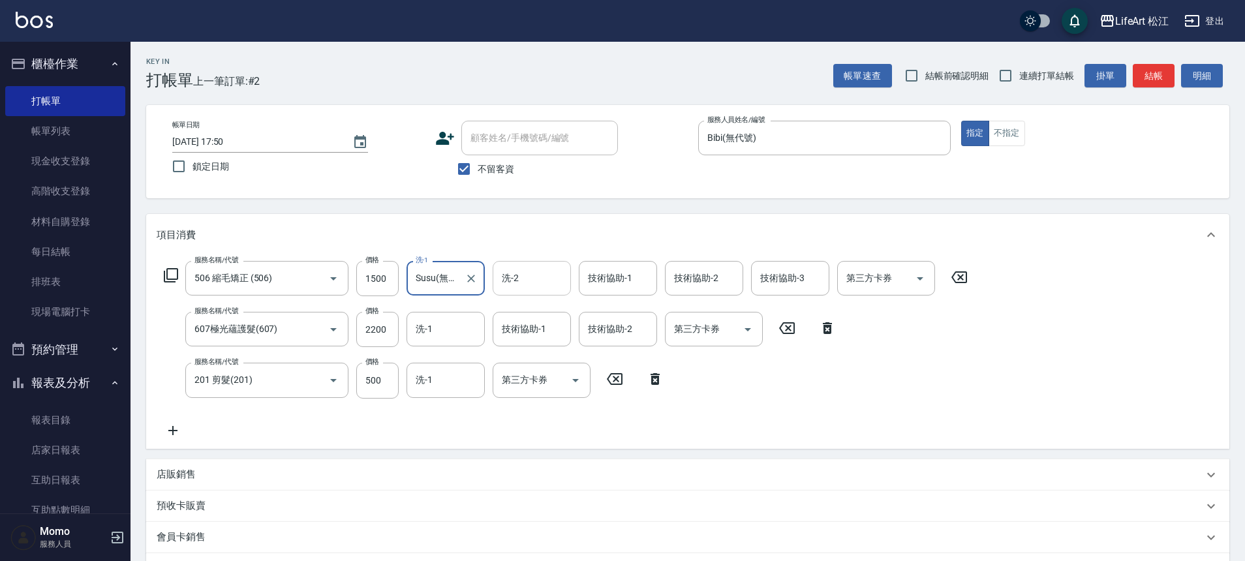
click at [509, 296] on div "服務名稱/代號 506 縮毛矯正 (506) 服務名稱/代號 價格 1500 價格 洗-1 Susu(無代號) 洗-1 洗-2 洗-2 技術協助-1 技術協助…" at bounding box center [566, 349] width 819 height 177
click at [511, 290] on div "洗-2" at bounding box center [532, 278] width 78 height 35
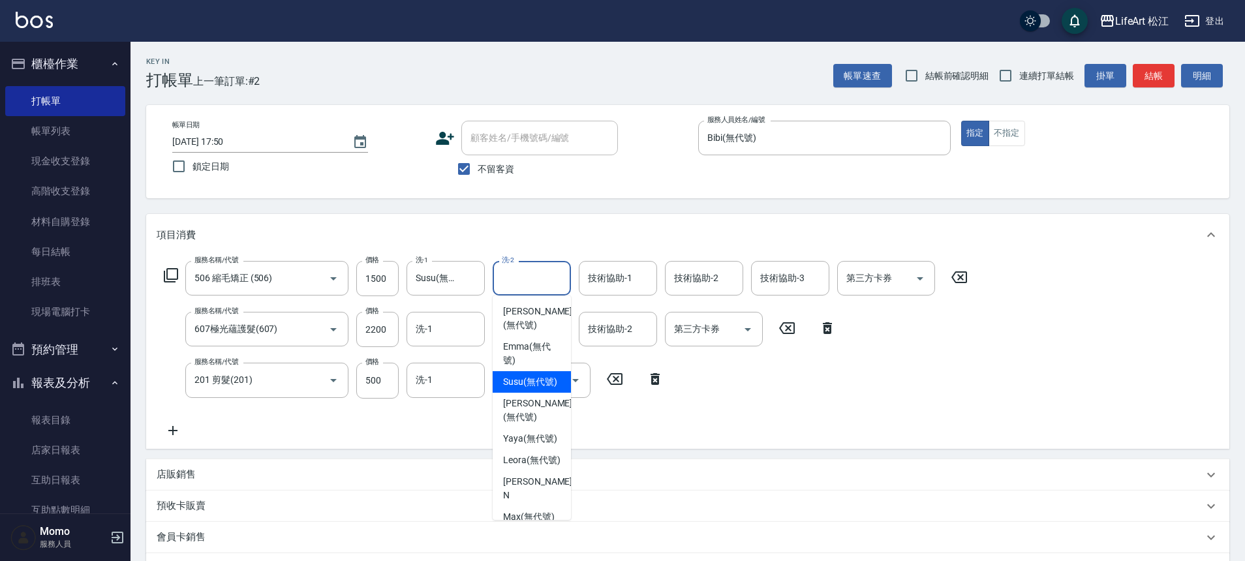
click at [526, 378] on span "Susu (無代號)" at bounding box center [530, 382] width 54 height 14
type input "Susu(無代號)"
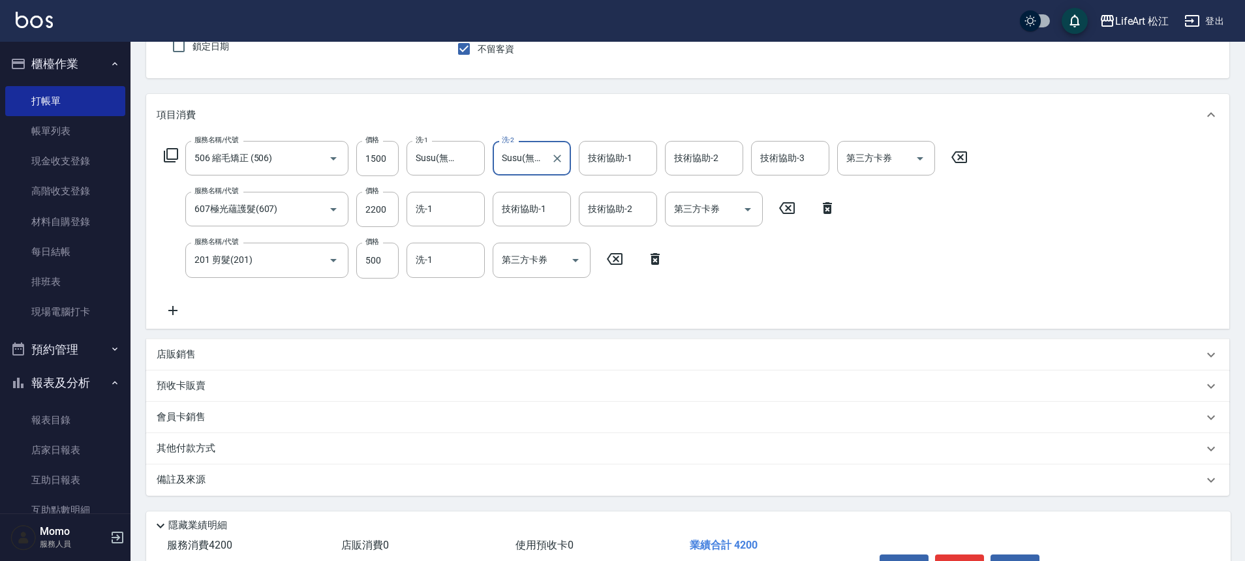
scroll to position [202, 0]
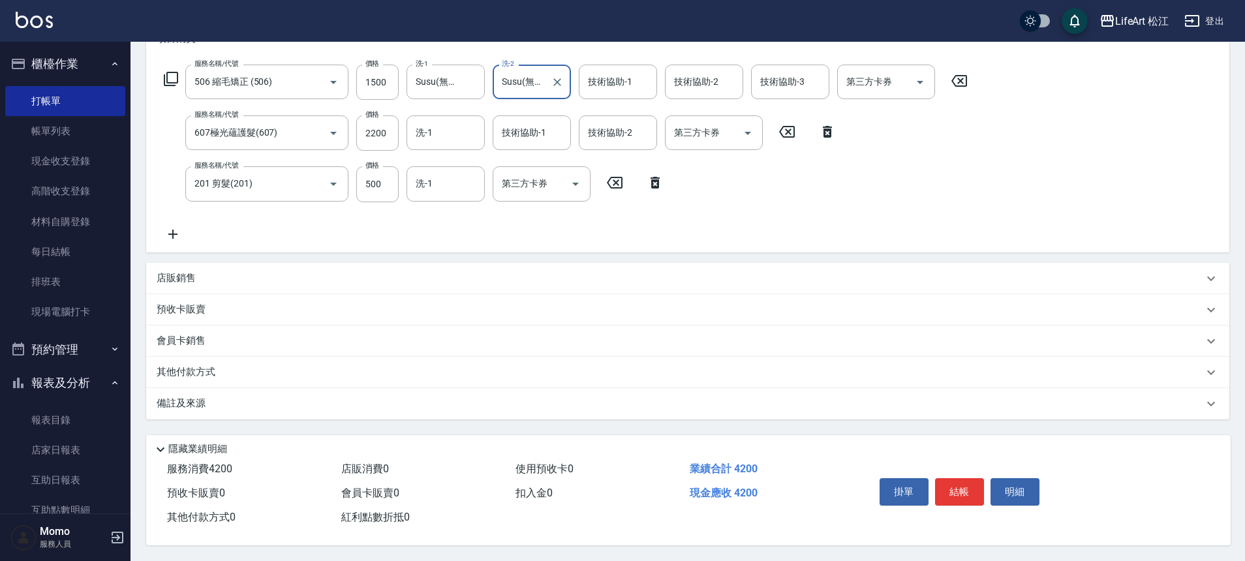
click at [260, 407] on div "備註及來源" at bounding box center [687, 403] width 1083 height 31
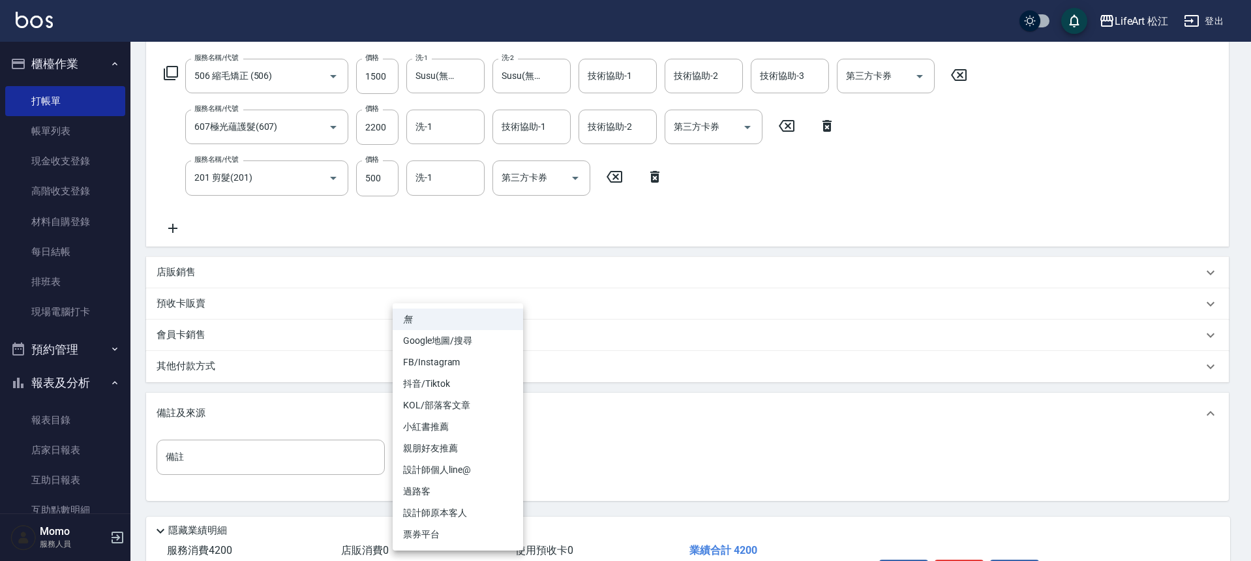
click at [485, 453] on body "LifeArt 松江 登出 櫃檯作業 打帳單 帳單列表 現金收支登錄 高階收支登錄 材料自購登錄 每日結帳 排班表 現場電腦打卡 預約管理 預約管理 單日預約…" at bounding box center [625, 220] width 1251 height 845
click at [492, 363] on li "FB/Instagram" at bounding box center [458, 363] width 130 height 22
type input "FB/Instagram"
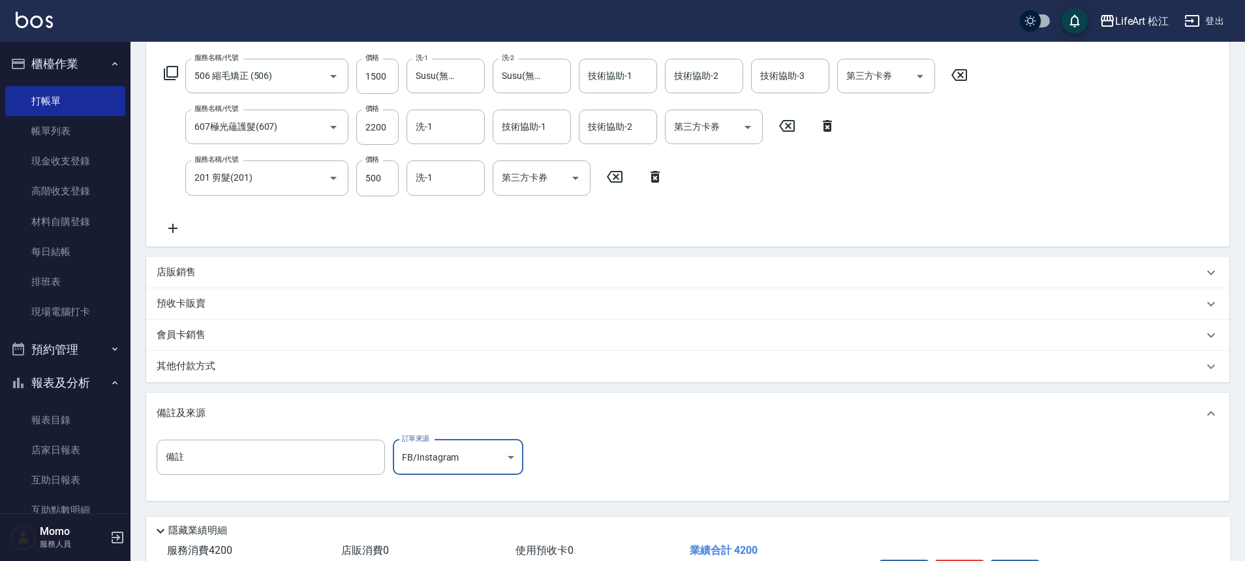
click at [408, 372] on div "其他付款方式" at bounding box center [680, 366] width 1046 height 14
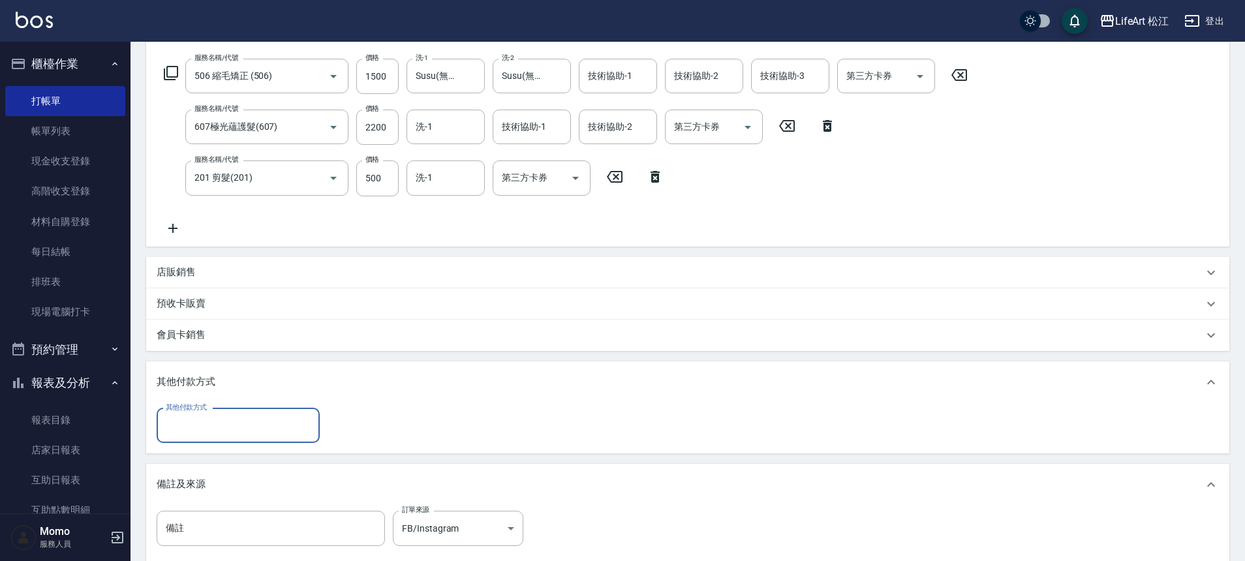
scroll to position [1, 0]
click at [231, 422] on input "其他付款方式" at bounding box center [237, 425] width 151 height 23
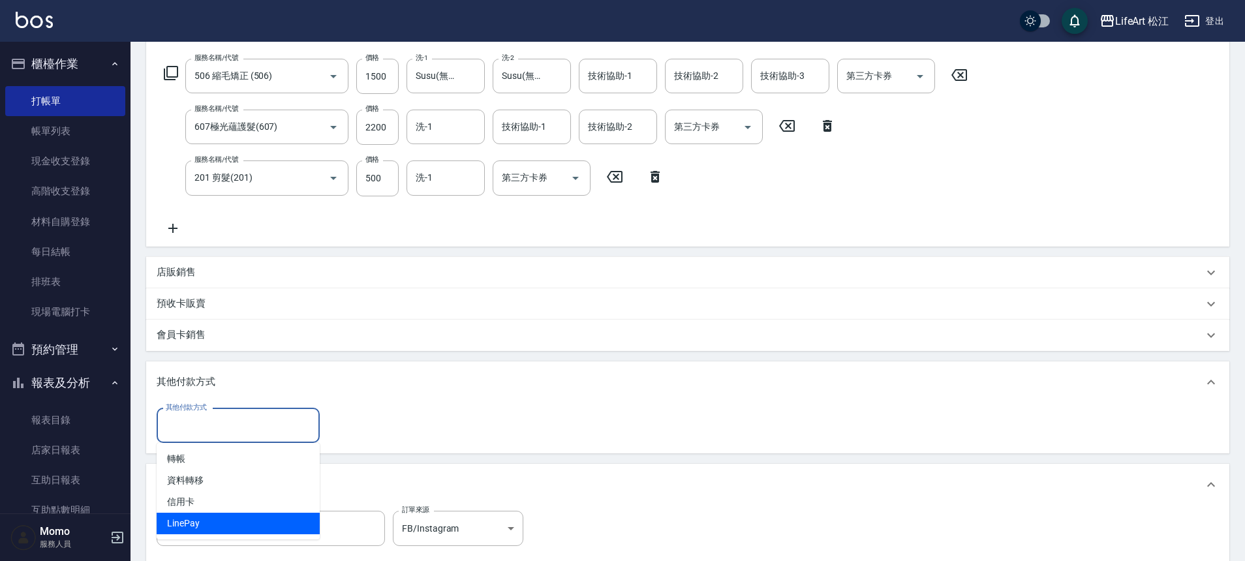
click at [205, 527] on span "LinePay" at bounding box center [238, 524] width 163 height 22
type input "LinePay"
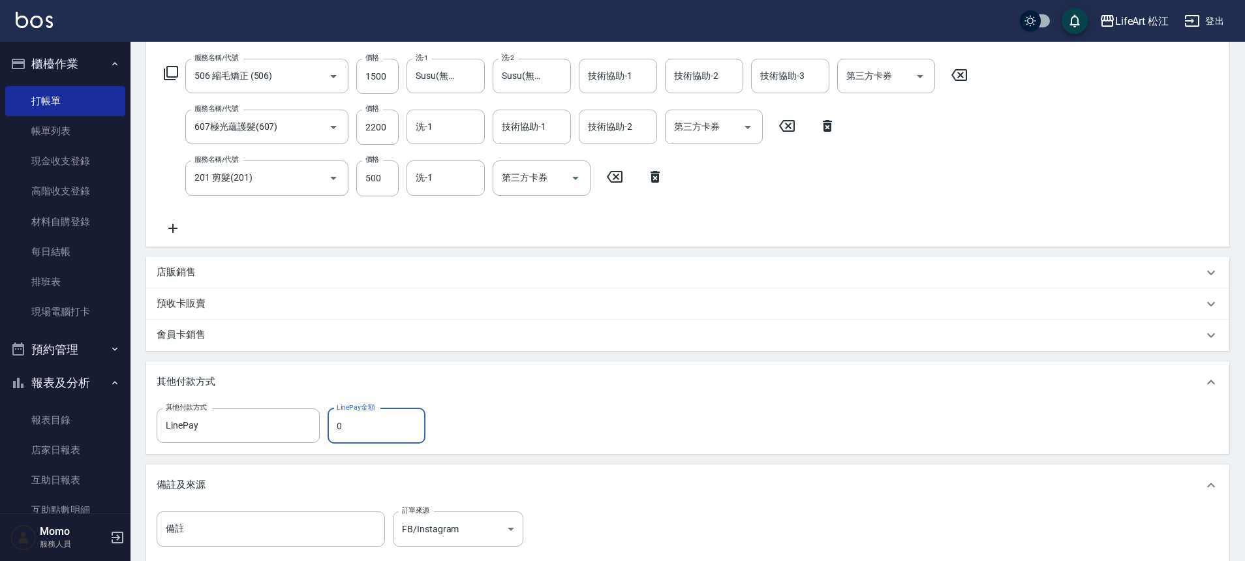
click at [367, 434] on input "0" at bounding box center [376, 425] width 98 height 35
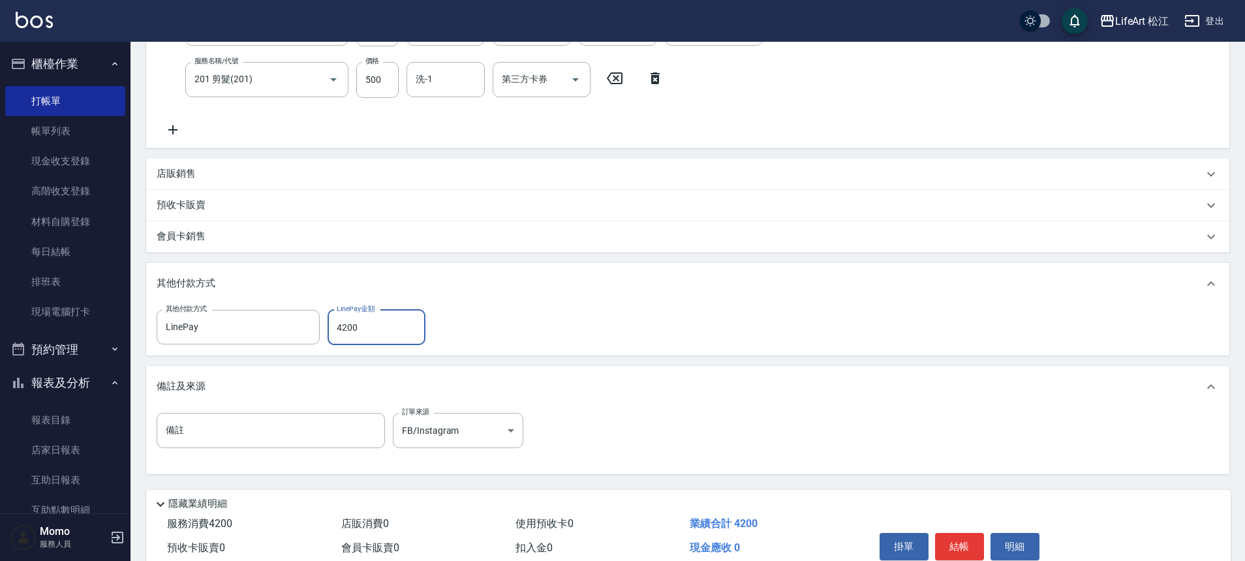
scroll to position [361, 0]
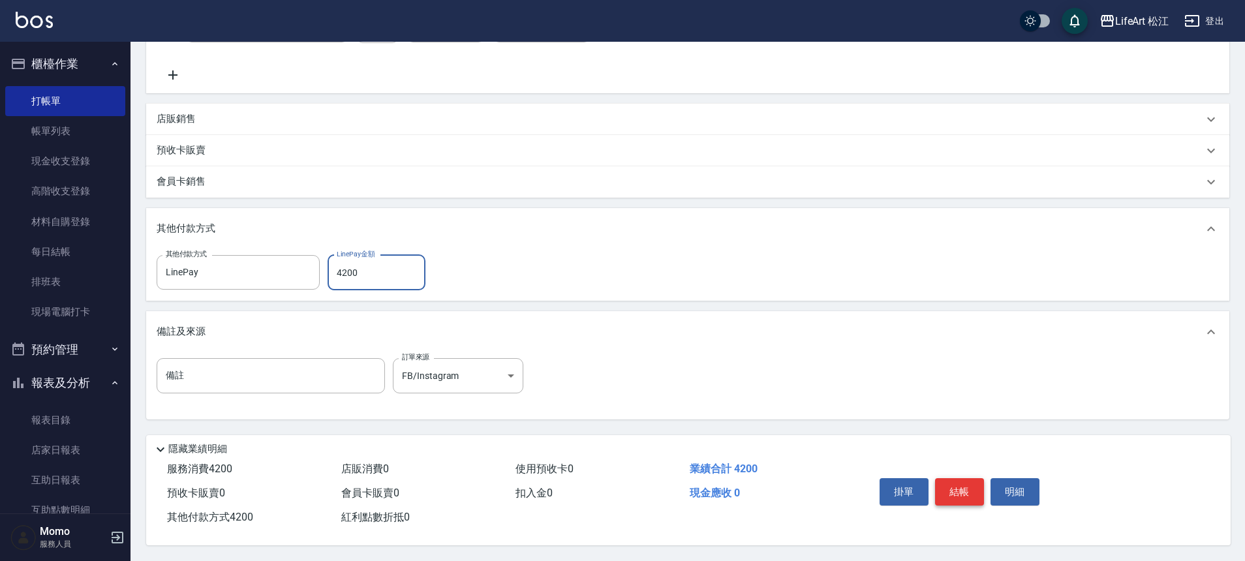
type input "4200"
click at [968, 489] on button "結帳" at bounding box center [959, 491] width 49 height 27
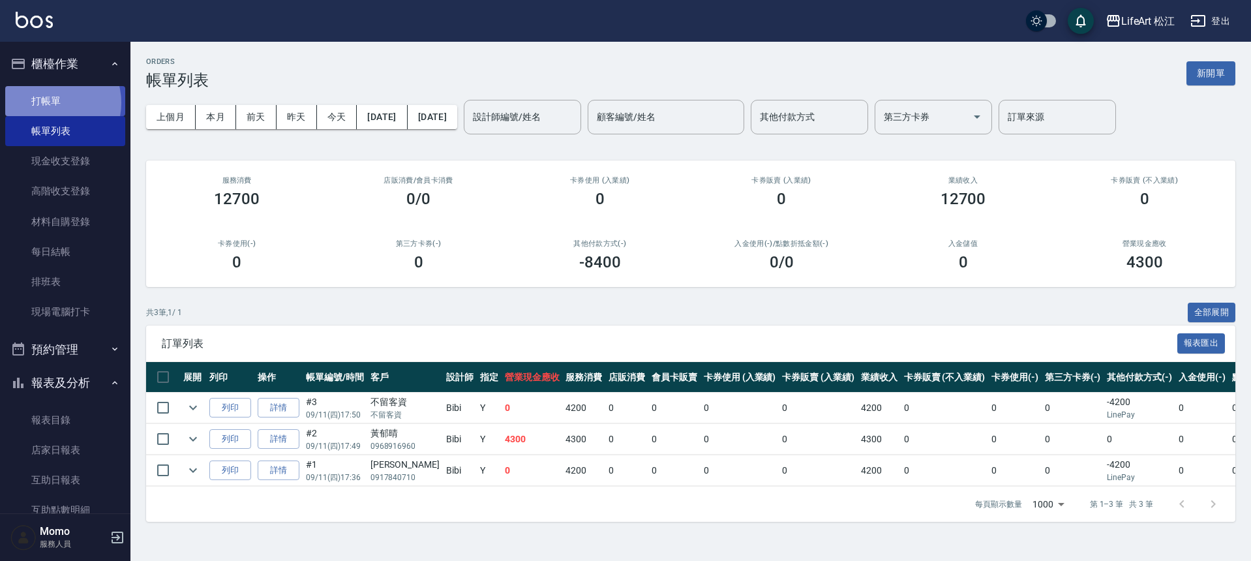
click at [52, 102] on link "打帳單" at bounding box center [65, 101] width 120 height 30
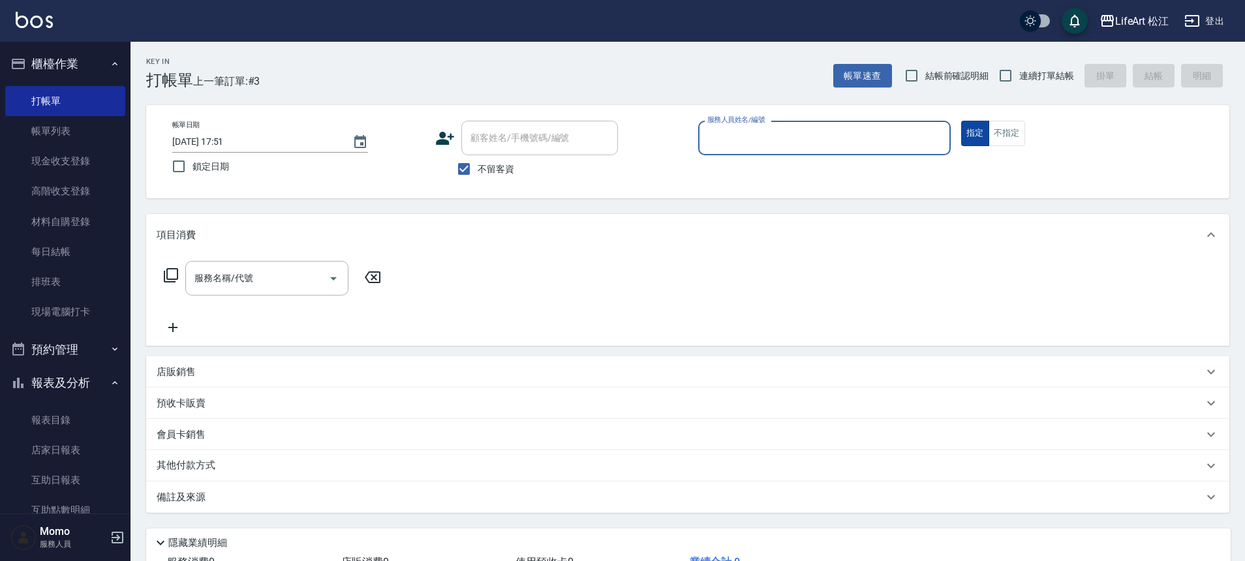
click at [990, 138] on button "不指定" at bounding box center [1006, 133] width 37 height 25
click at [790, 139] on input "服務人員姓名/編號" at bounding box center [824, 138] width 241 height 23
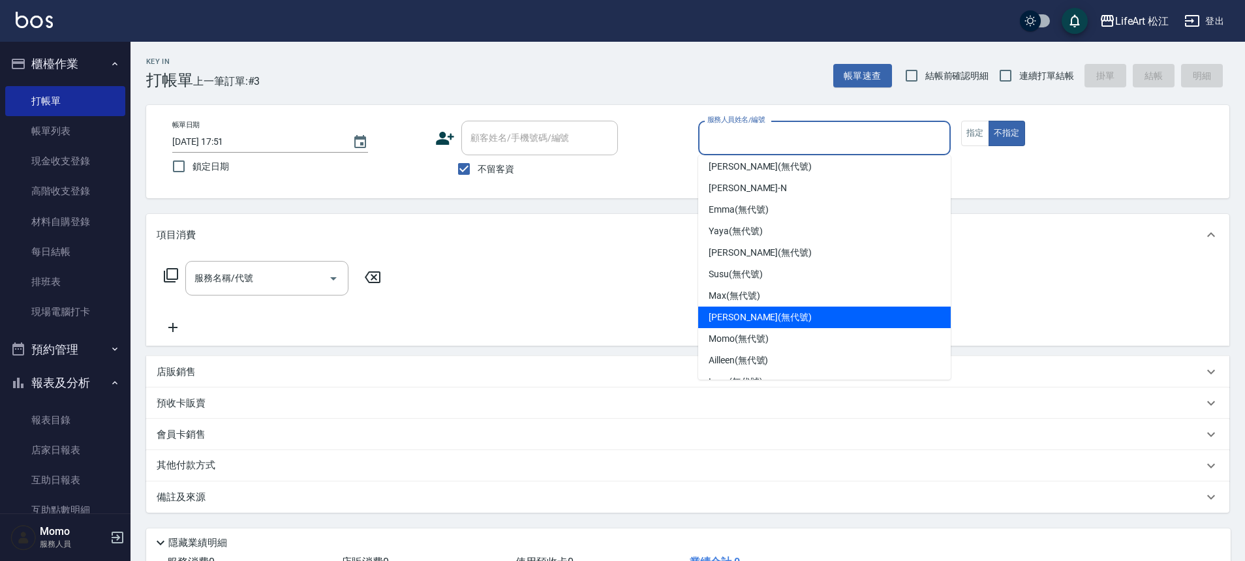
scroll to position [108, 0]
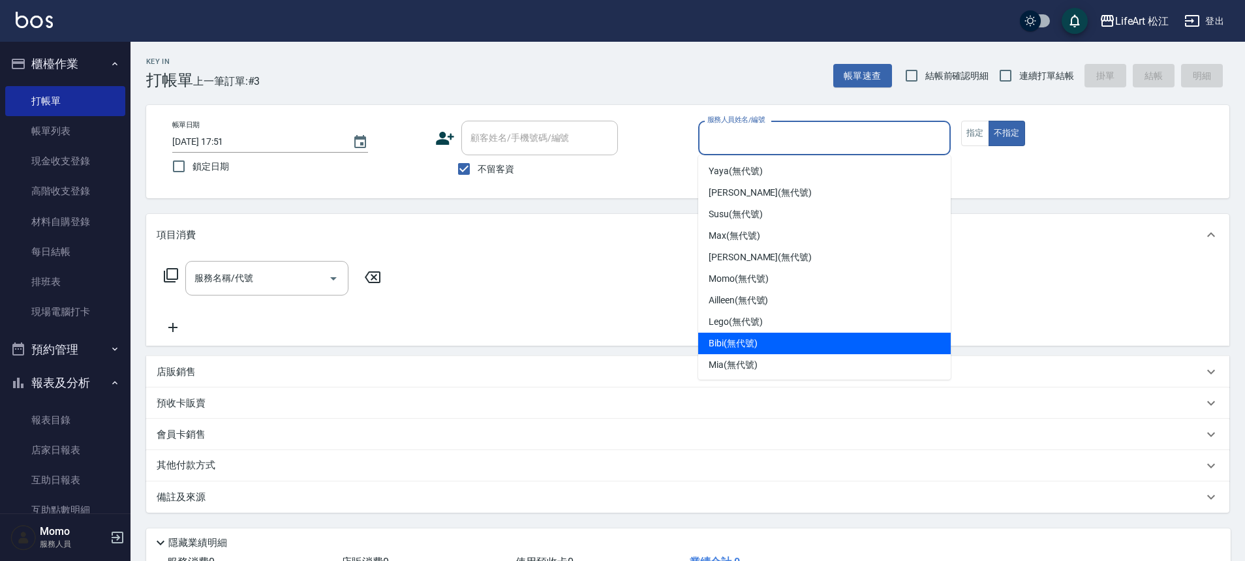
click at [756, 341] on span "Bibi (無代號)" at bounding box center [732, 344] width 49 height 14
type input "Bibi(無代號)"
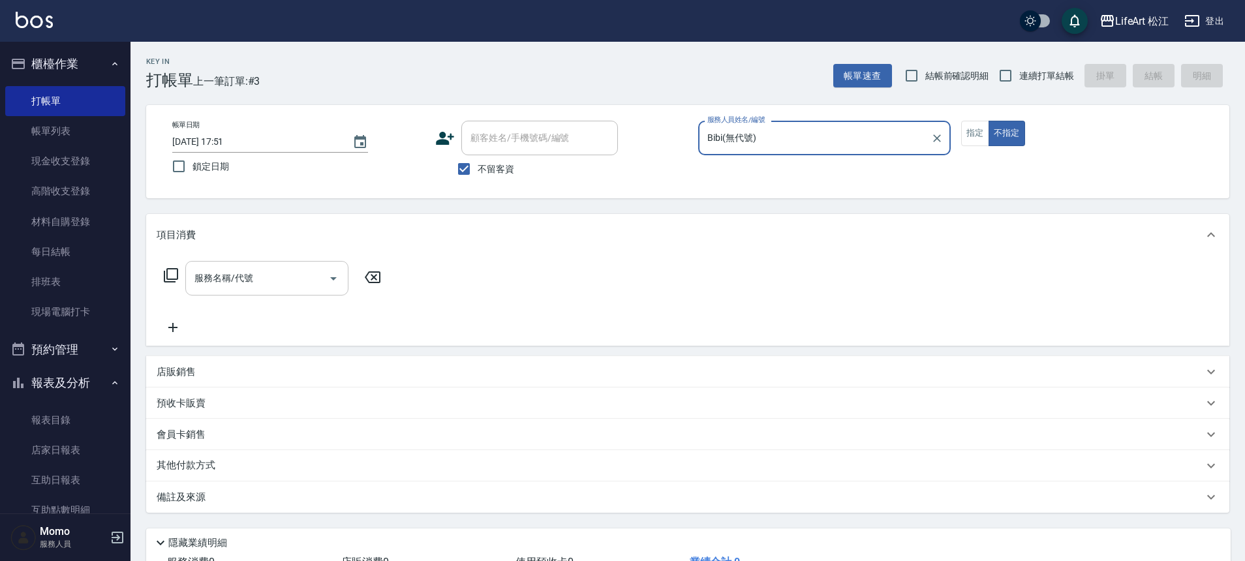
click at [326, 271] on icon "Open" at bounding box center [334, 279] width 16 height 16
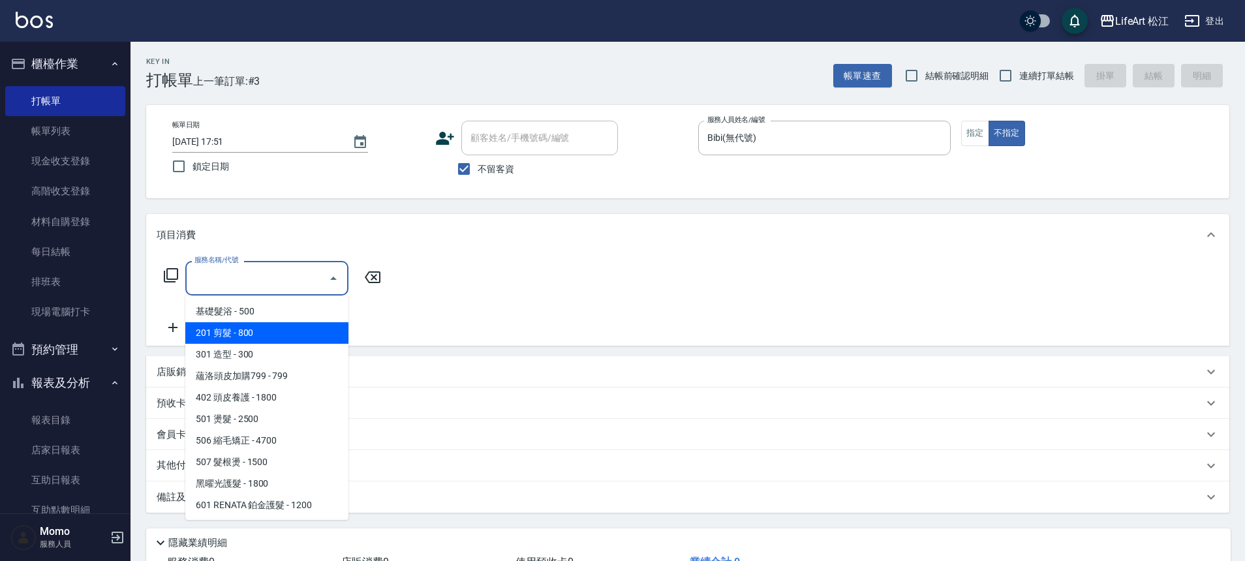
click at [297, 338] on span "201 剪髮 - 800" at bounding box center [266, 333] width 163 height 22
type input "201 剪髮(201)"
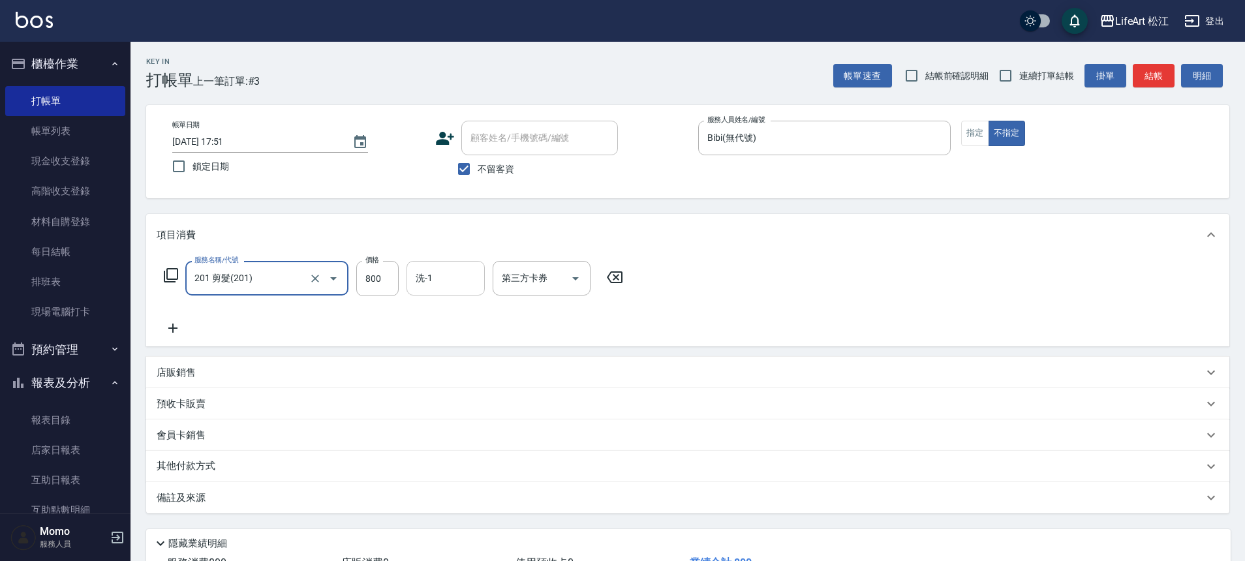
click at [432, 276] on input "洗-1" at bounding box center [445, 278] width 67 height 23
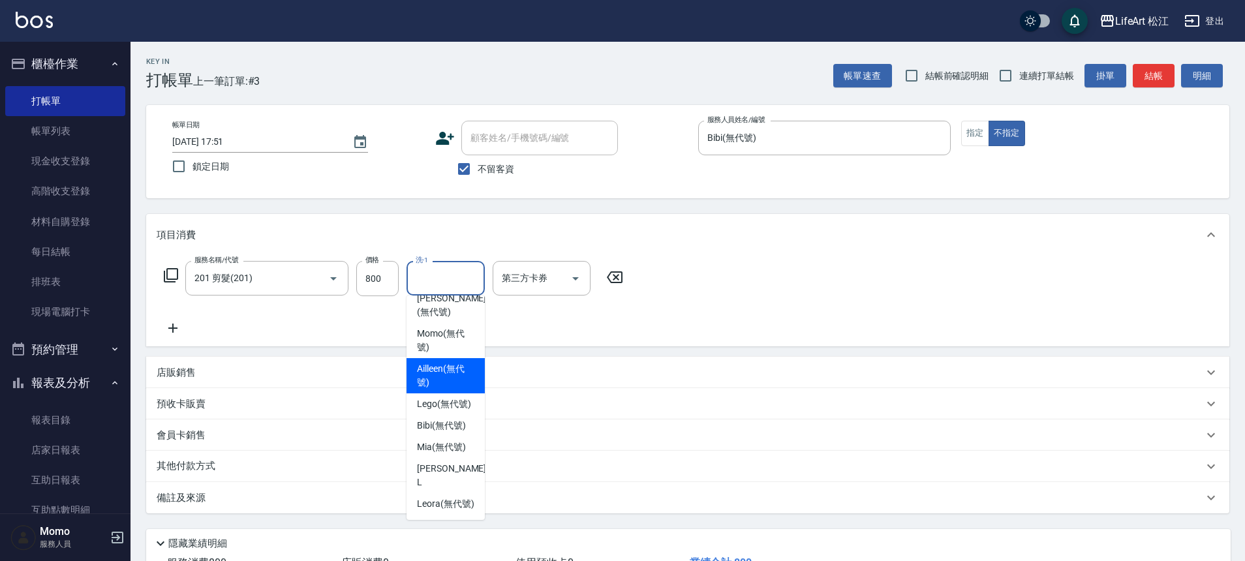
scroll to position [316, 0]
click at [447, 497] on span "Leora (無代號)" at bounding box center [445, 504] width 57 height 14
type input "Leora(無代號)"
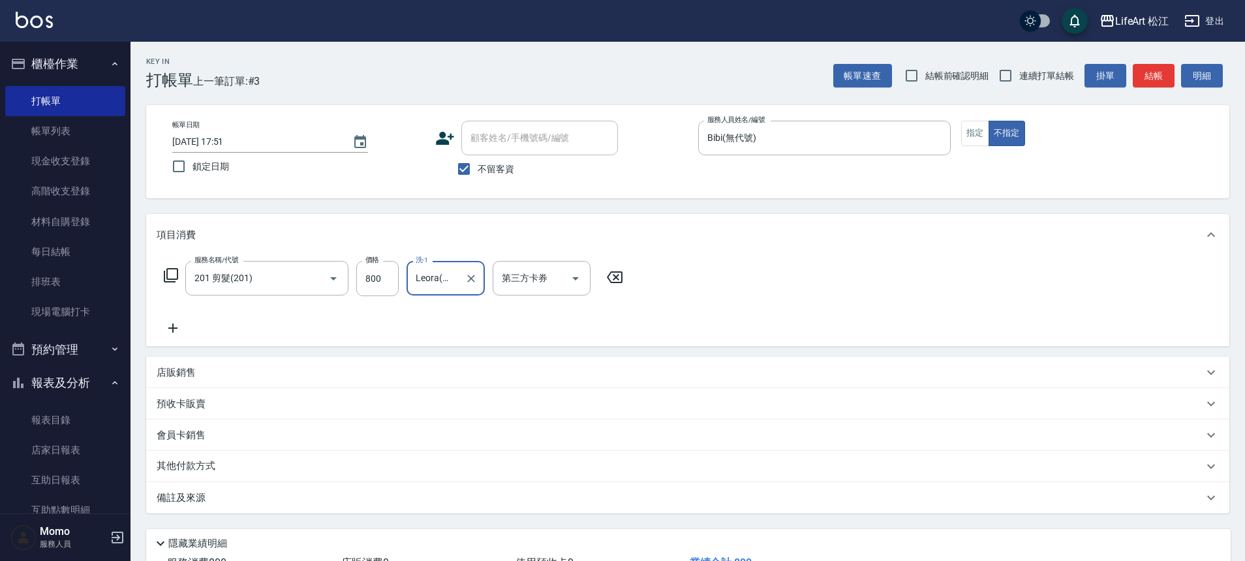
drag, startPoint x: 300, startPoint y: 503, endPoint x: 309, endPoint y: 505, distance: 9.3
click at [300, 503] on div "備註及來源" at bounding box center [680, 498] width 1046 height 14
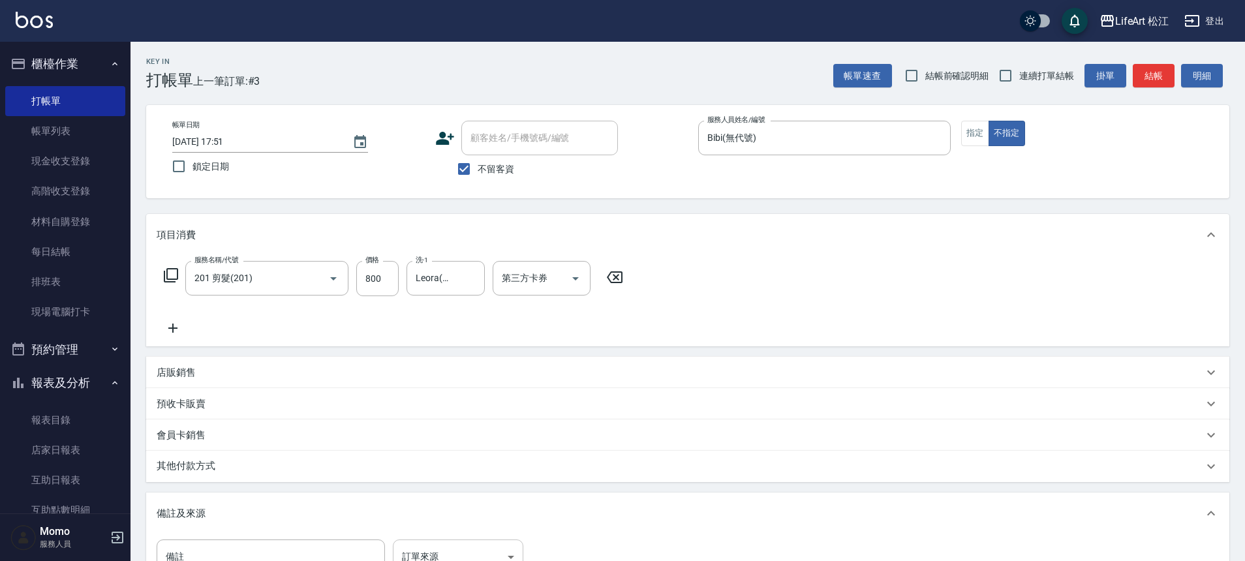
scroll to position [14, 0]
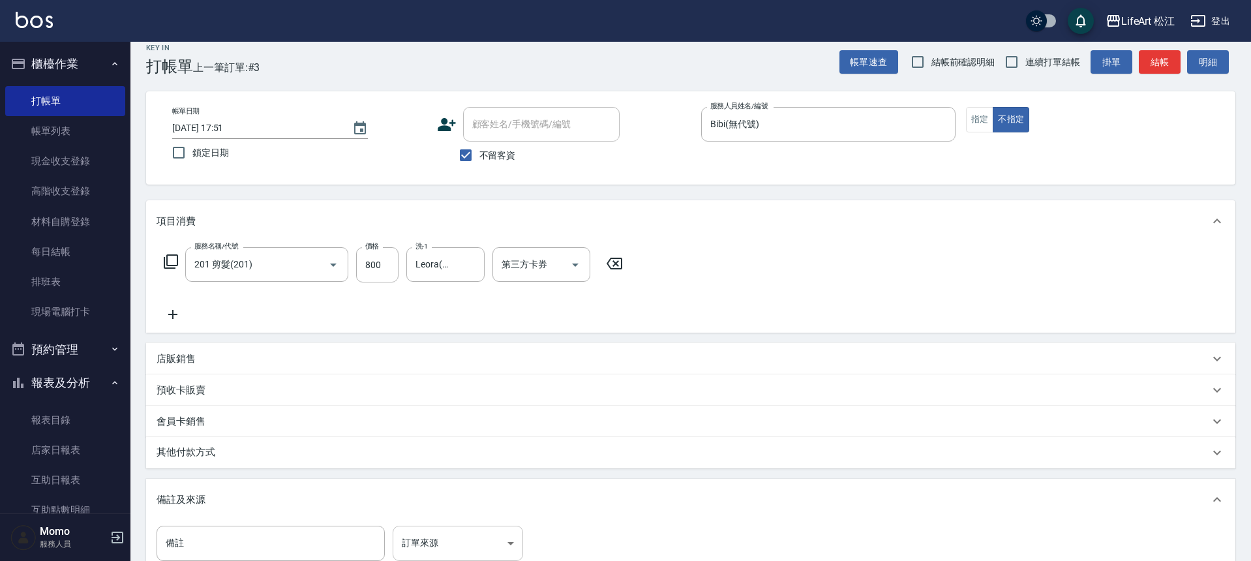
click at [426, 543] on body "LifeArt 松江 登出 櫃檯作業 打帳單 帳單列表 現金收支登錄 高階收支登錄 材料自購登錄 每日結帳 排班表 現場電腦打卡 預約管理 預約管理 單日預約…" at bounding box center [625, 357] width 1251 height 742
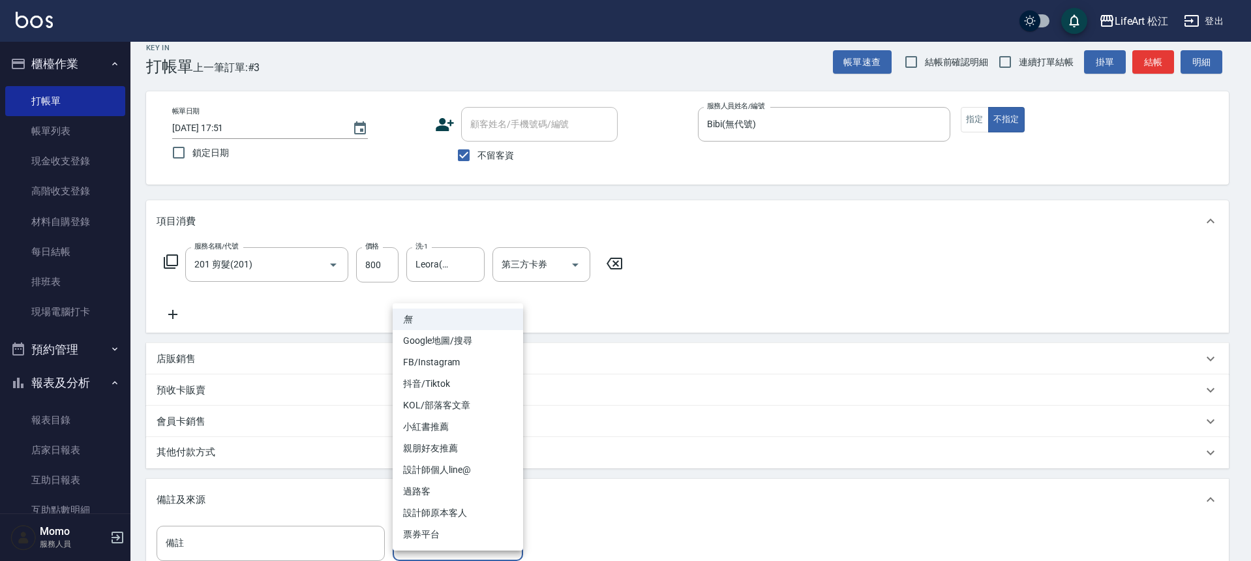
click at [439, 494] on li "過路客" at bounding box center [458, 492] width 130 height 22
type input "過路客"
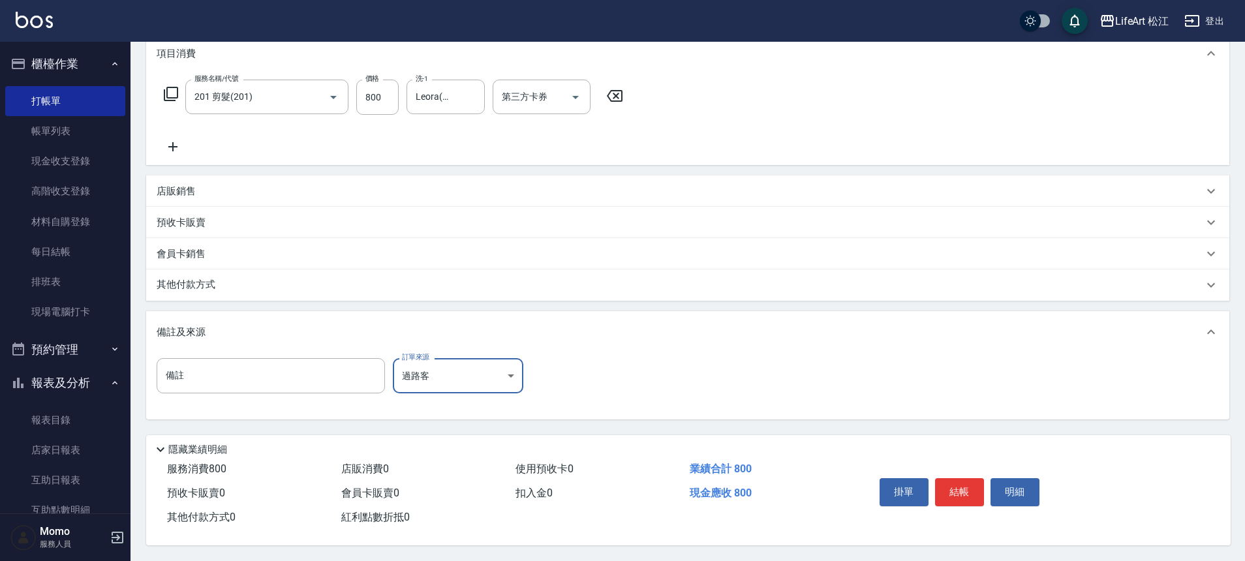
scroll to position [187, 0]
click at [964, 490] on button "結帳" at bounding box center [959, 491] width 49 height 27
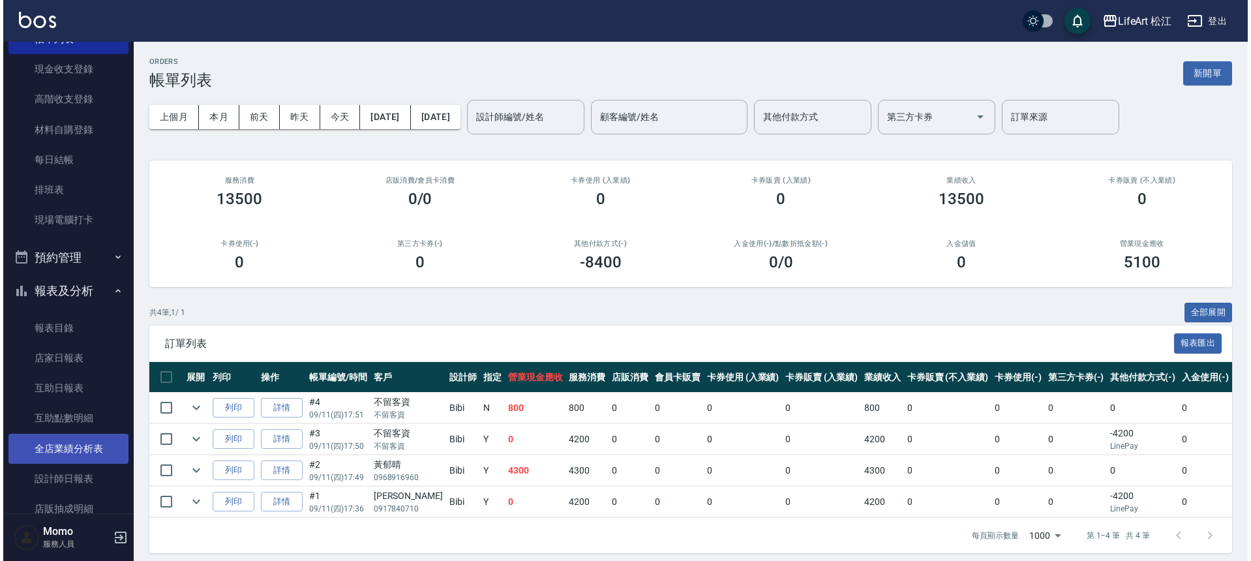
scroll to position [140, 0]
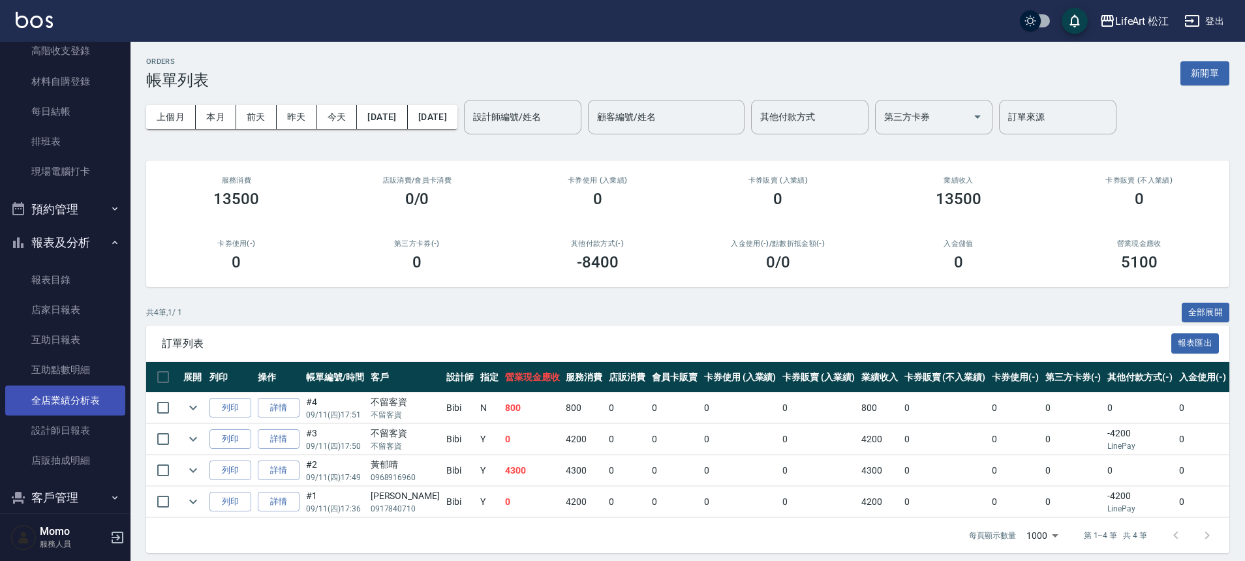
click at [85, 408] on link "全店業績分析表" at bounding box center [65, 401] width 120 height 30
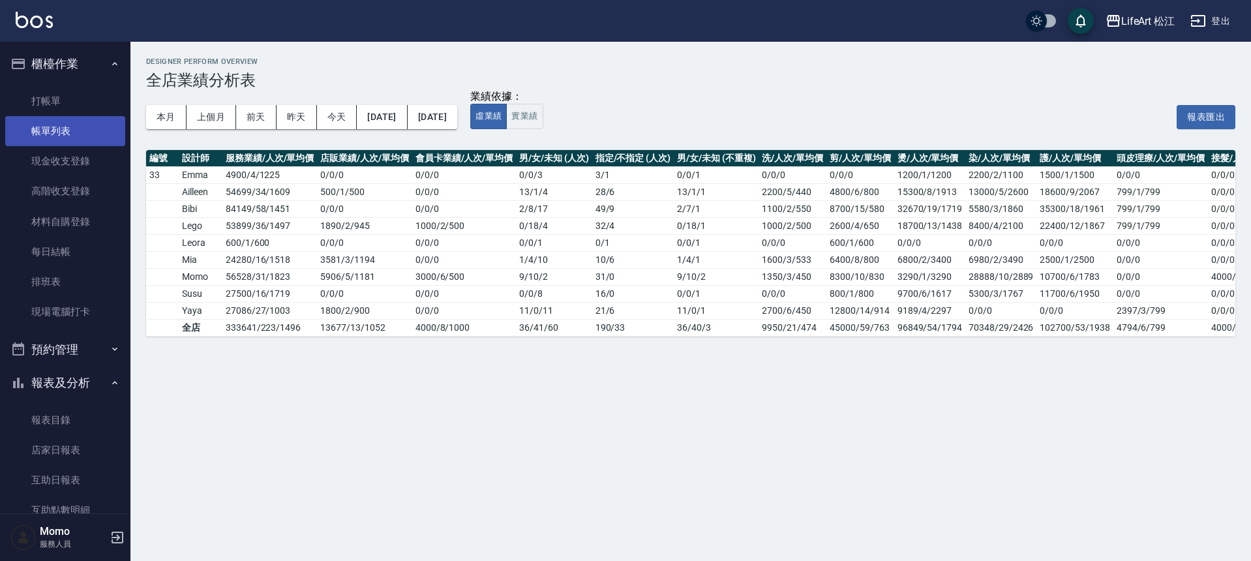
click at [55, 132] on link "帳單列表" at bounding box center [65, 131] width 120 height 30
